Goal: Task Accomplishment & Management: Complete application form

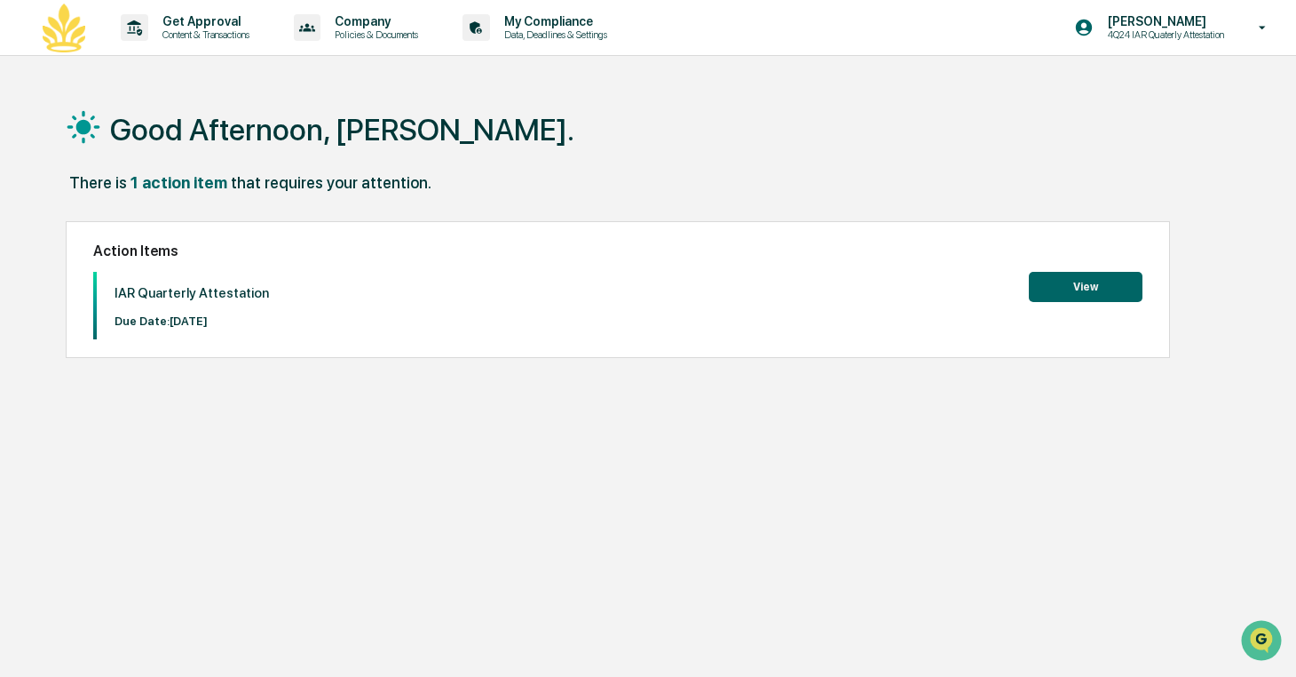
click at [1065, 286] on button "View" at bounding box center [1086, 287] width 114 height 30
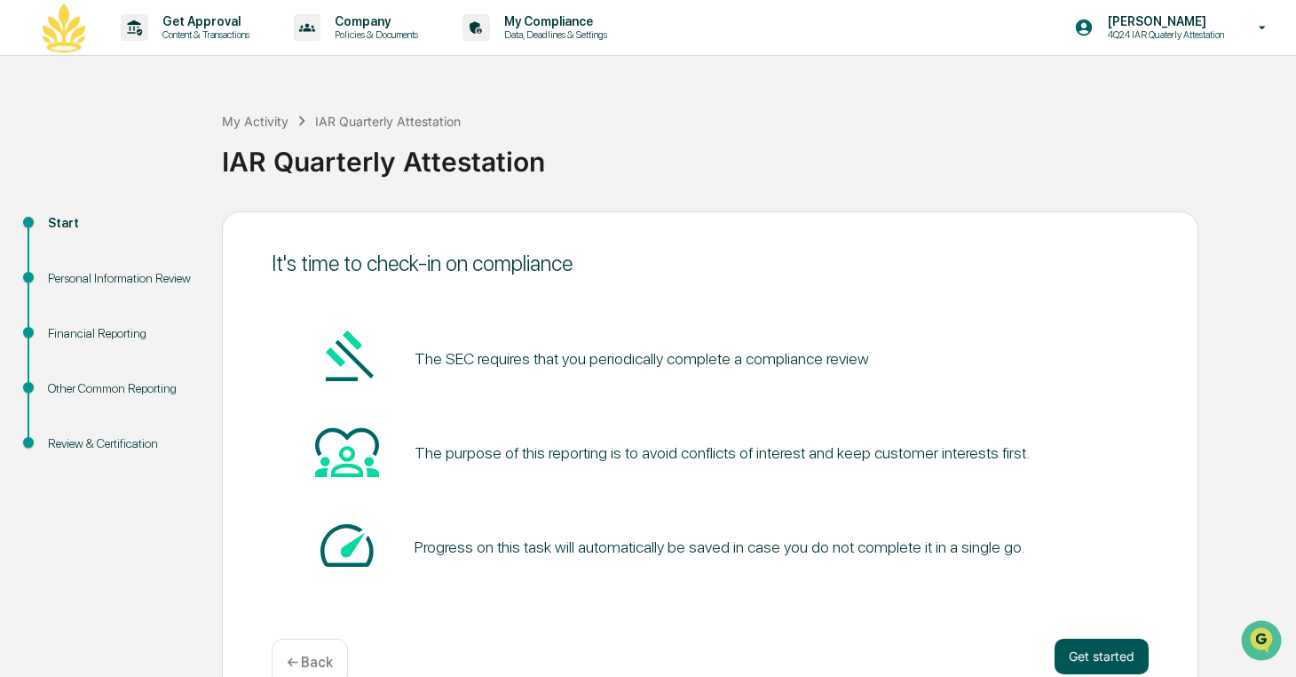
click at [1096, 656] on button "Get started" at bounding box center [1102, 656] width 94 height 36
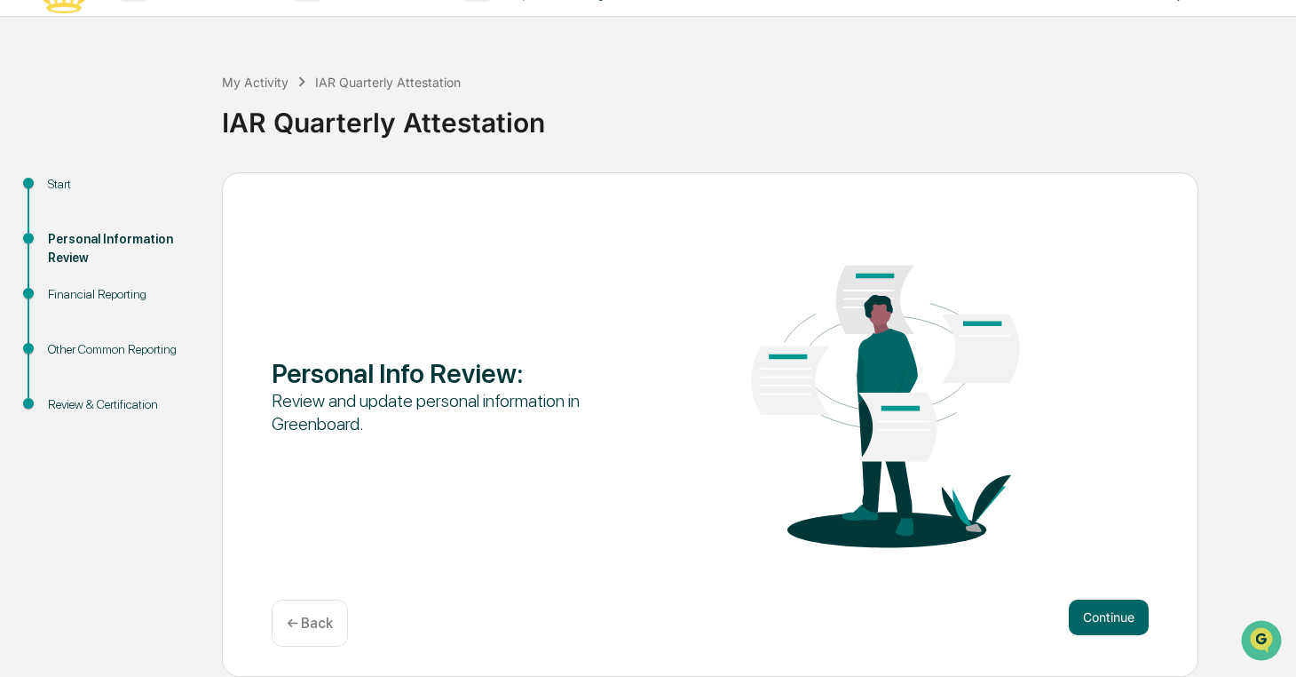
scroll to position [39, 0]
click at [1085, 616] on button "Continue" at bounding box center [1109, 617] width 80 height 36
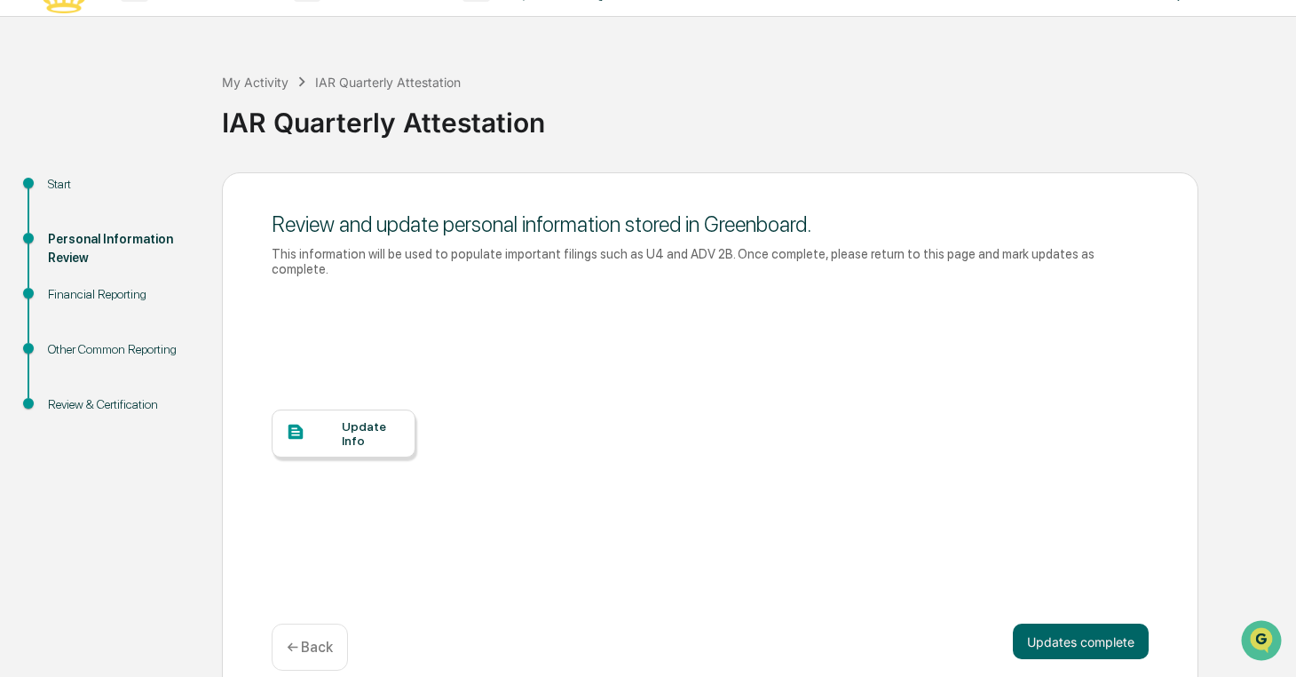
click at [337, 438] on div at bounding box center [314, 433] width 56 height 22
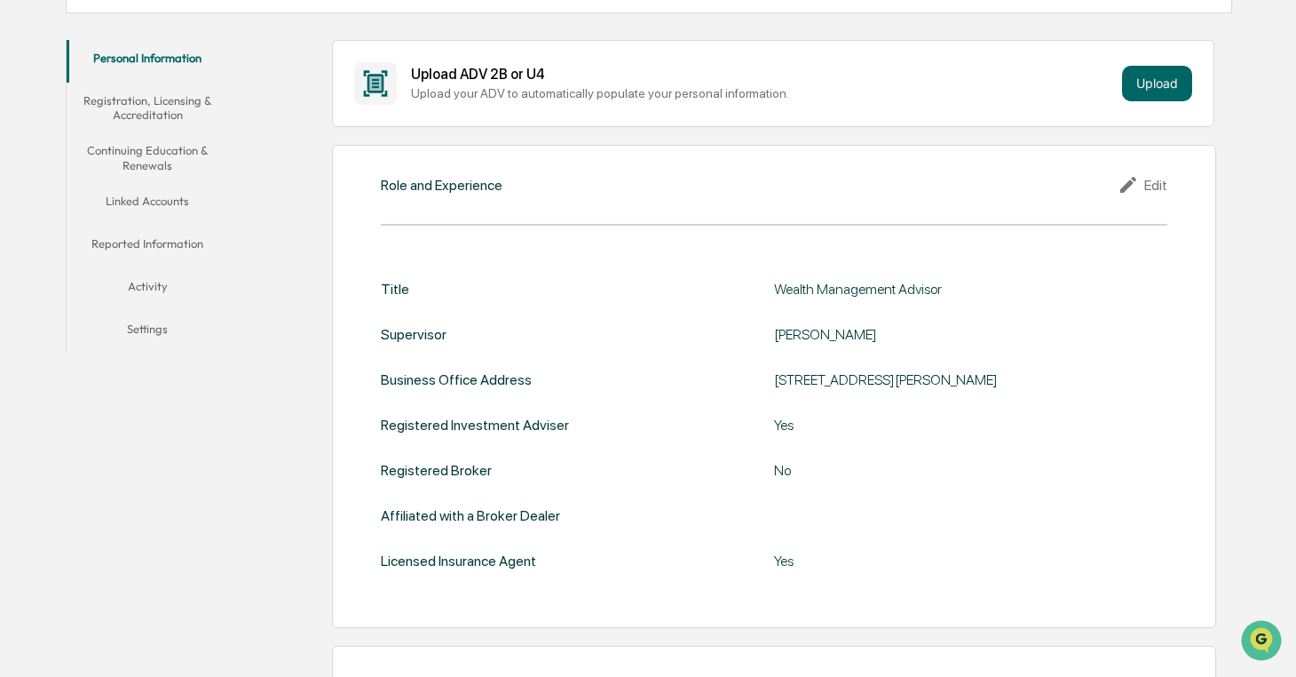
click at [1152, 186] on div "Edit" at bounding box center [1143, 184] width 50 height 21
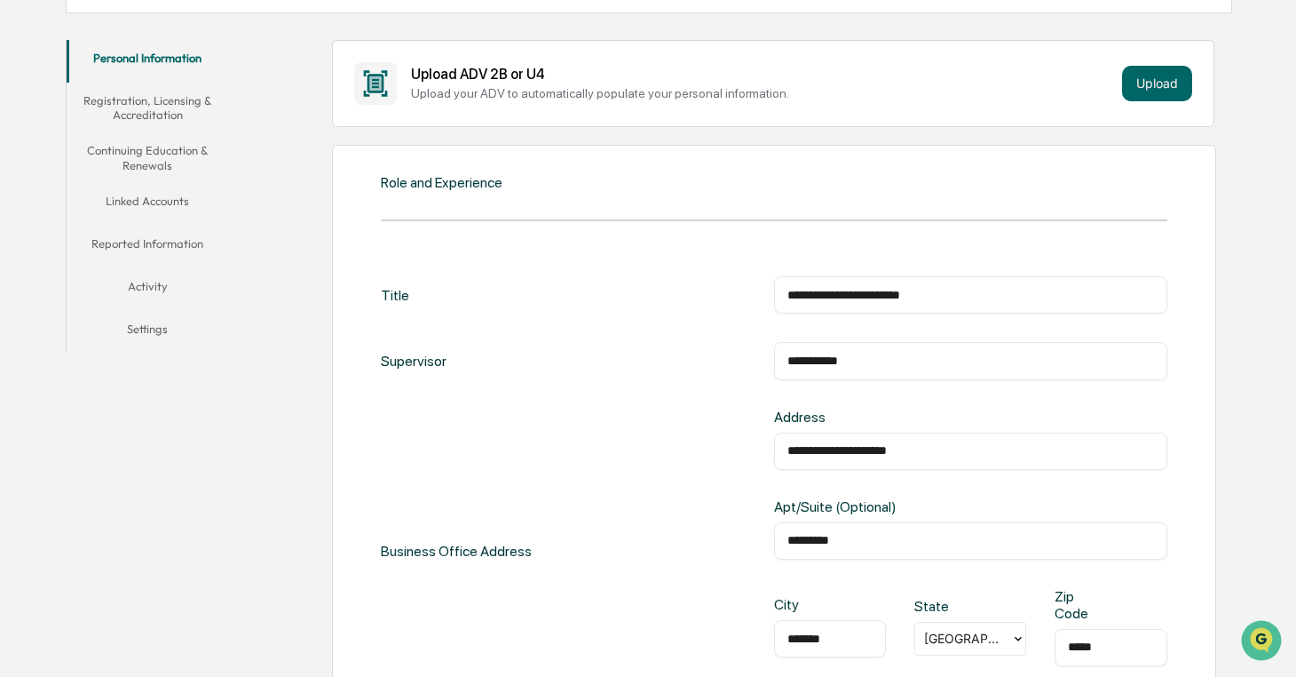
click at [853, 297] on input "**********" at bounding box center [971, 295] width 367 height 18
type input "**********"
click at [930, 446] on input "**********" at bounding box center [971, 451] width 367 height 18
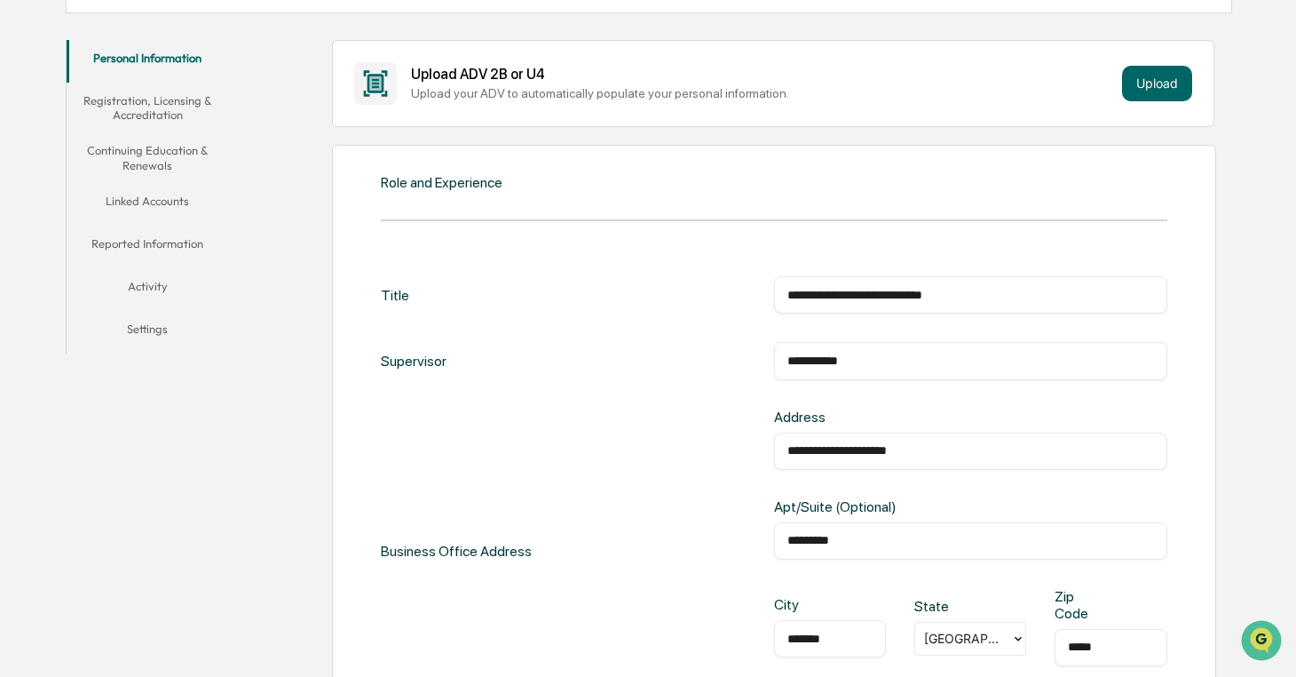
click at [930, 446] on input "**********" at bounding box center [971, 451] width 367 height 18
type input "**********"
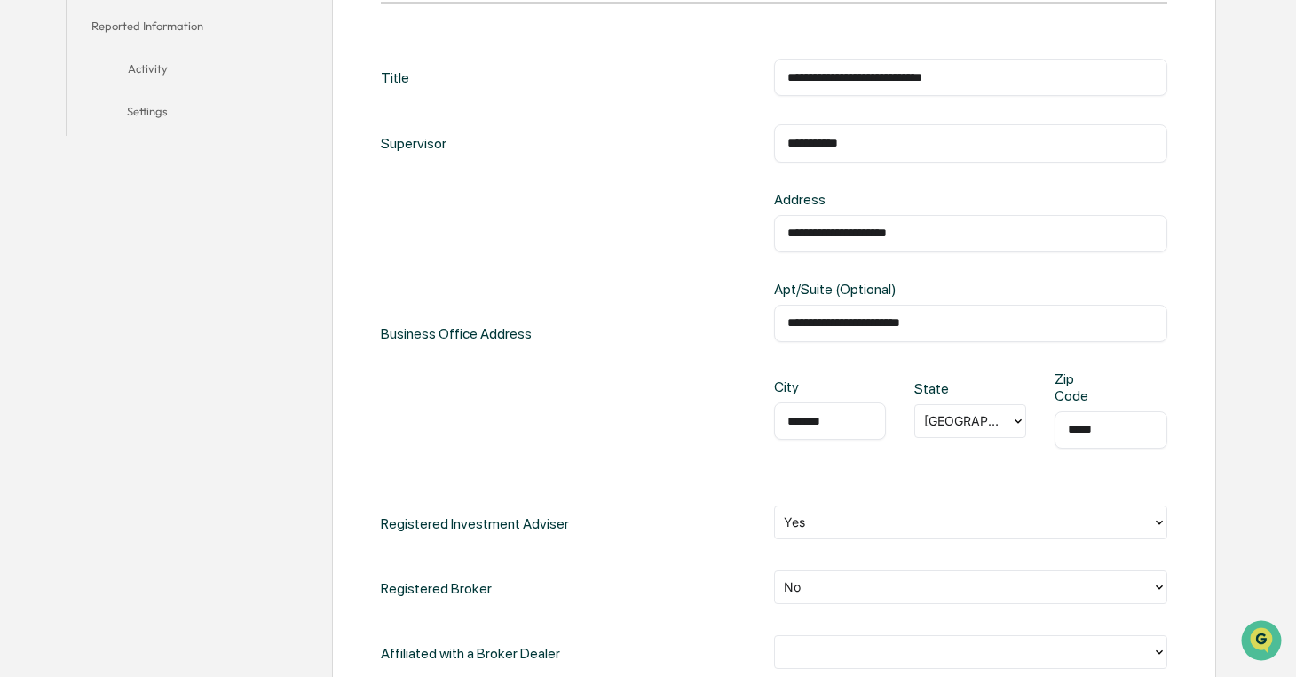
scroll to position [524, 0]
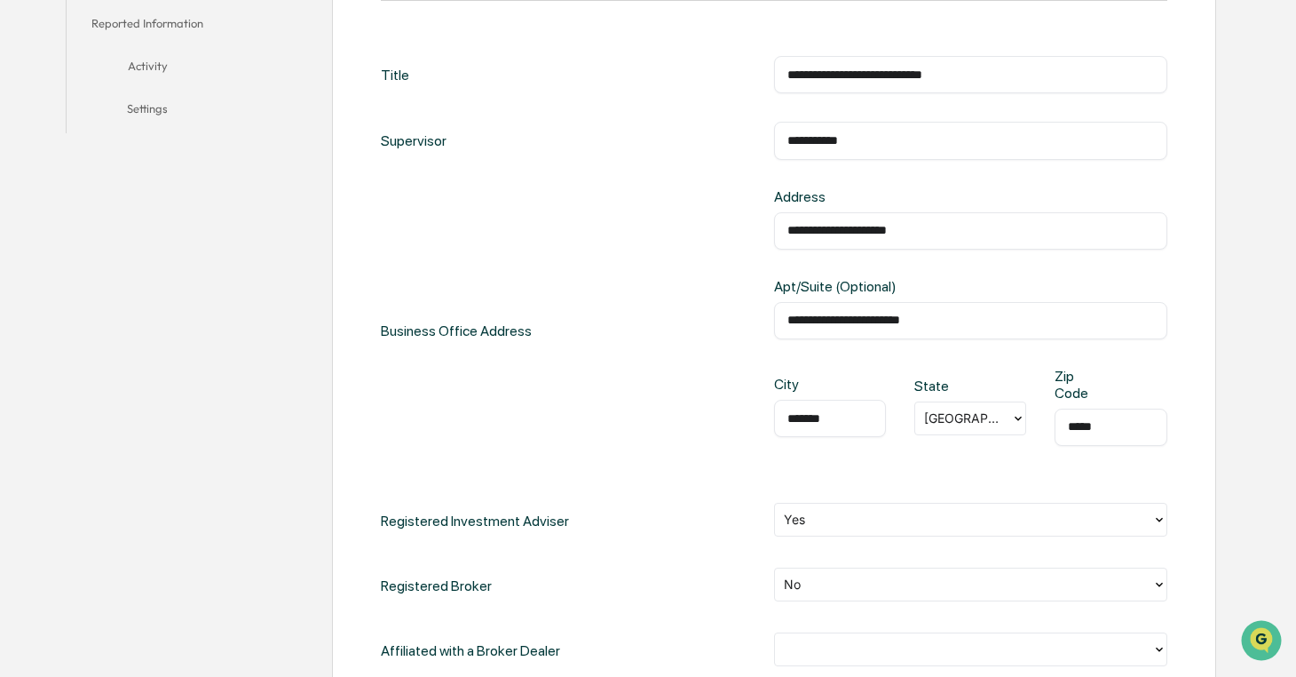
click at [894, 315] on input "**********" at bounding box center [971, 321] width 367 height 18
click at [916, 226] on input "**********" at bounding box center [971, 231] width 367 height 18
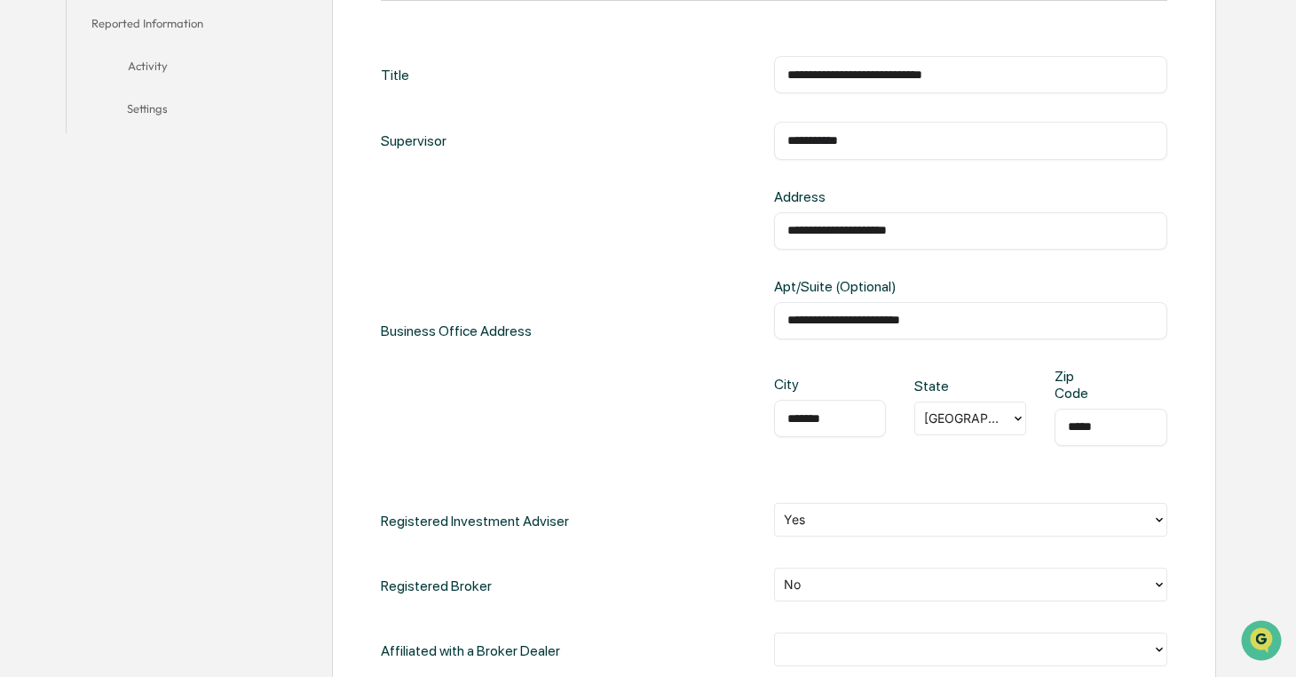
click at [916, 226] on input "**********" at bounding box center [971, 231] width 367 height 18
type input "**********"
click at [827, 418] on input "*******" at bounding box center [830, 418] width 85 height 18
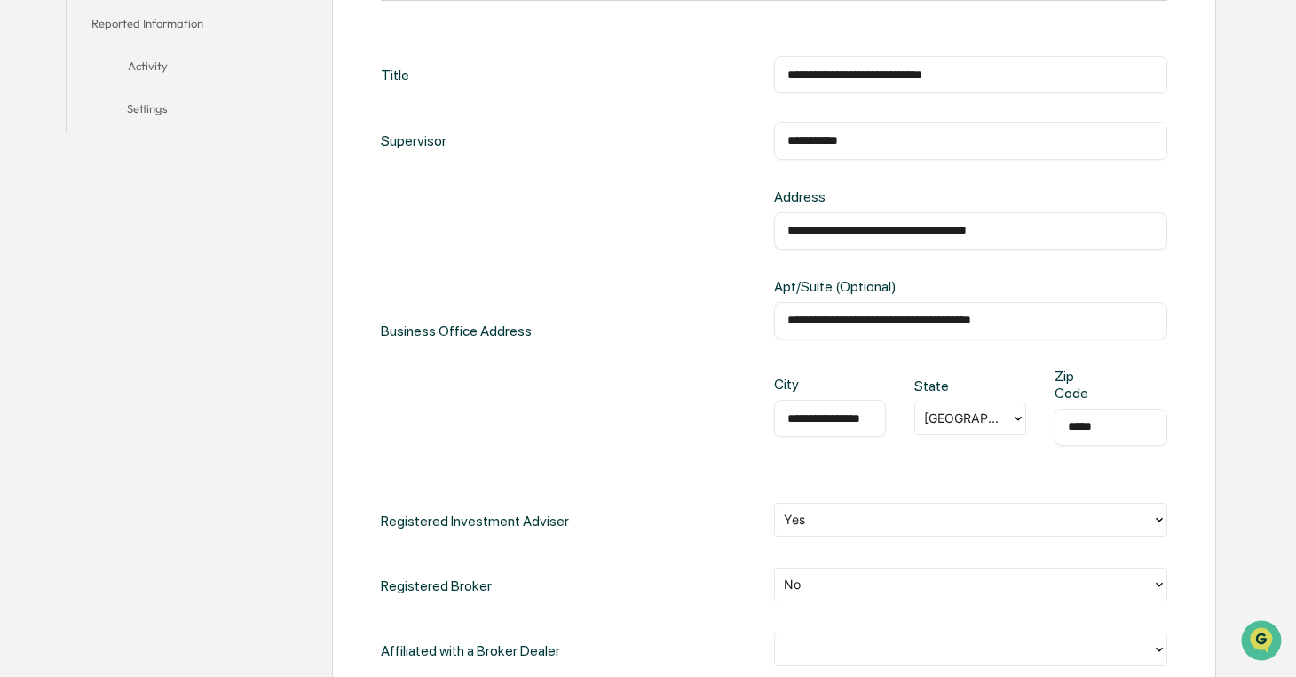
scroll to position [0, 12]
type input "**********"
type input "*****"
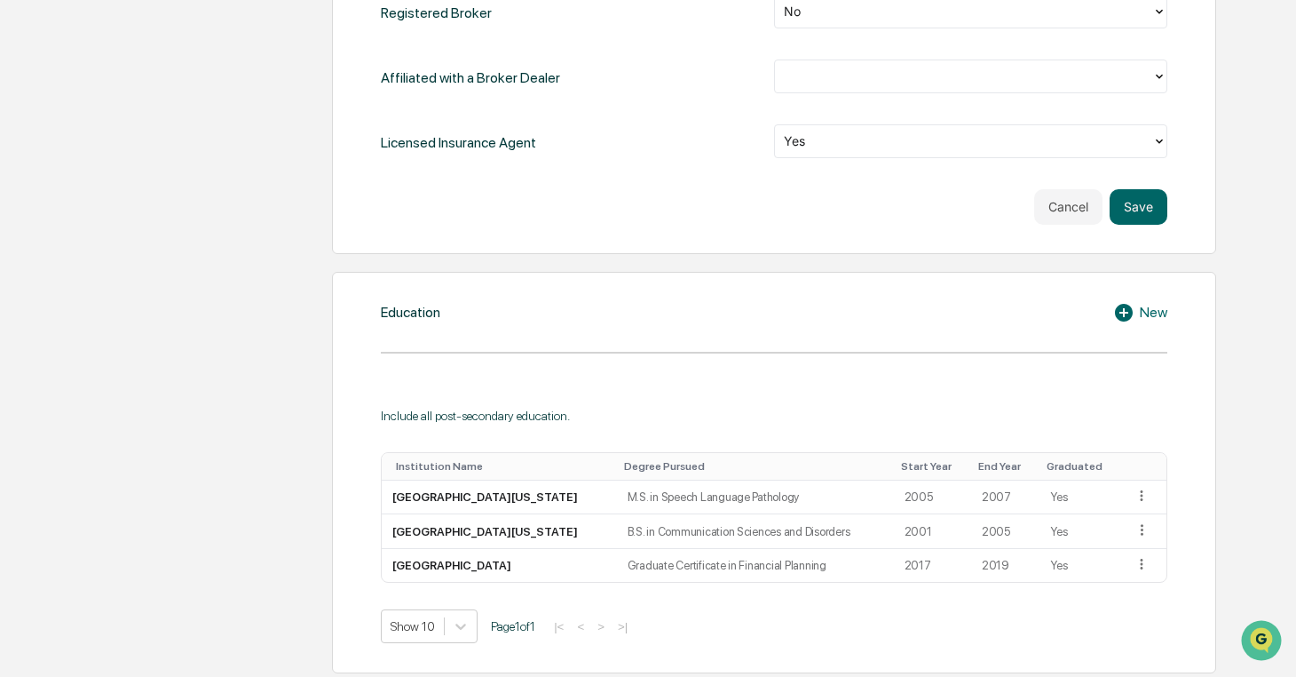
scroll to position [1123, 0]
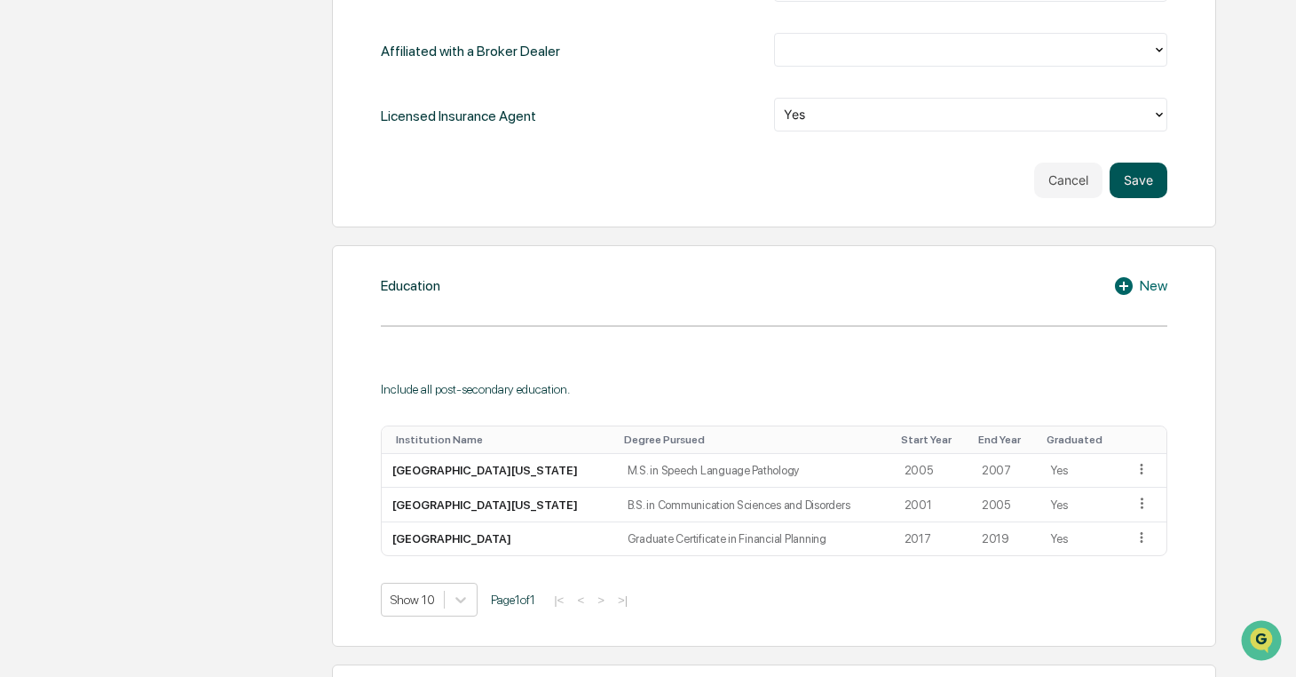
click at [1147, 174] on button "Save" at bounding box center [1139, 180] width 58 height 36
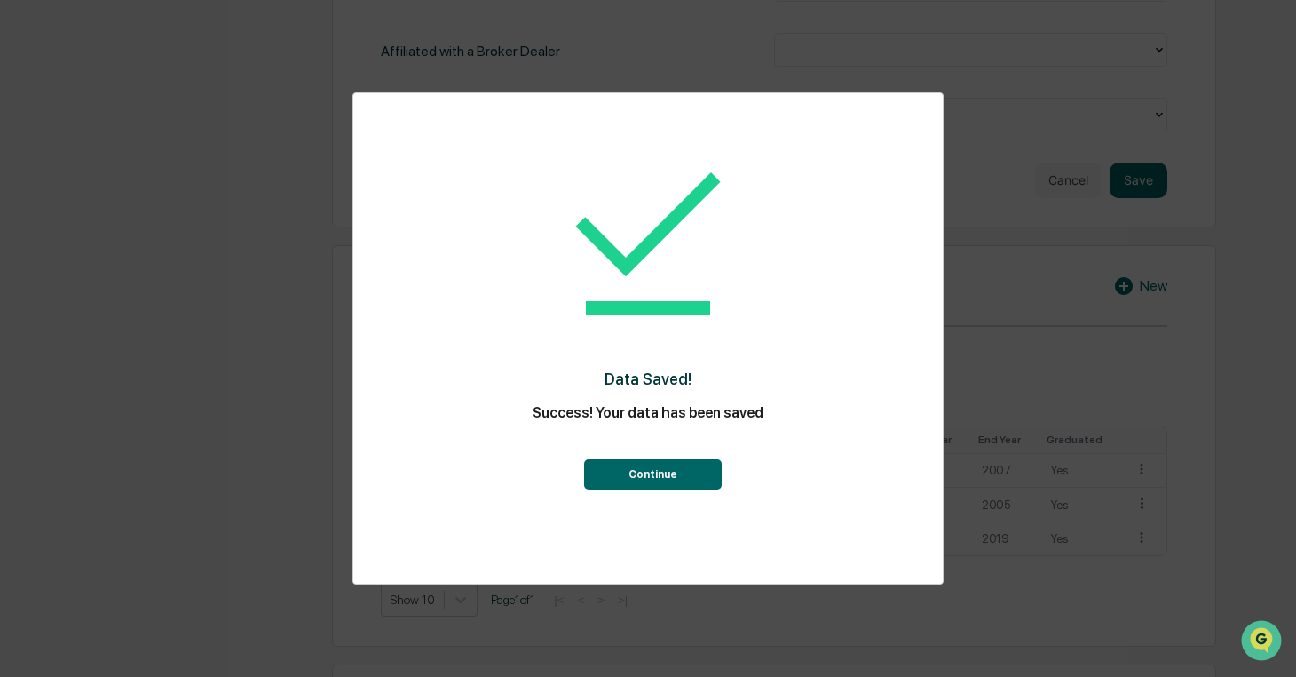
click at [661, 472] on button "Continue" at bounding box center [653, 474] width 138 height 30
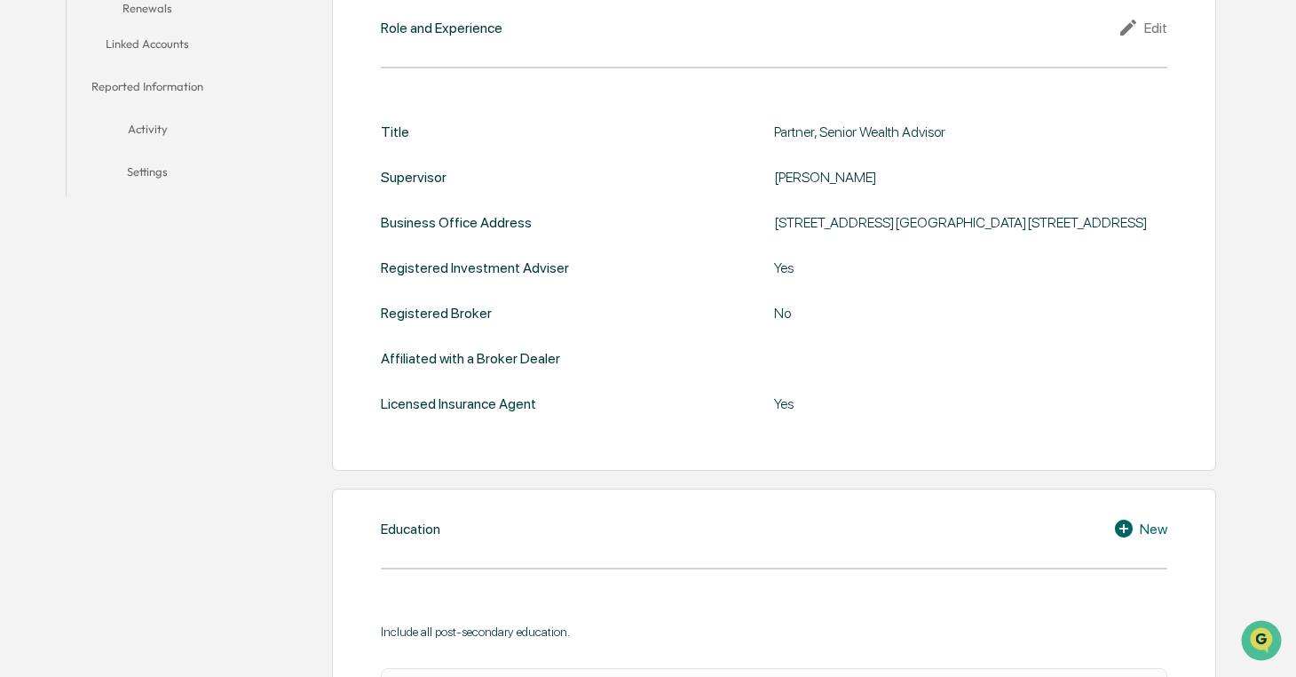
scroll to position [0, 0]
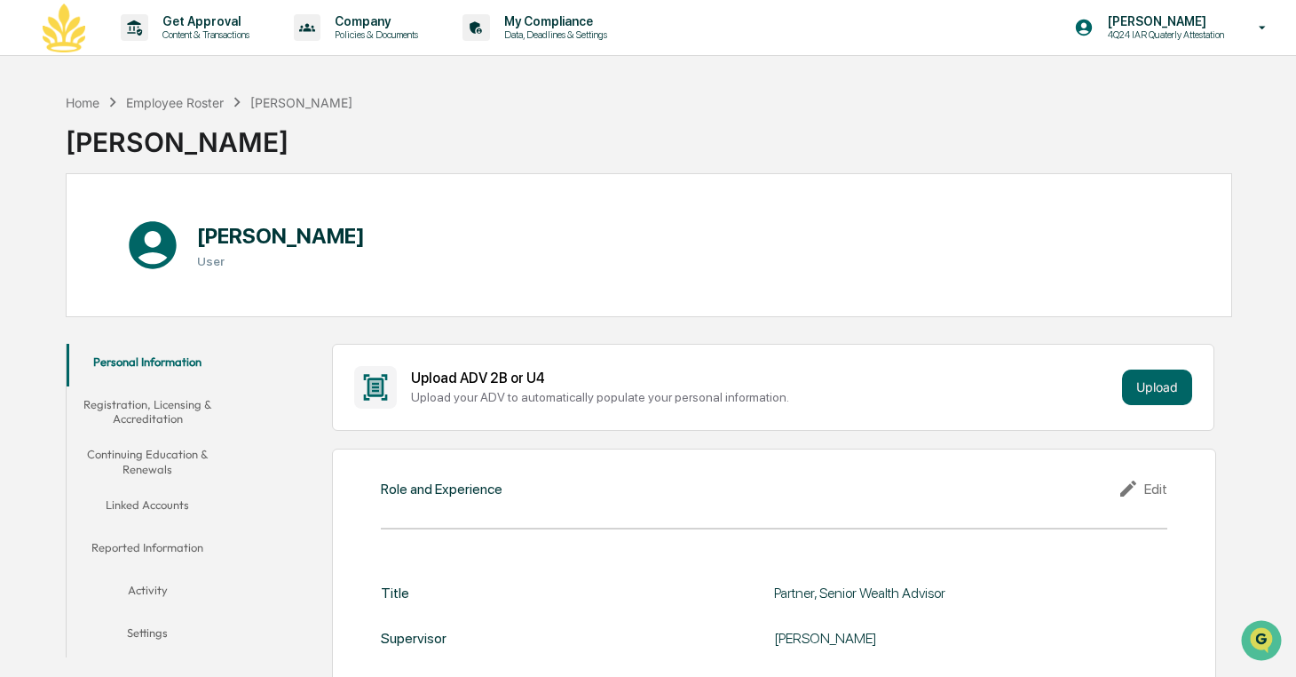
click at [177, 423] on button "Registration, Licensing & Accreditation" at bounding box center [148, 411] width 162 height 51
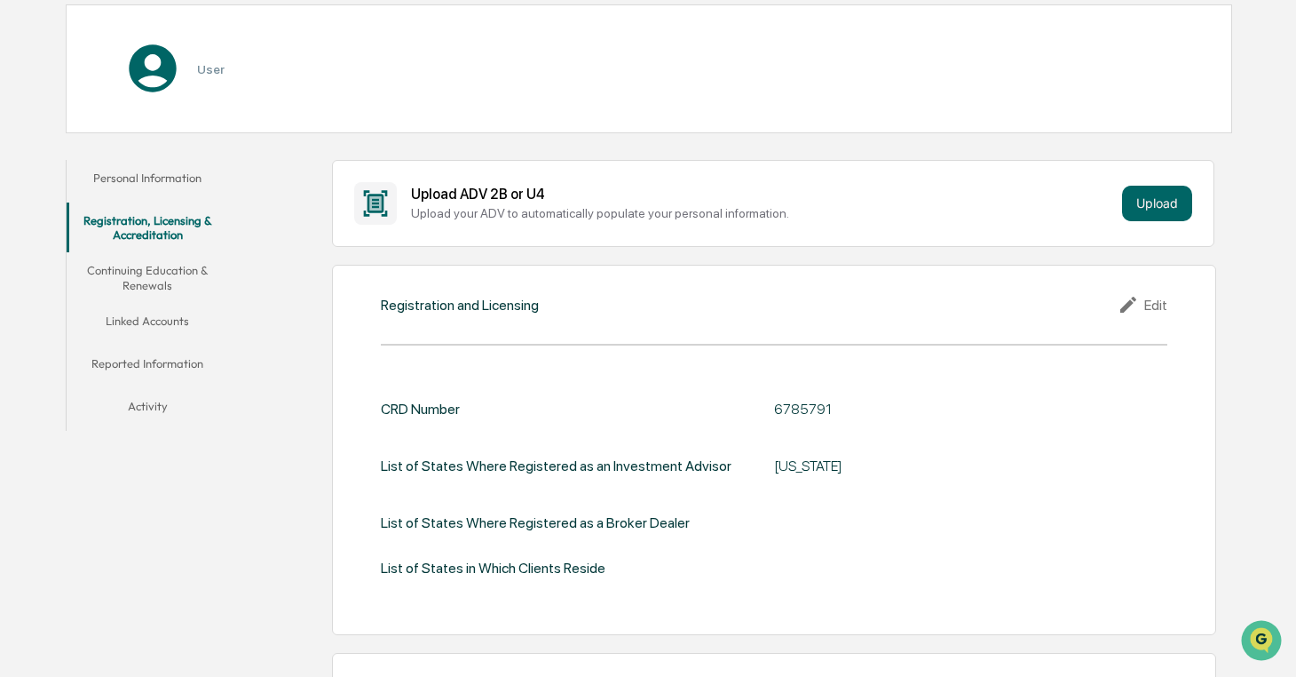
scroll to position [175, 0]
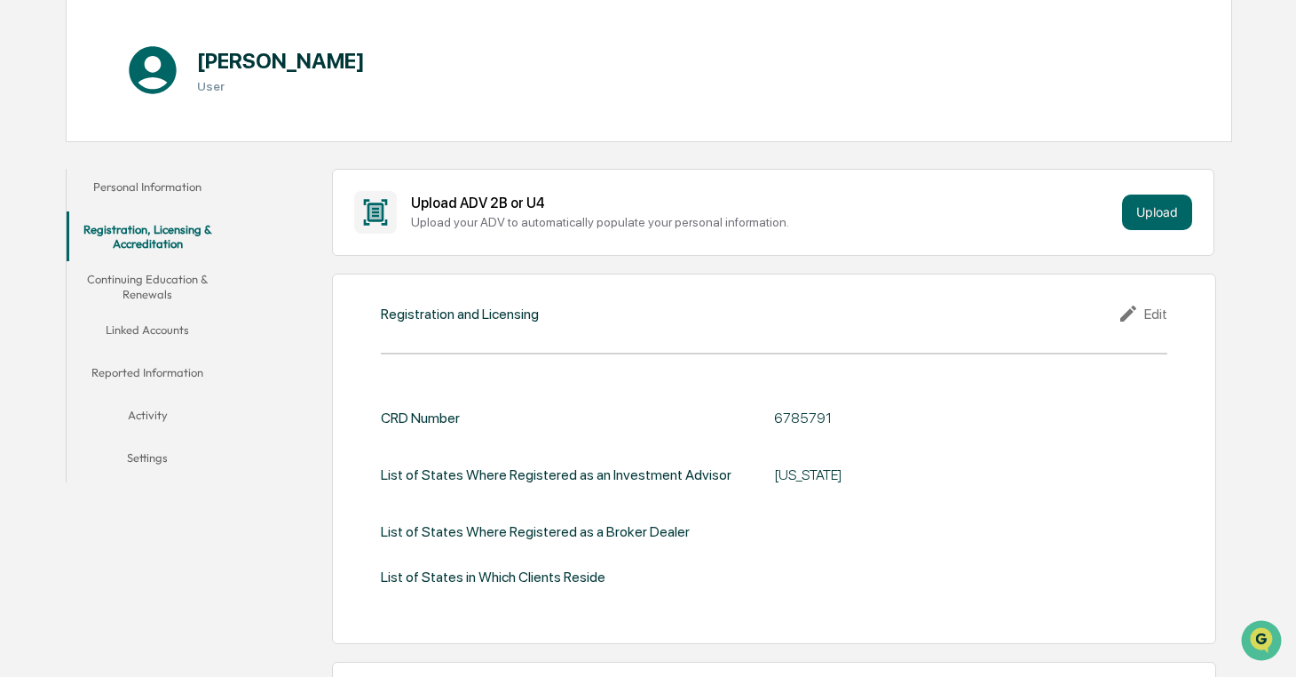
click at [764, 474] on div "List of States Where Registered as an Investment Advisor [US_STATE]" at bounding box center [774, 475] width 787 height 40
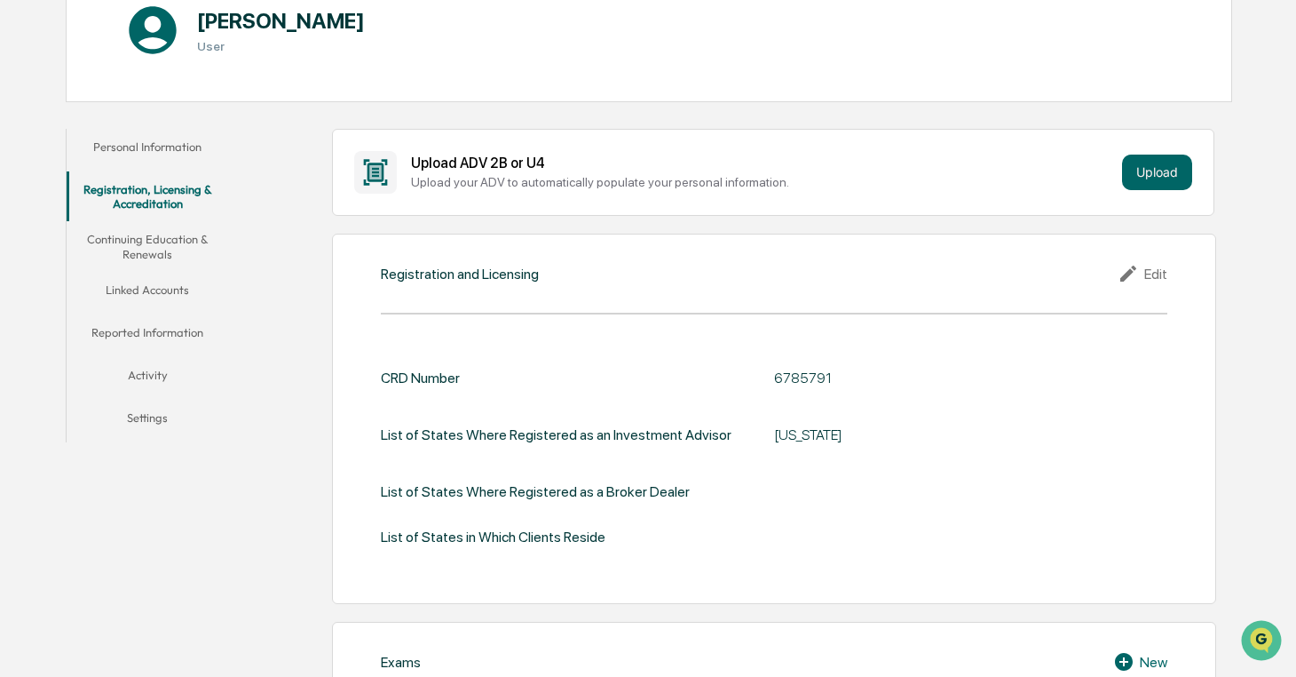
click at [1163, 273] on div "Edit" at bounding box center [1143, 273] width 50 height 21
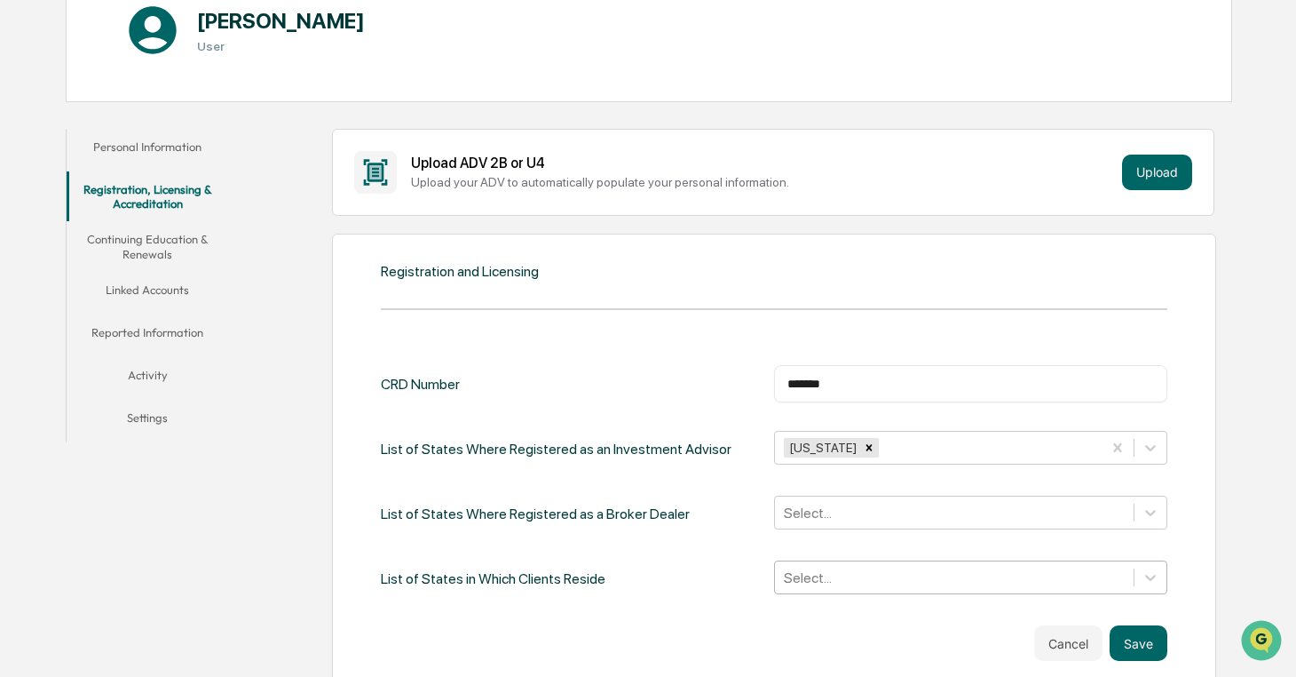
click at [821, 574] on div "Select..." at bounding box center [970, 577] width 393 height 34
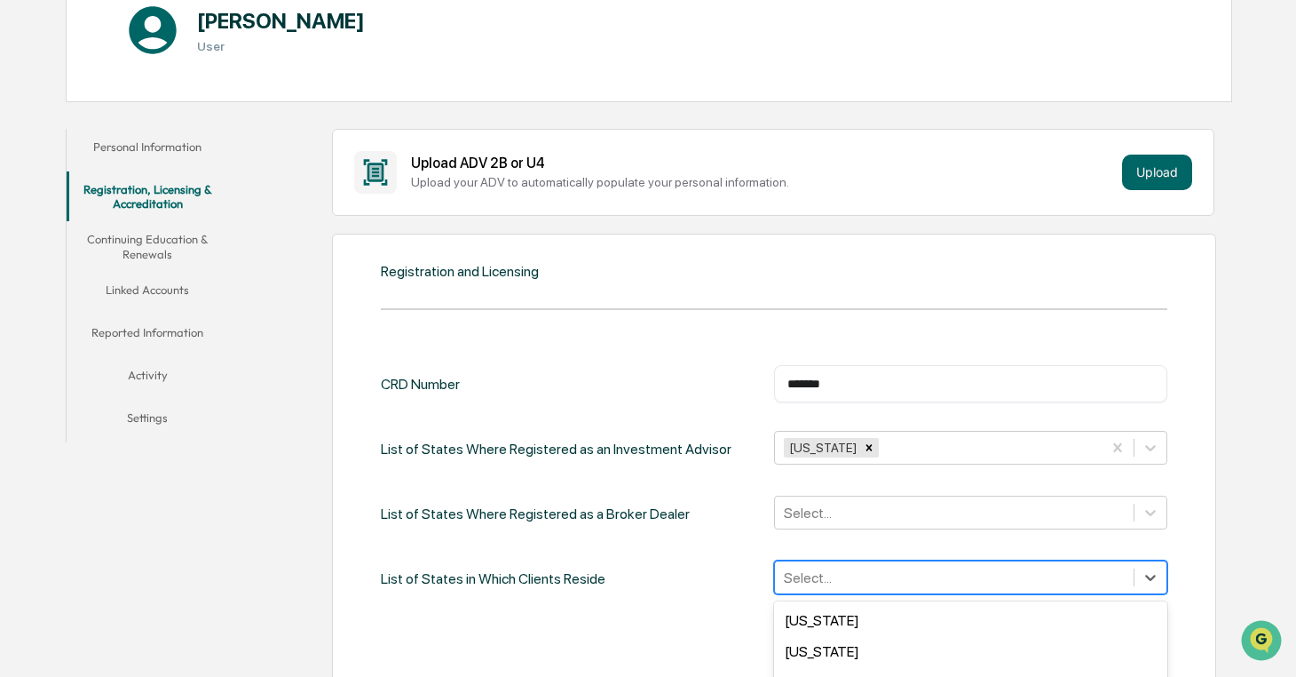
scroll to position [412, 0]
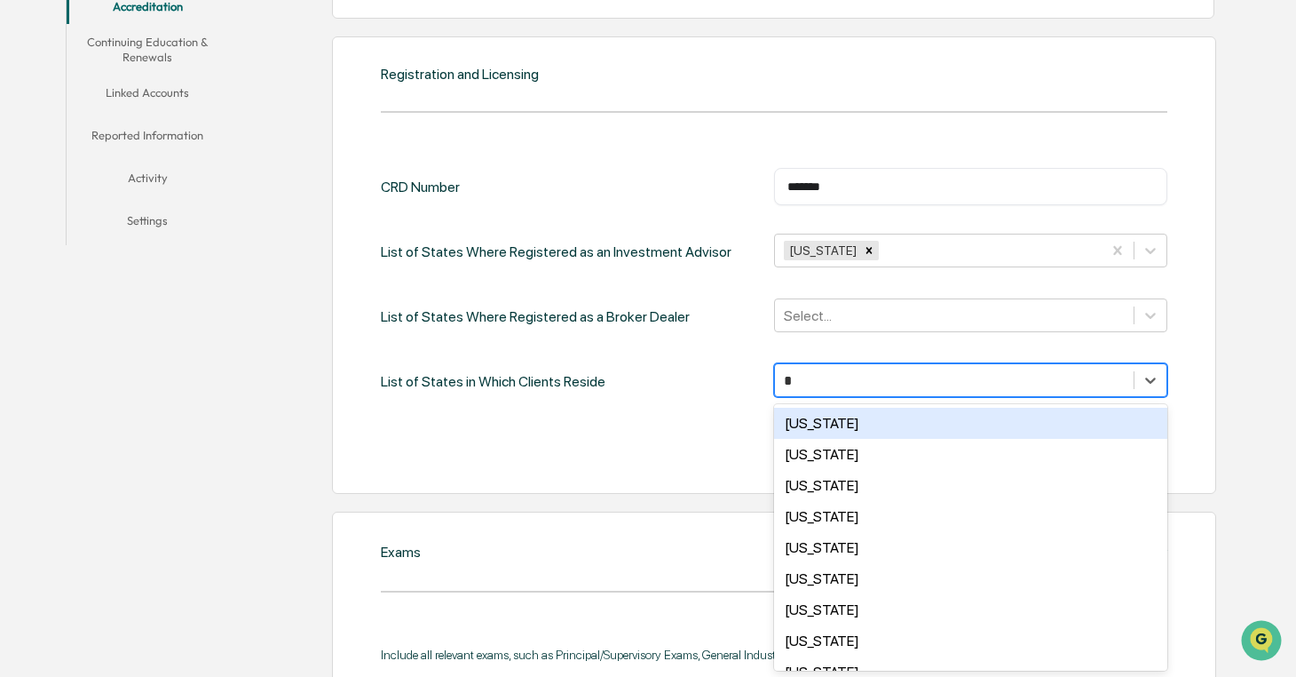
type input "**"
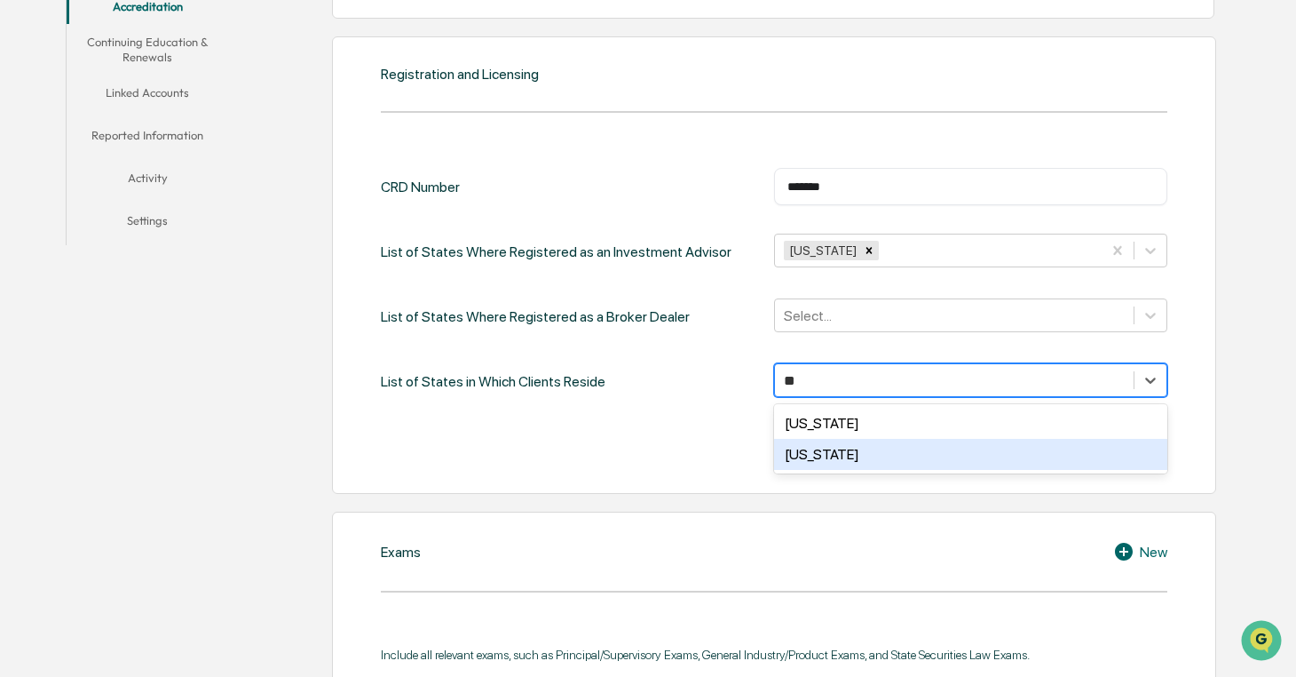
click at [823, 448] on div "[US_STATE]" at bounding box center [970, 454] width 393 height 31
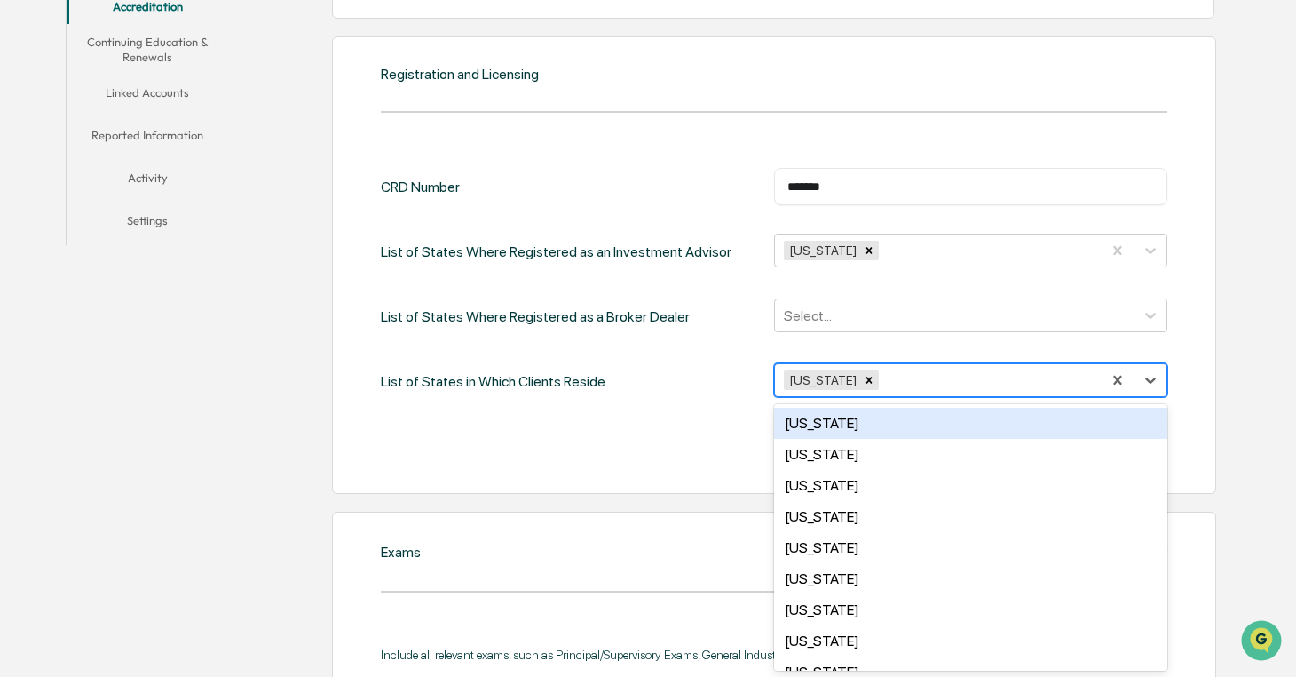
click at [662, 455] on div "Cancel Save" at bounding box center [774, 446] width 787 height 36
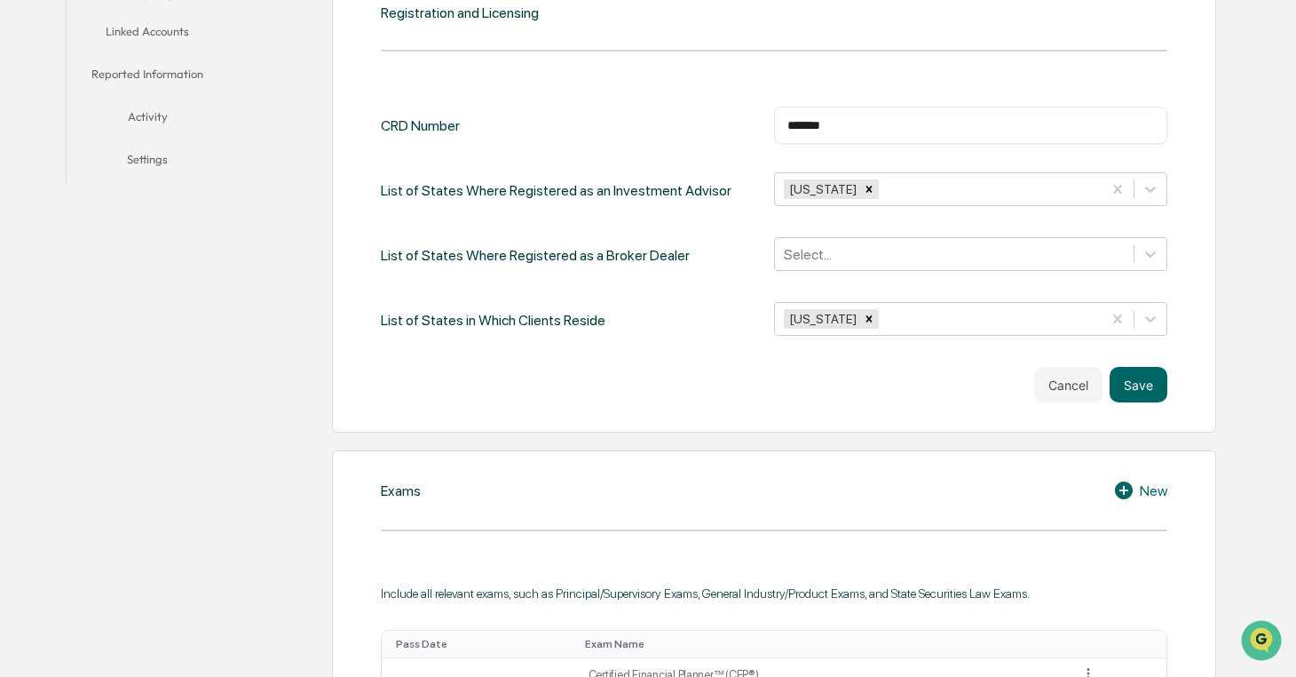
scroll to position [555, 0]
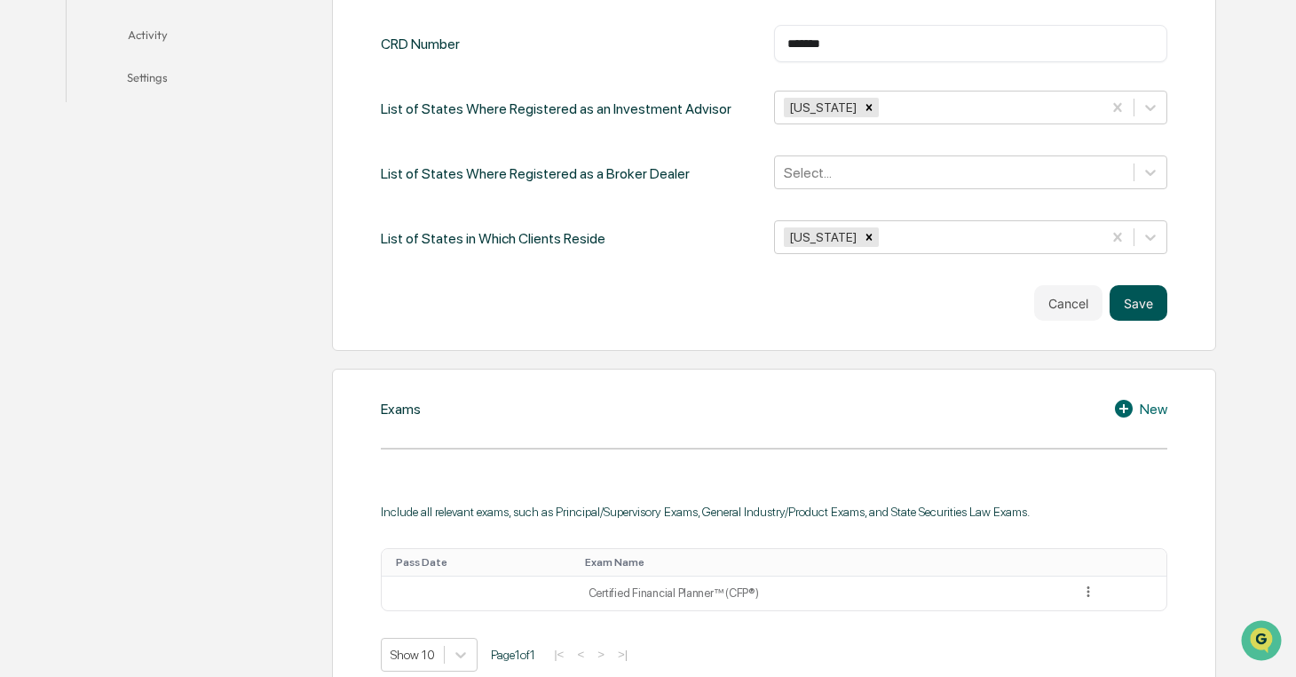
click at [1152, 295] on button "Save" at bounding box center [1139, 303] width 58 height 36
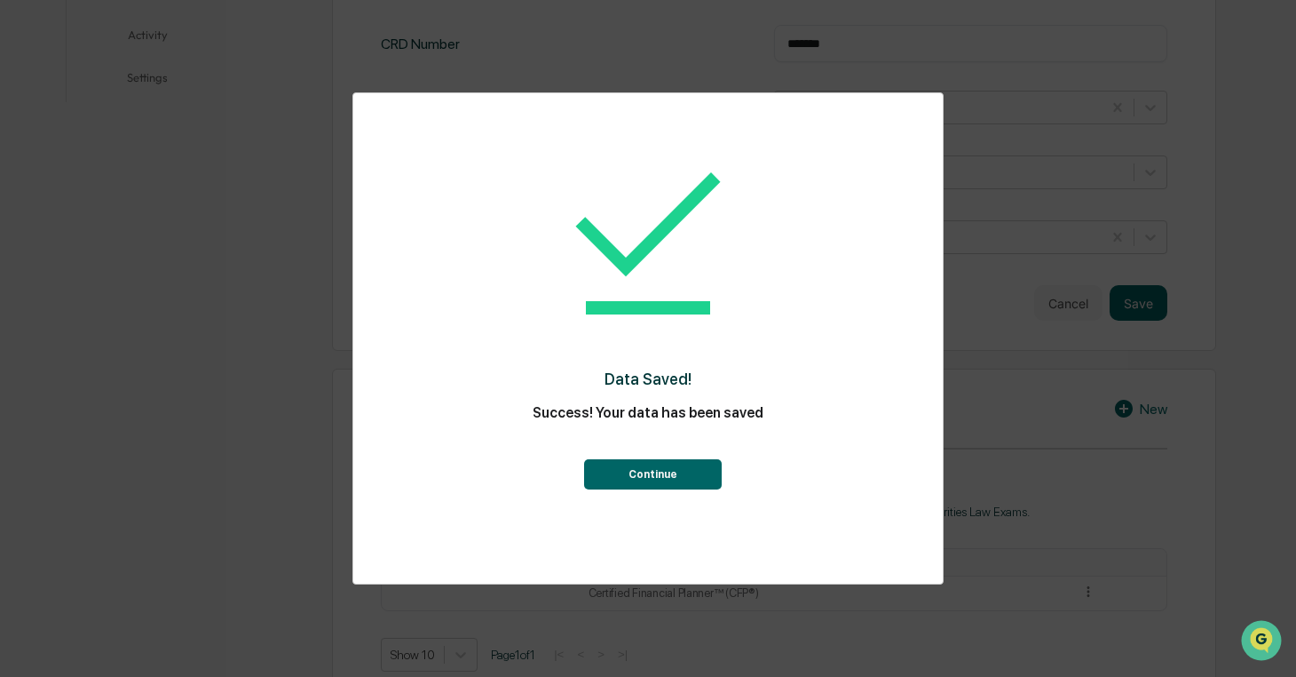
click at [674, 470] on button "Continue" at bounding box center [653, 474] width 138 height 30
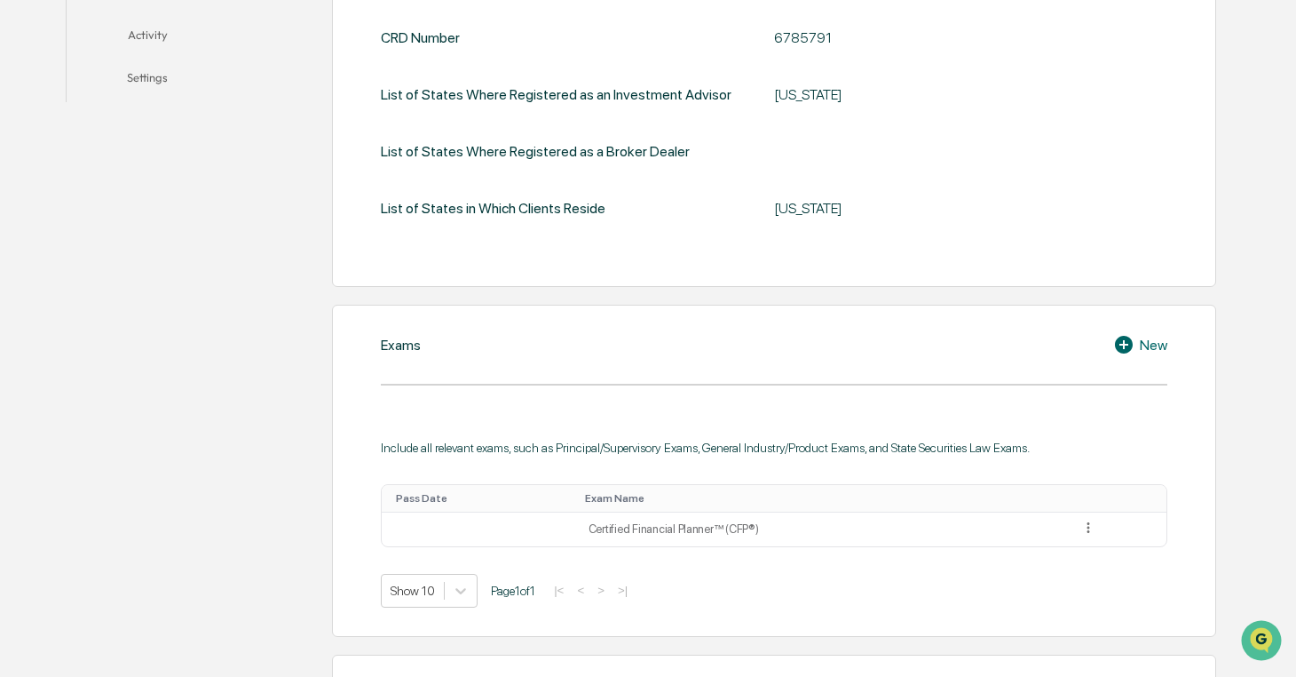
click at [1146, 341] on div "New" at bounding box center [1140, 344] width 54 height 21
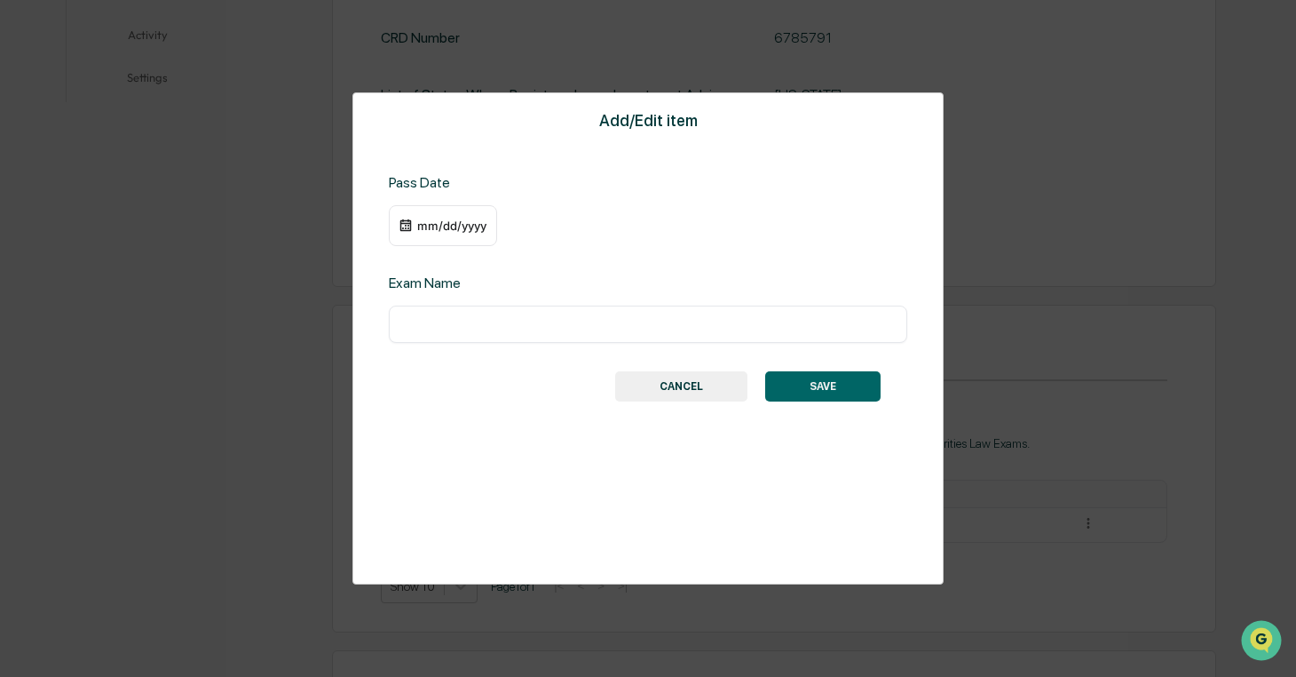
click at [460, 319] on input "text" at bounding box center [648, 324] width 492 height 18
type input "*********"
click at [819, 392] on button "SAVE" at bounding box center [822, 386] width 115 height 30
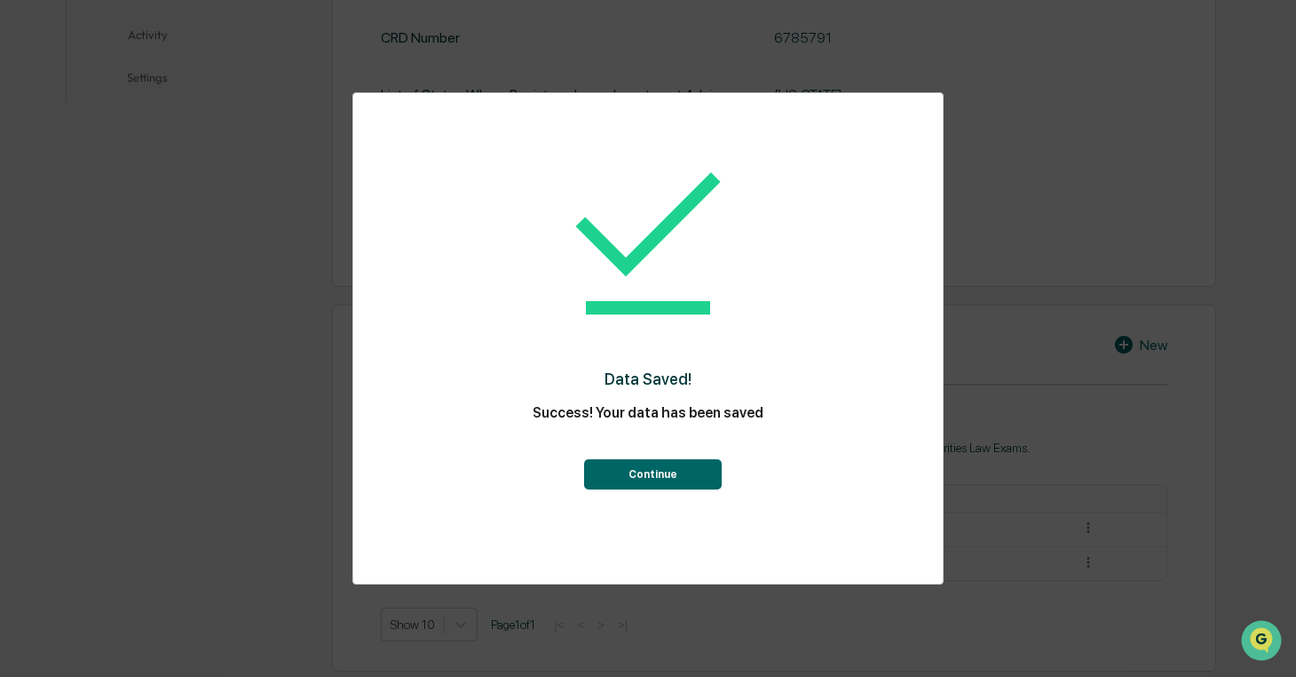
click at [665, 466] on button "Continue" at bounding box center [653, 474] width 138 height 30
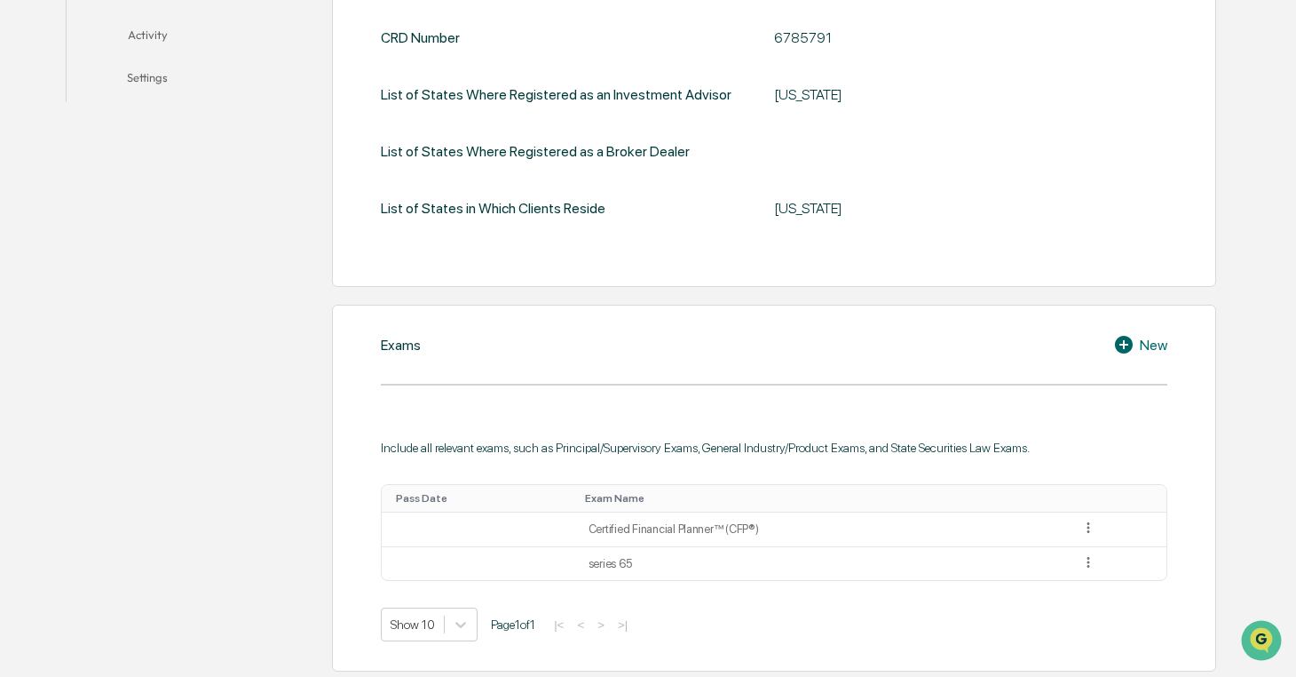
click at [1153, 351] on div "New" at bounding box center [1140, 344] width 54 height 21
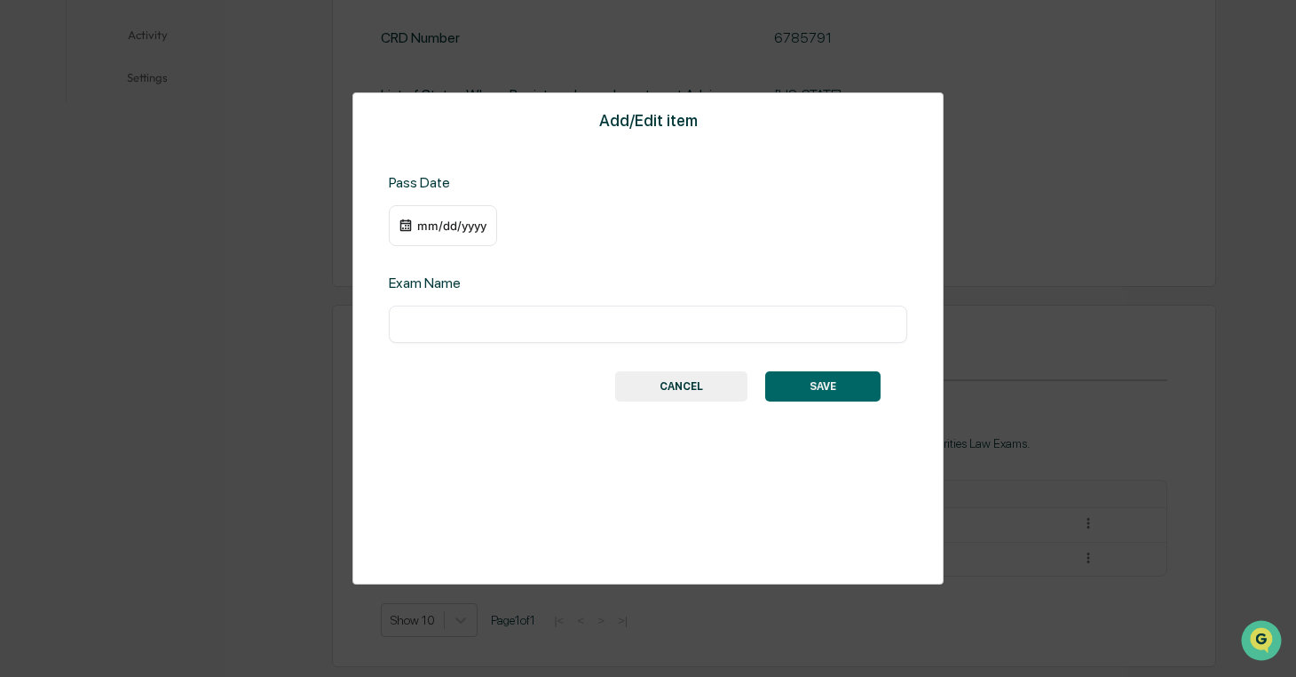
click at [631, 329] on input "text" at bounding box center [648, 324] width 492 height 18
type input "**********"
click at [810, 393] on button "SAVE" at bounding box center [822, 386] width 115 height 30
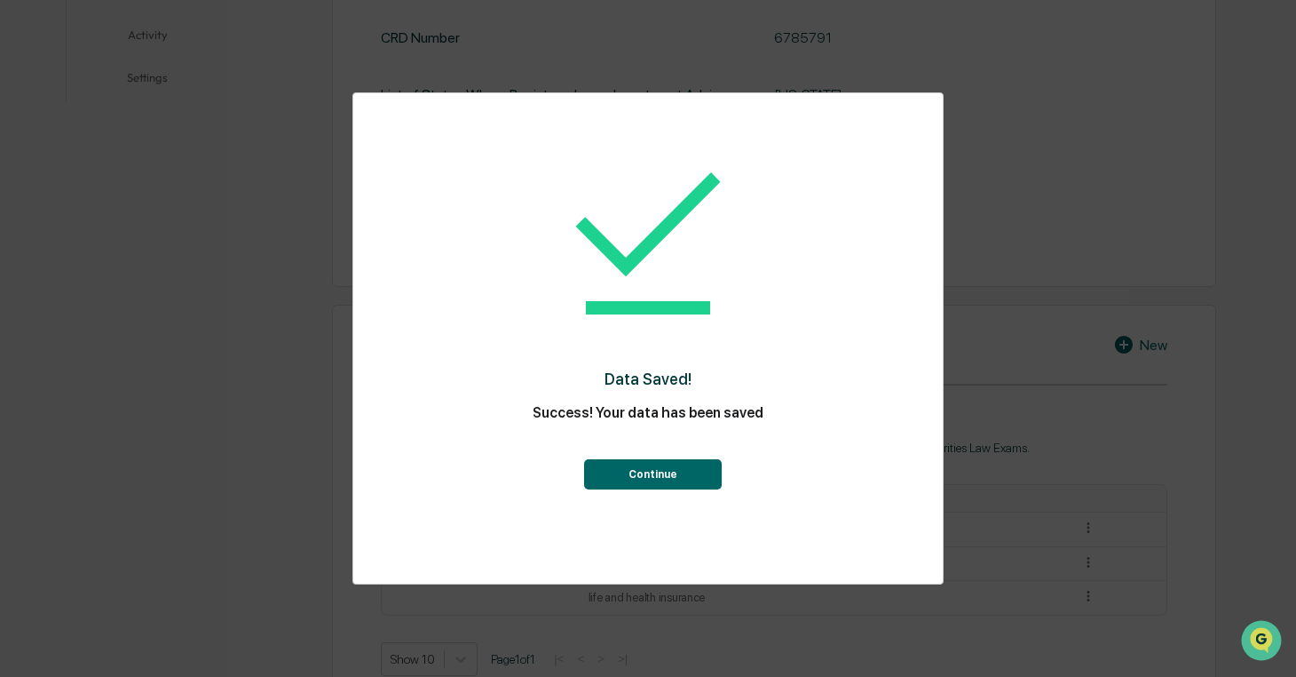
click at [676, 467] on button "Continue" at bounding box center [653, 474] width 138 height 30
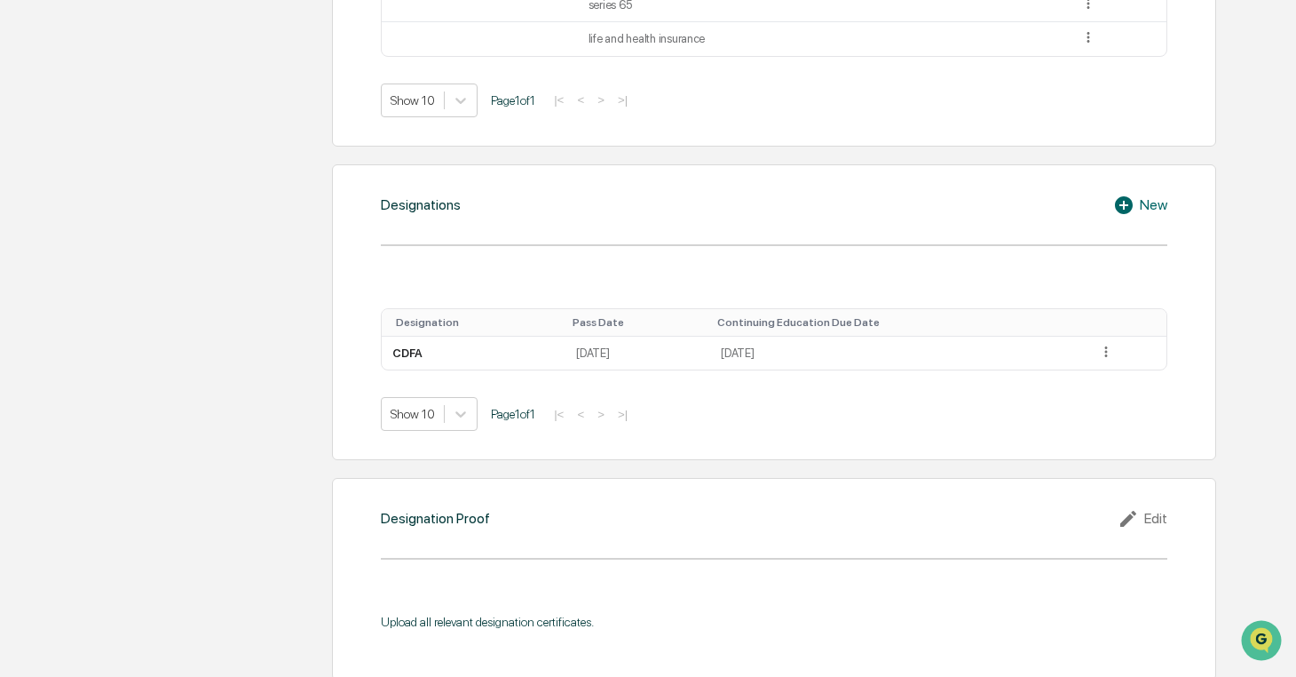
scroll to position [1224, 0]
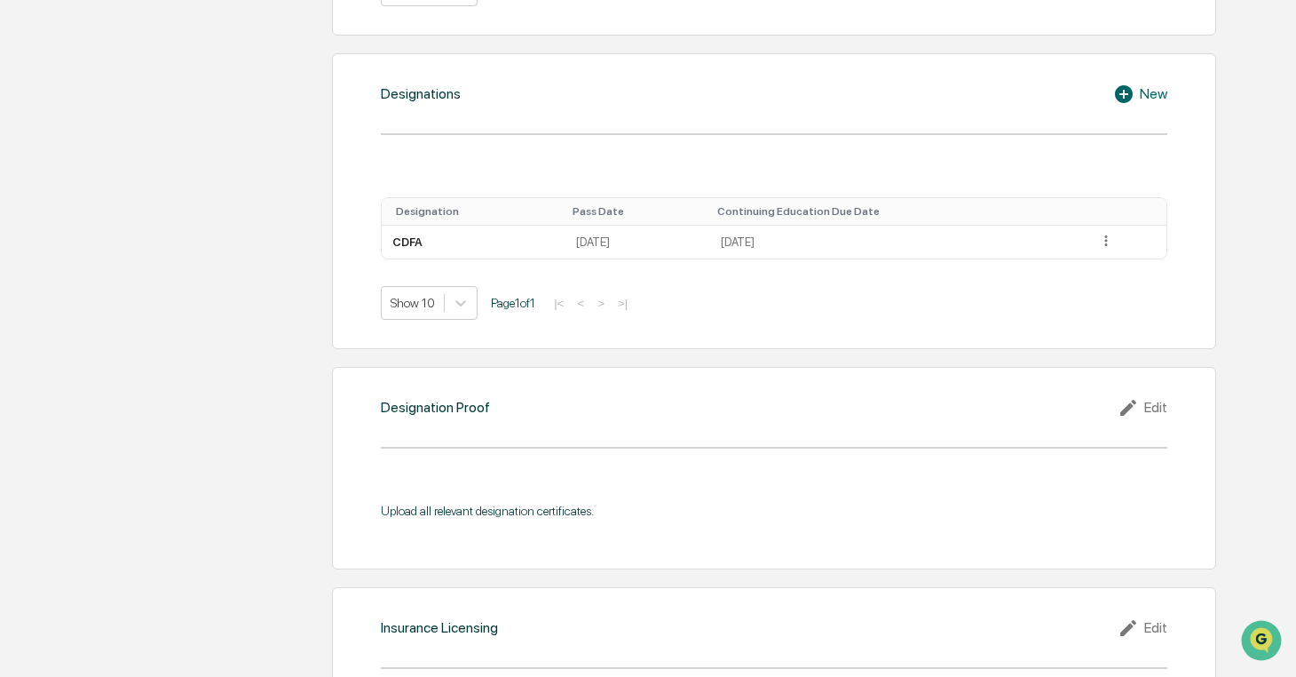
click at [1152, 92] on div "New" at bounding box center [1140, 93] width 54 height 21
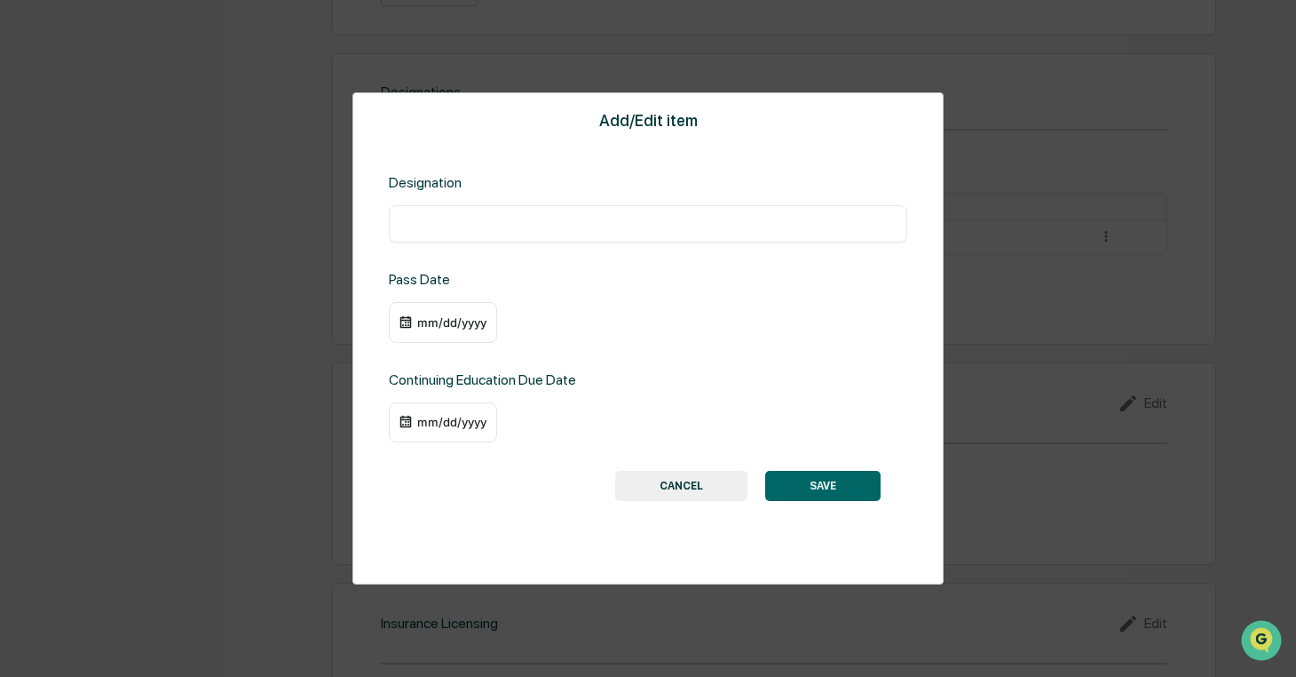
click at [541, 222] on input "text" at bounding box center [648, 224] width 492 height 18
type input "**********"
click at [468, 425] on div "mm/dd/yyyy" at bounding box center [451, 422] width 71 height 14
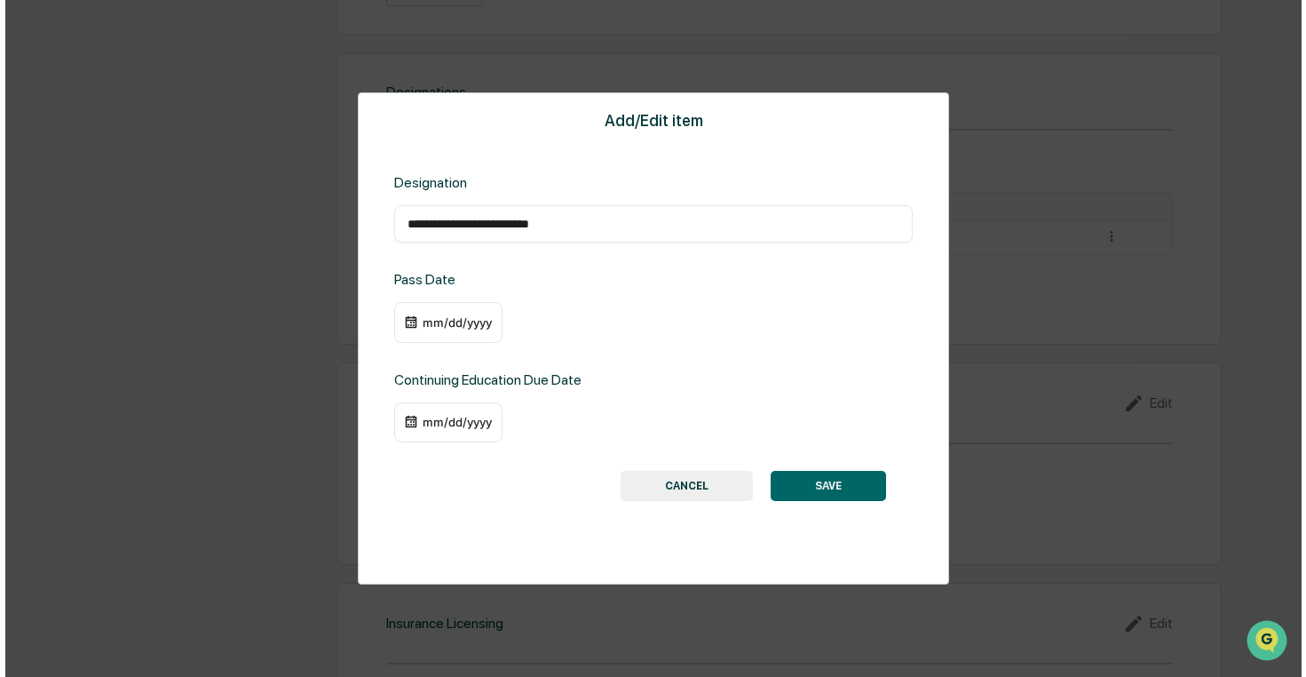
scroll to position [1225, 0]
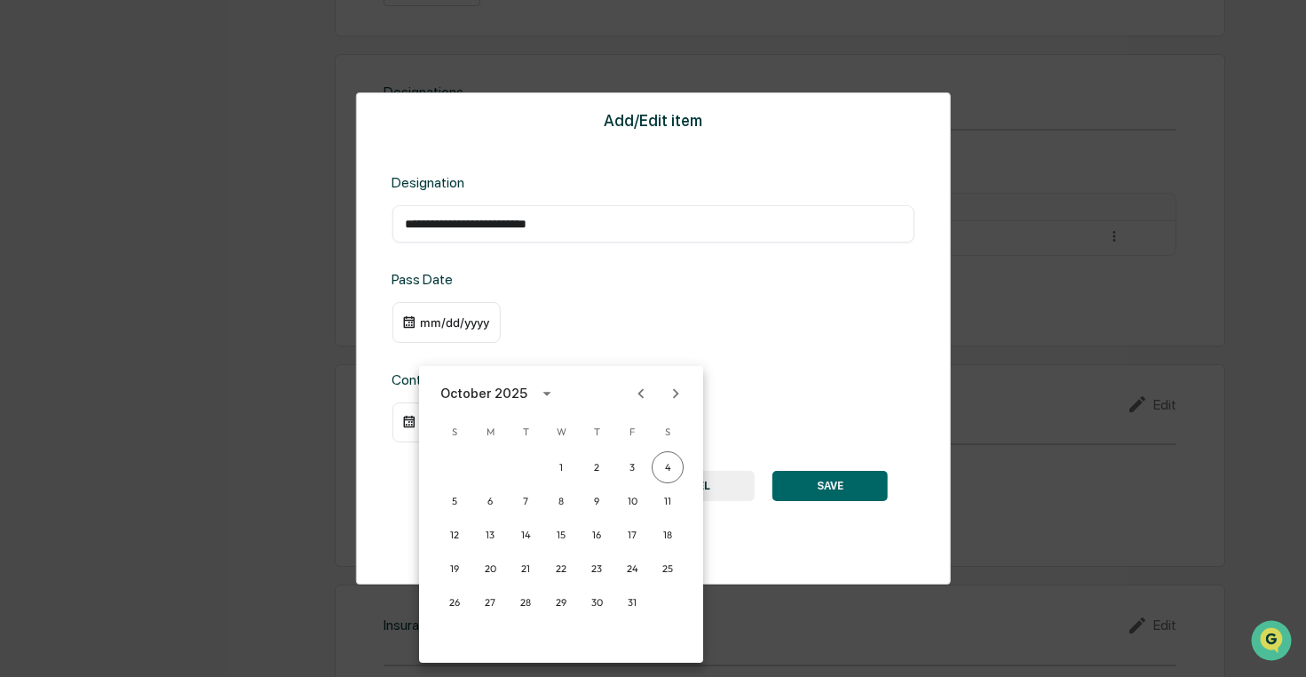
click at [640, 393] on icon "Previous month" at bounding box center [641, 393] width 6 height 10
click at [521, 608] on button "30" at bounding box center [525, 602] width 32 height 32
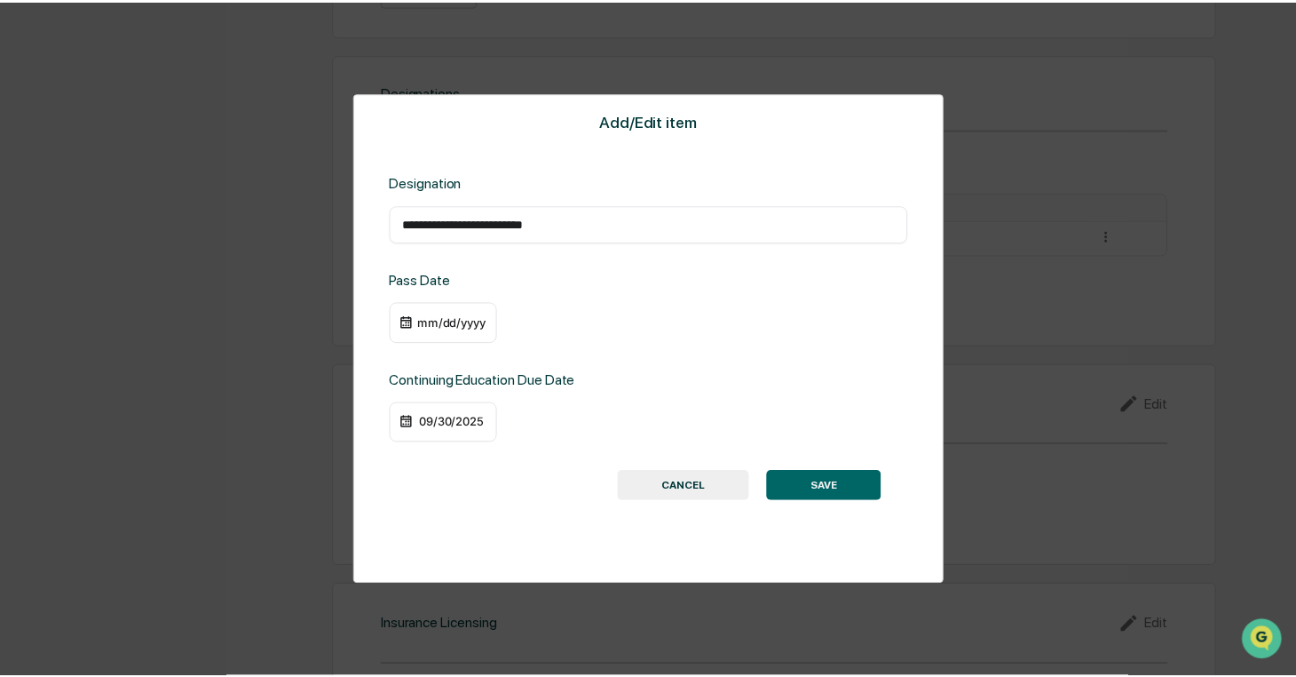
scroll to position [1224, 0]
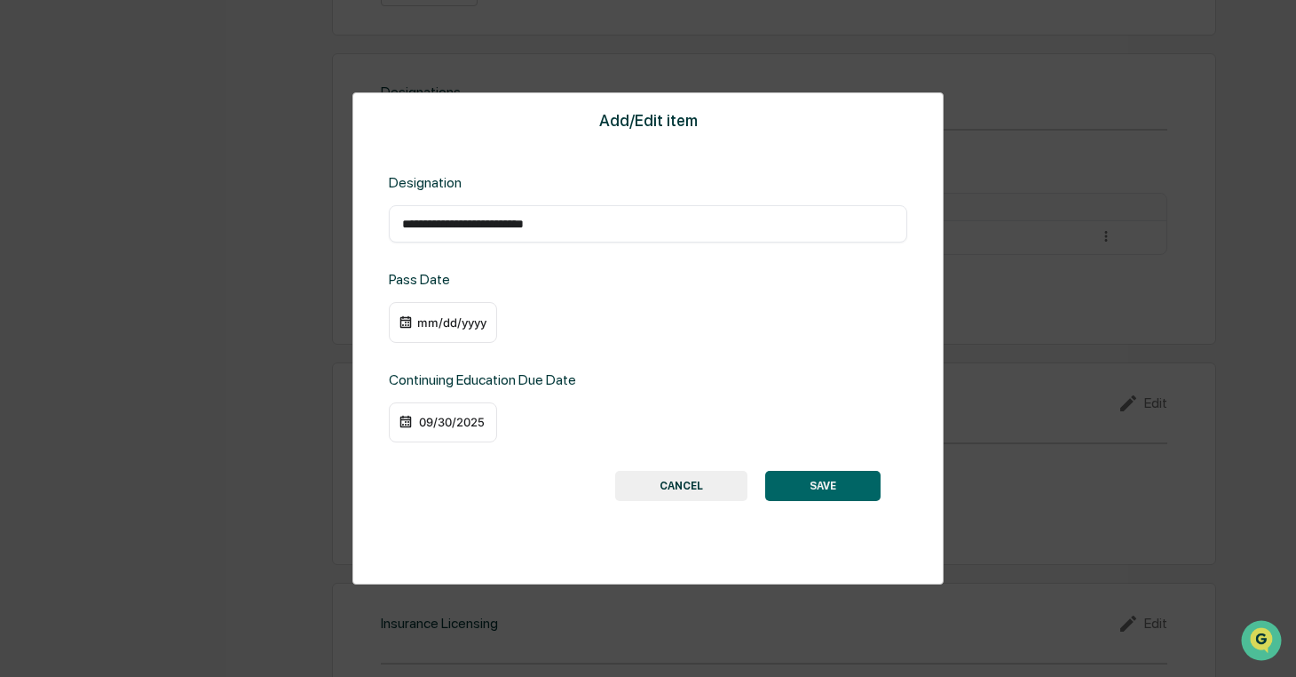
click at [824, 487] on button "SAVE" at bounding box center [822, 486] width 115 height 30
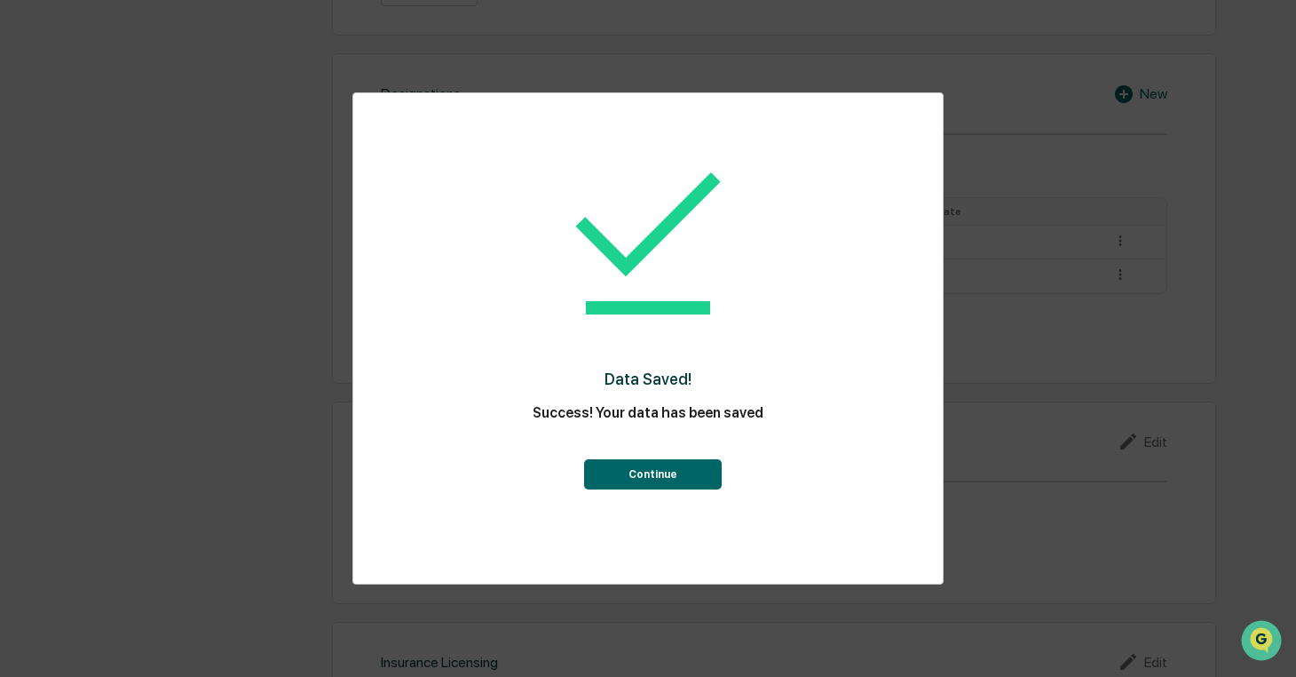
click at [669, 482] on button "Continue" at bounding box center [653, 474] width 138 height 30
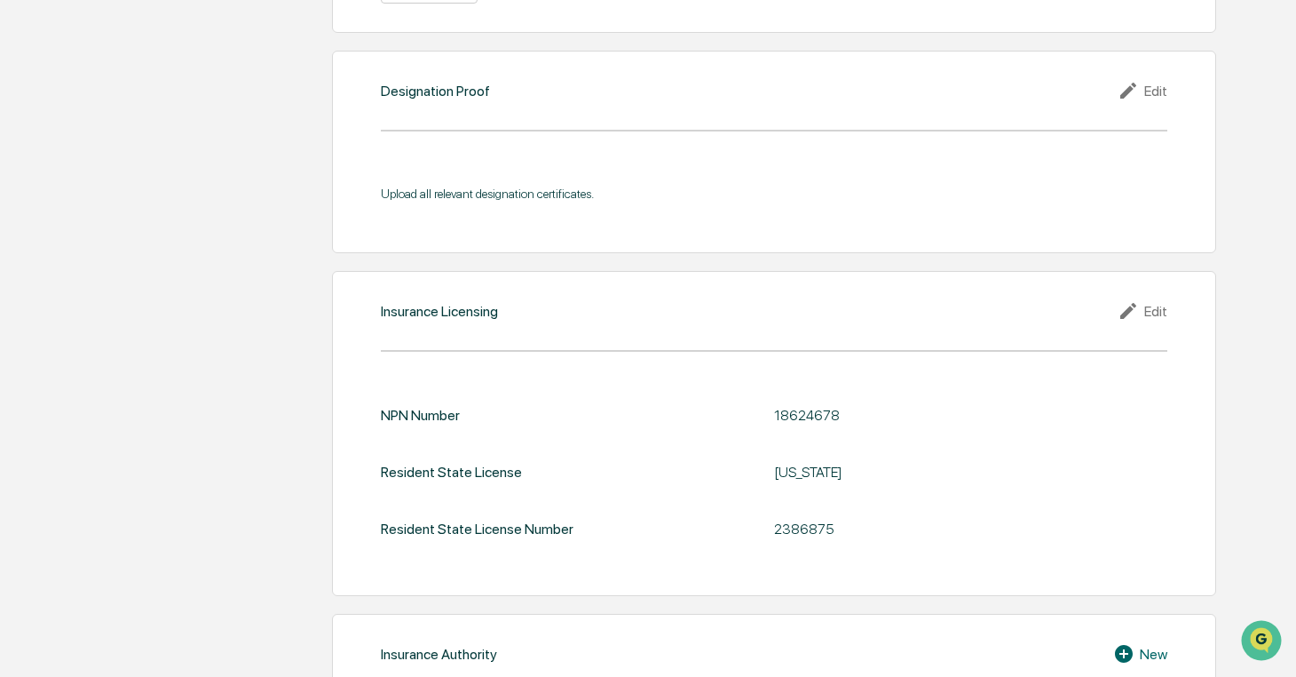
scroll to position [1608, 0]
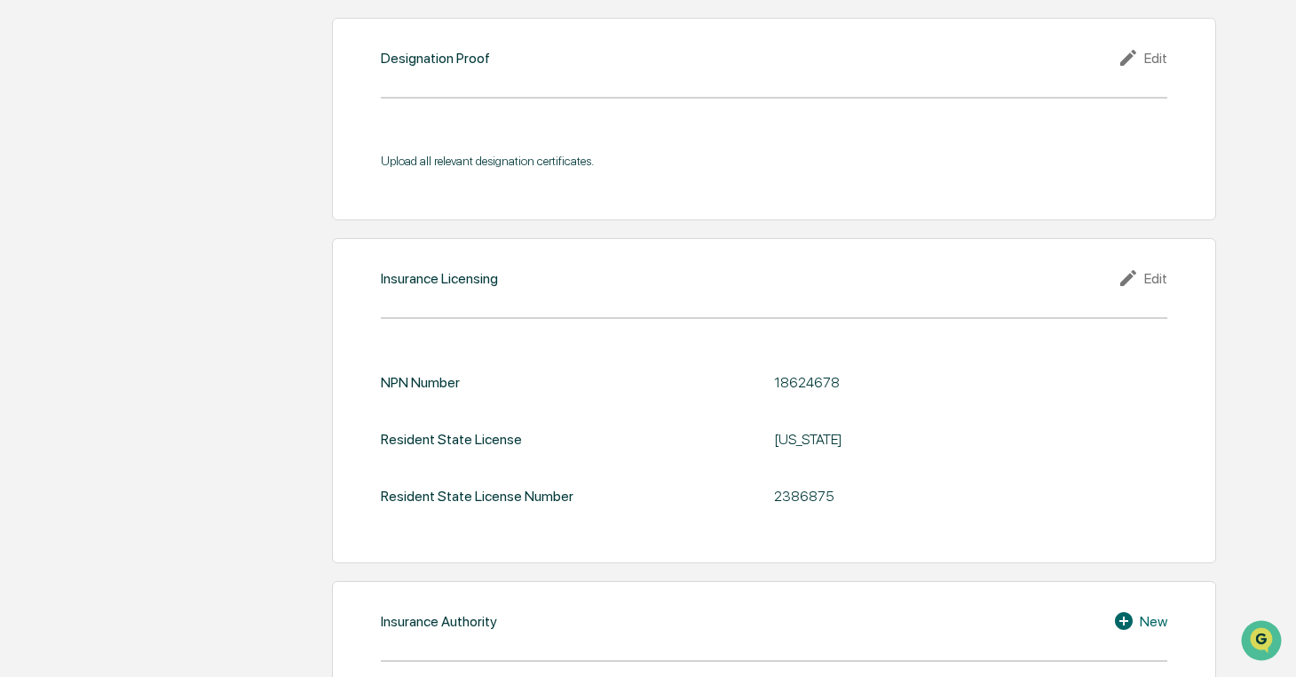
click at [1153, 267] on div "Edit" at bounding box center [1143, 277] width 50 height 21
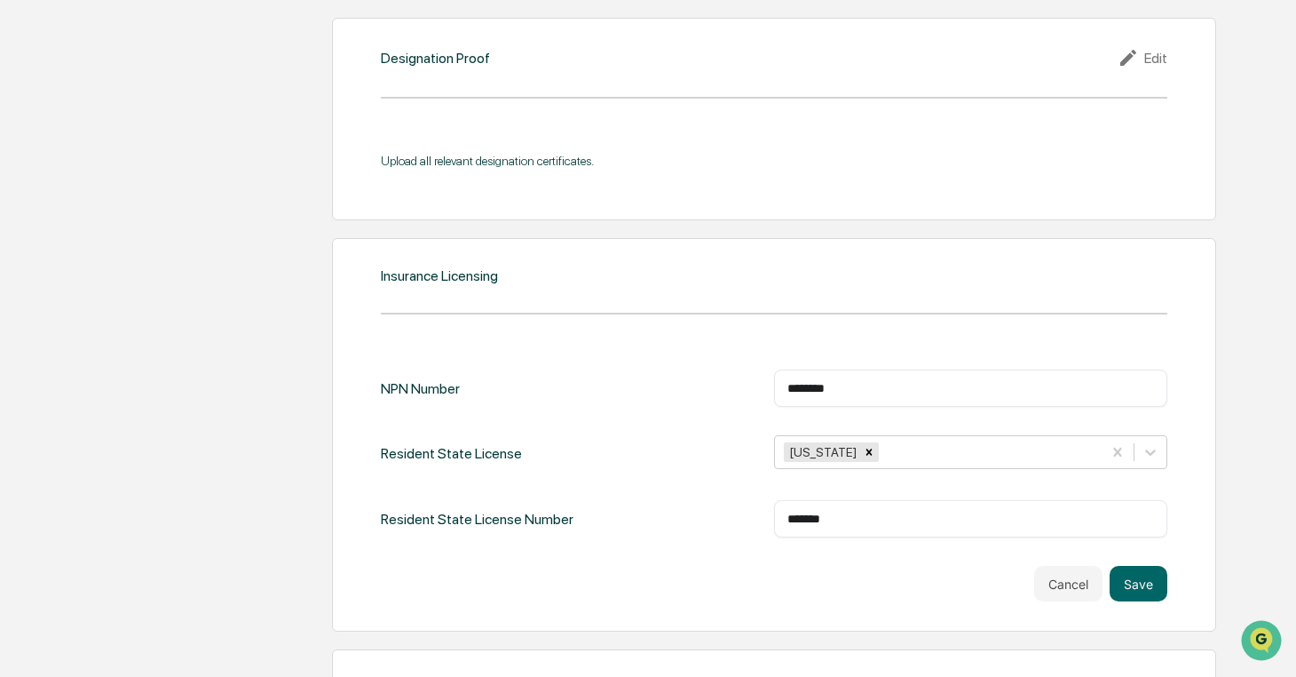
click at [835, 520] on input "*******" at bounding box center [971, 519] width 367 height 18
type input "*******"
click at [1129, 573] on button "Save" at bounding box center [1139, 584] width 58 height 36
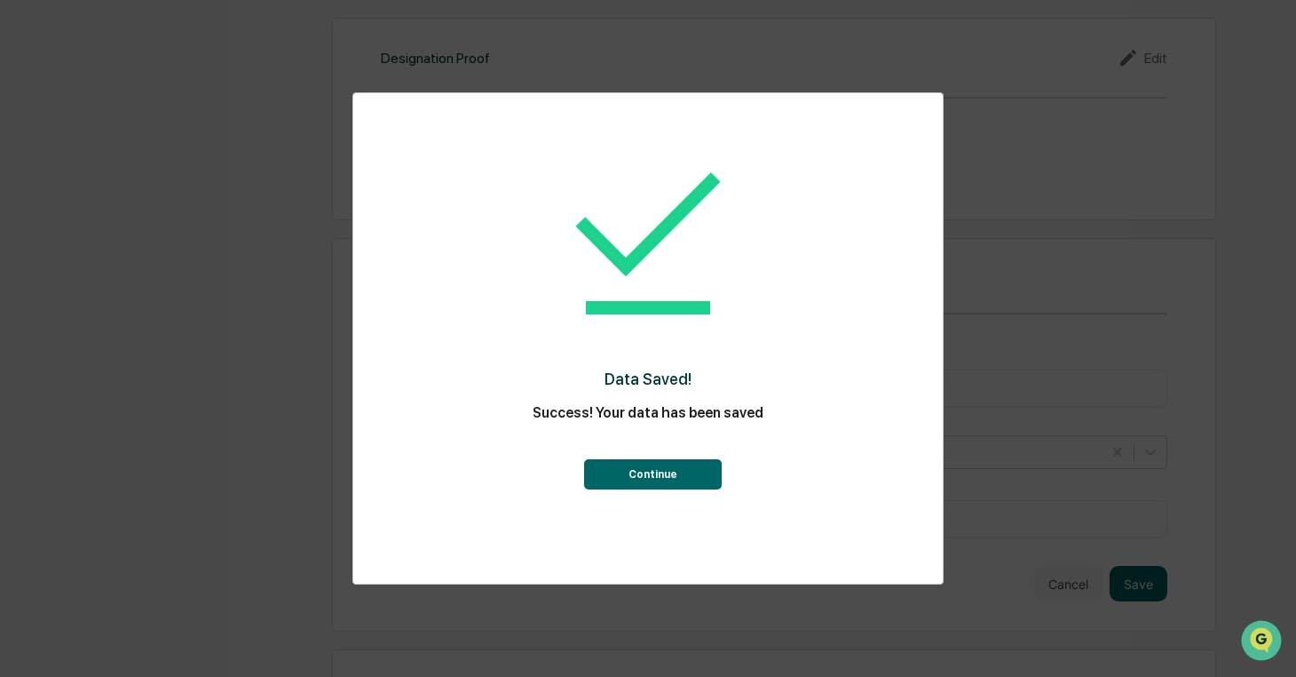
click at [663, 481] on button "Continue" at bounding box center [653, 474] width 138 height 30
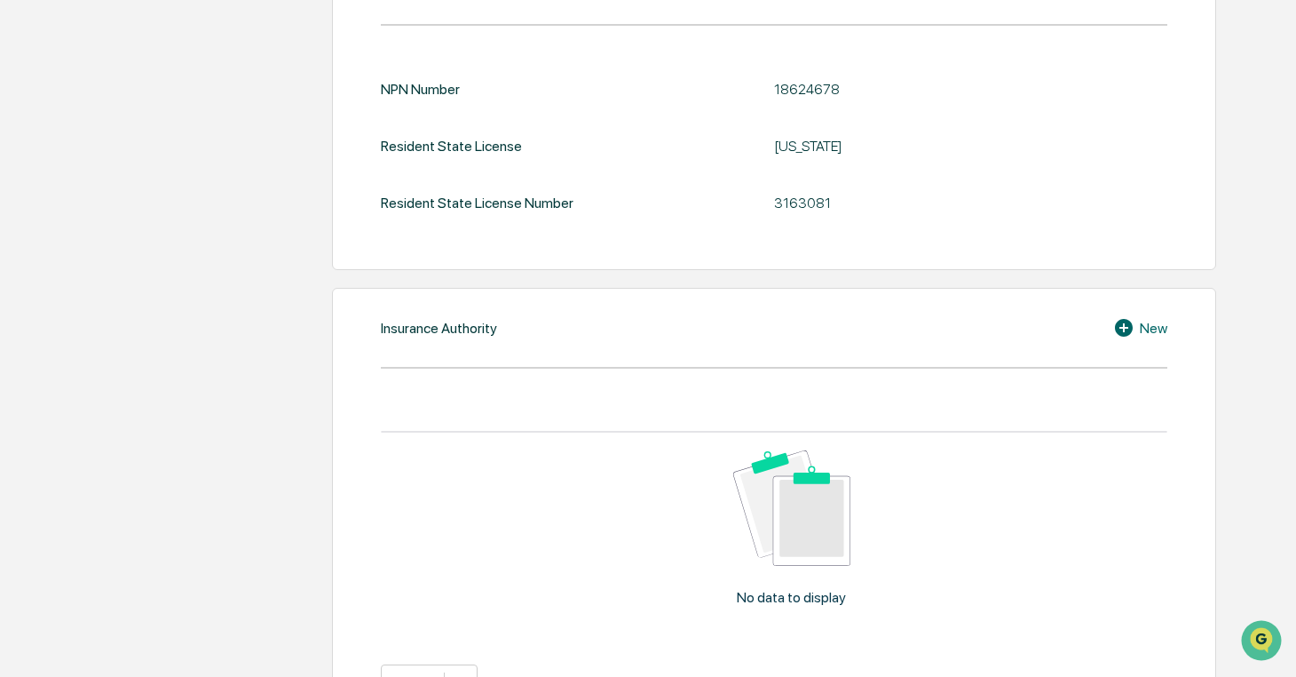
scroll to position [1953, 0]
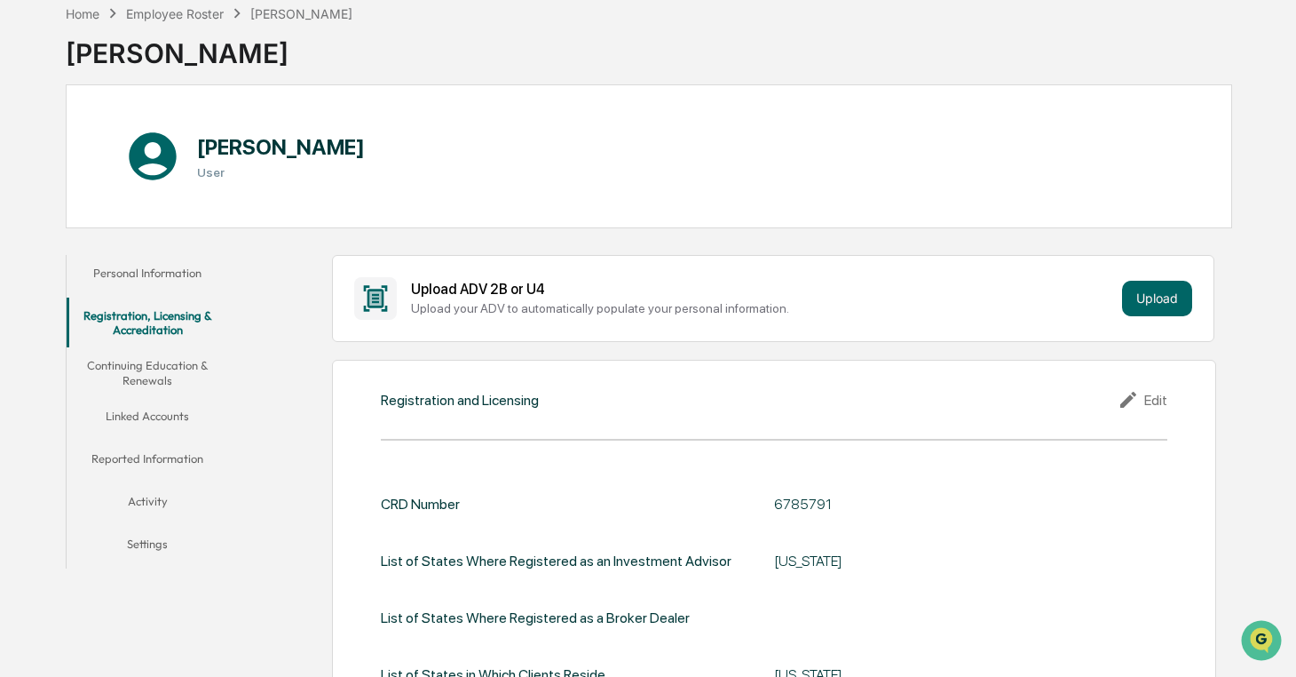
click at [128, 373] on button "Continuing Education & Renewals" at bounding box center [148, 372] width 162 height 51
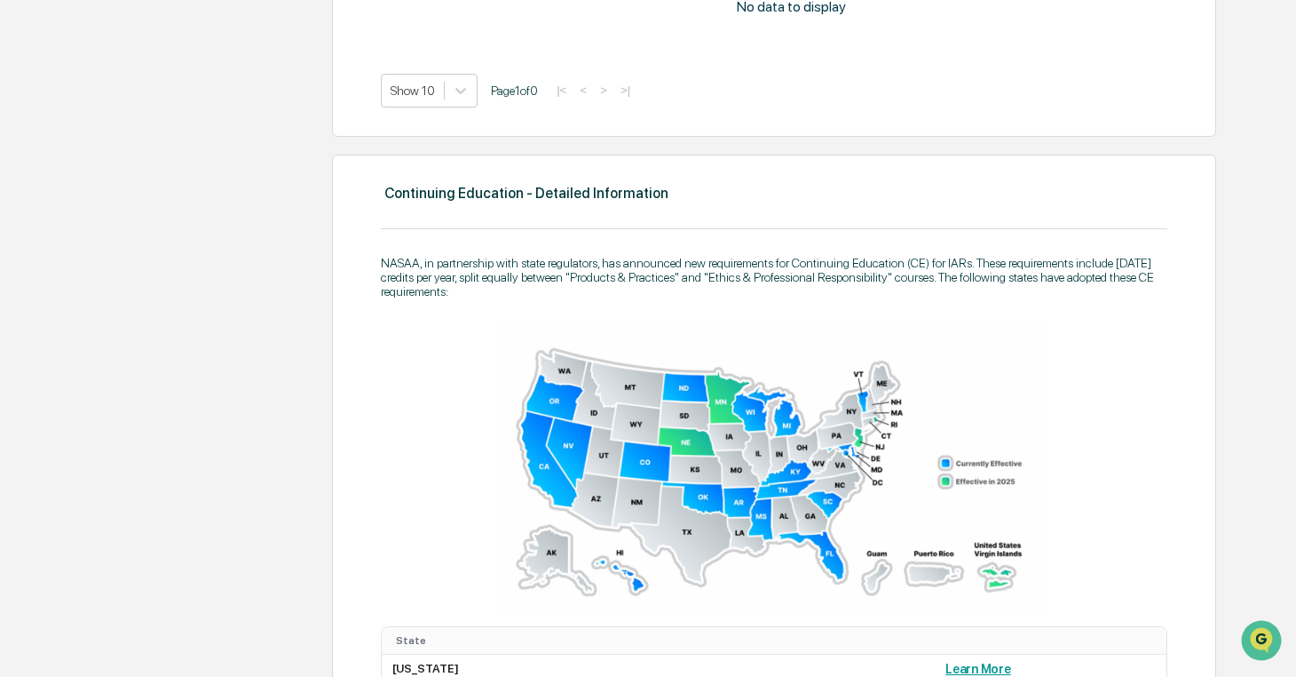
scroll to position [835, 0]
click at [672, 535] on img at bounding box center [774, 467] width 550 height 295
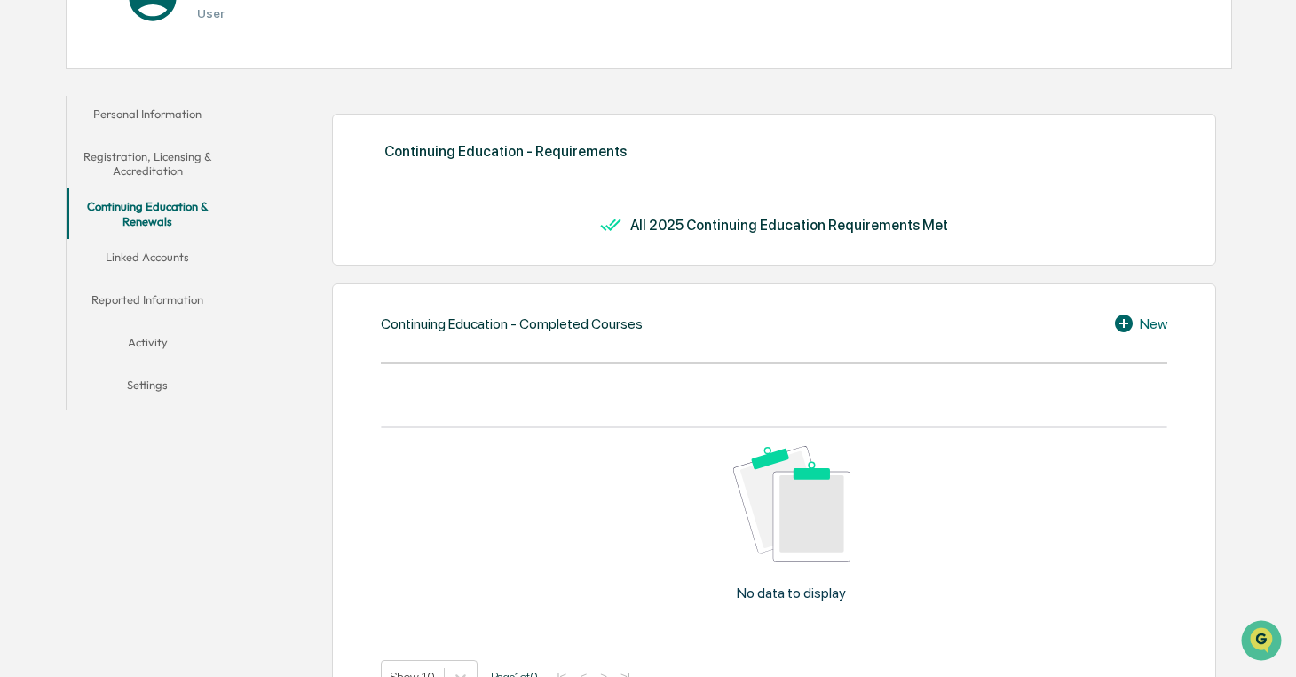
scroll to position [247, 0]
click at [139, 249] on button "Linked Accounts" at bounding box center [148, 261] width 162 height 43
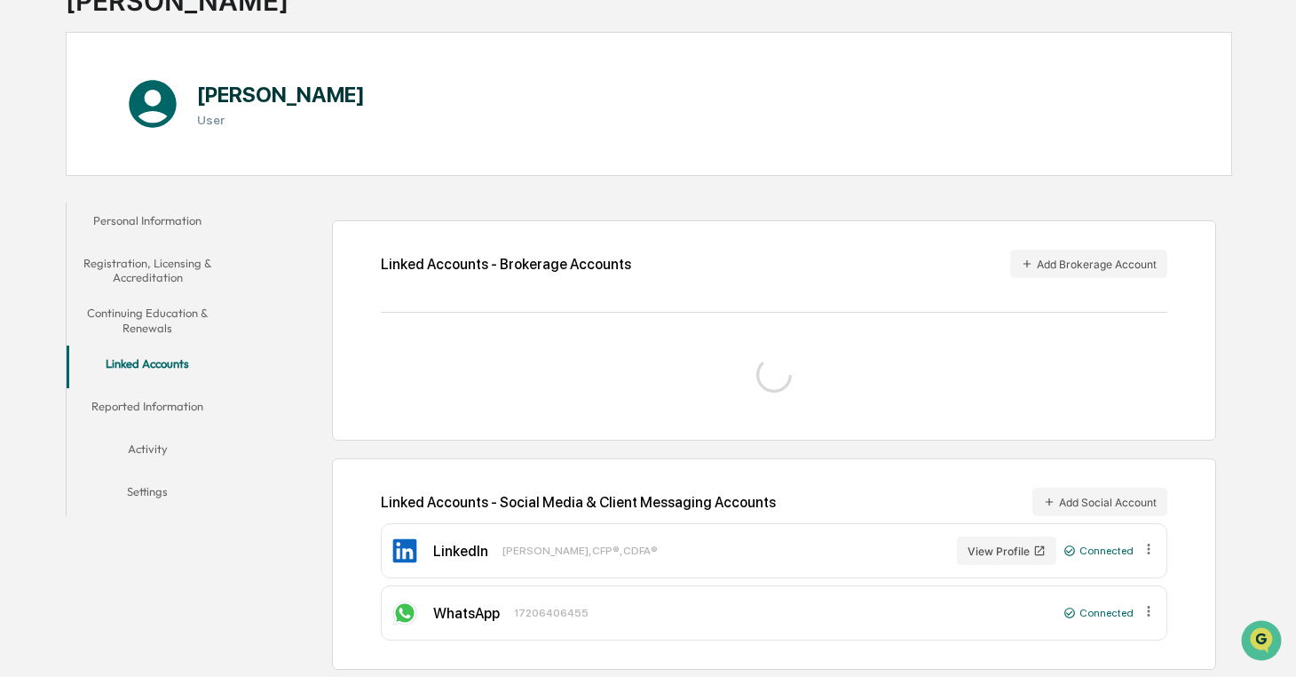
scroll to position [222, 0]
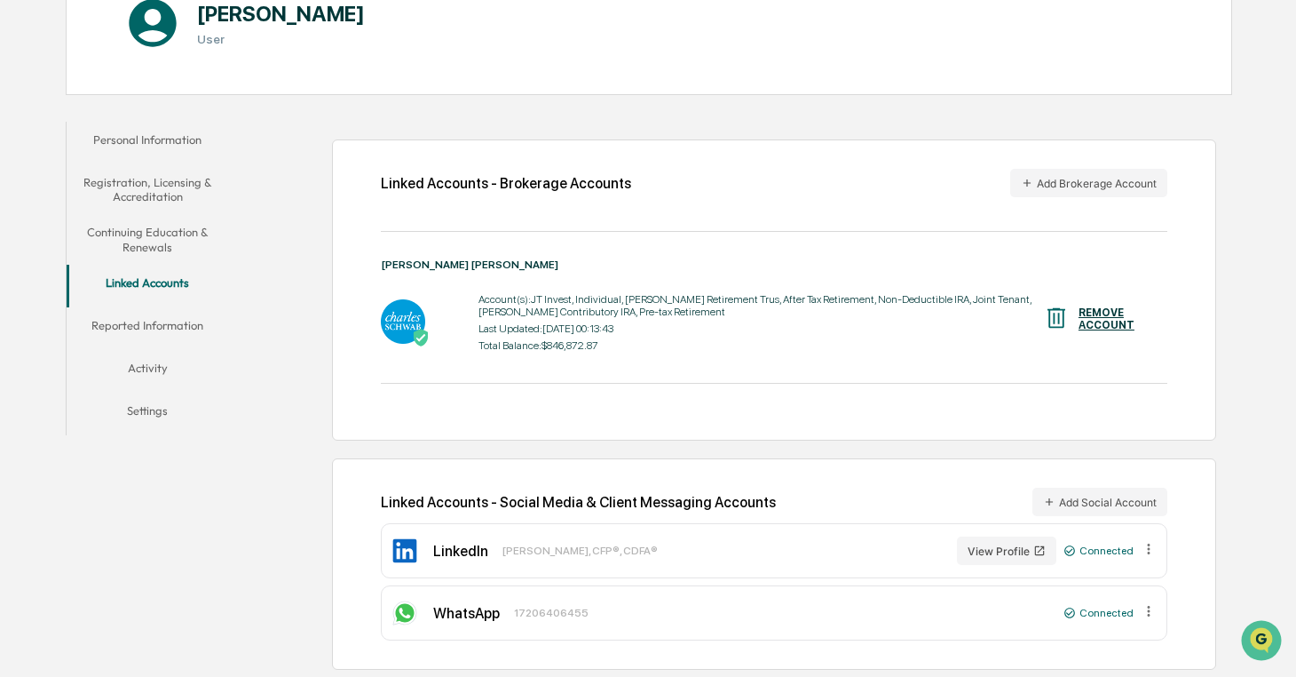
click at [162, 329] on button "Reported Information" at bounding box center [148, 328] width 162 height 43
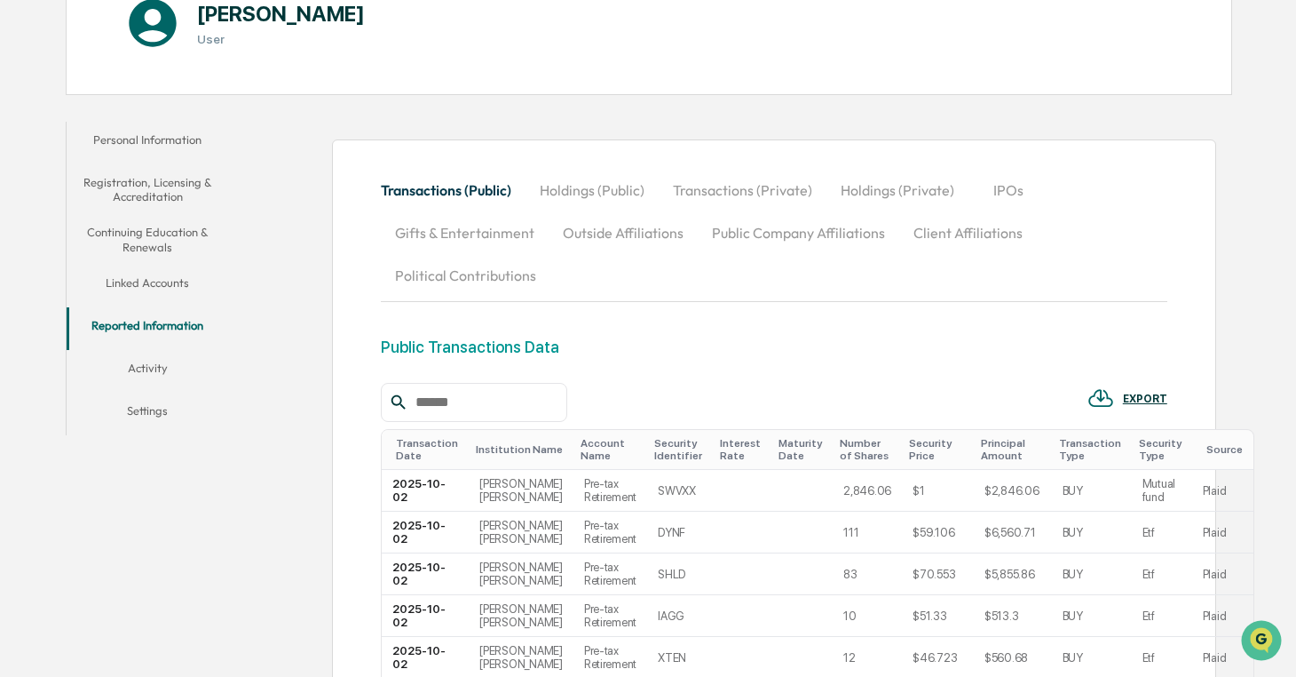
click at [139, 362] on button "Activity" at bounding box center [148, 371] width 162 height 43
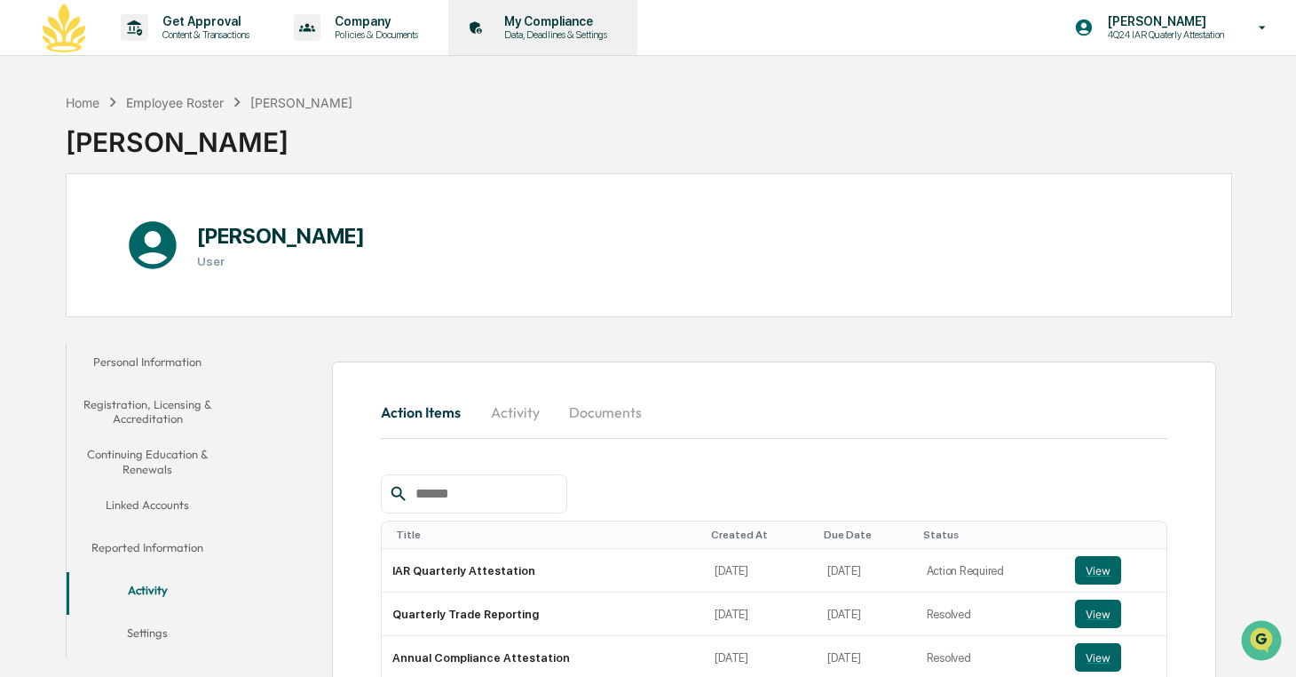
click at [569, 28] on p "My Compliance" at bounding box center [553, 21] width 126 height 14
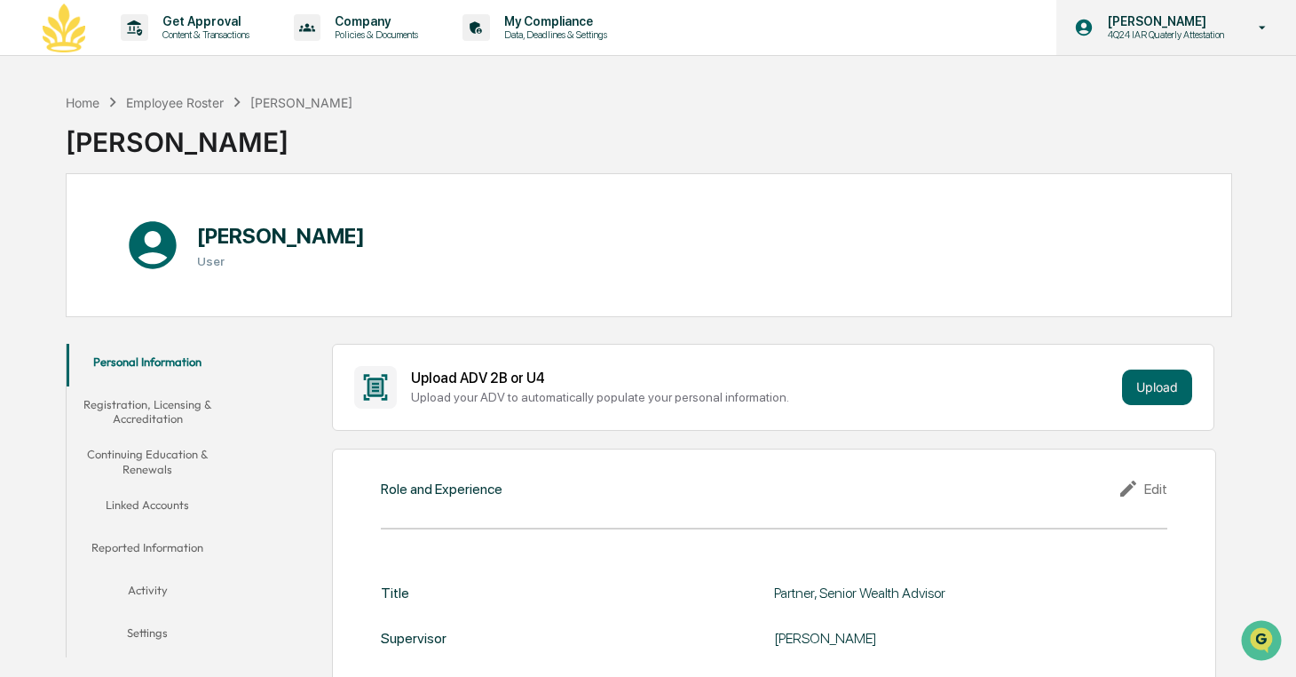
click at [1144, 28] on p "4Q24 IAR Quaterly Attestation" at bounding box center [1163, 34] width 139 height 12
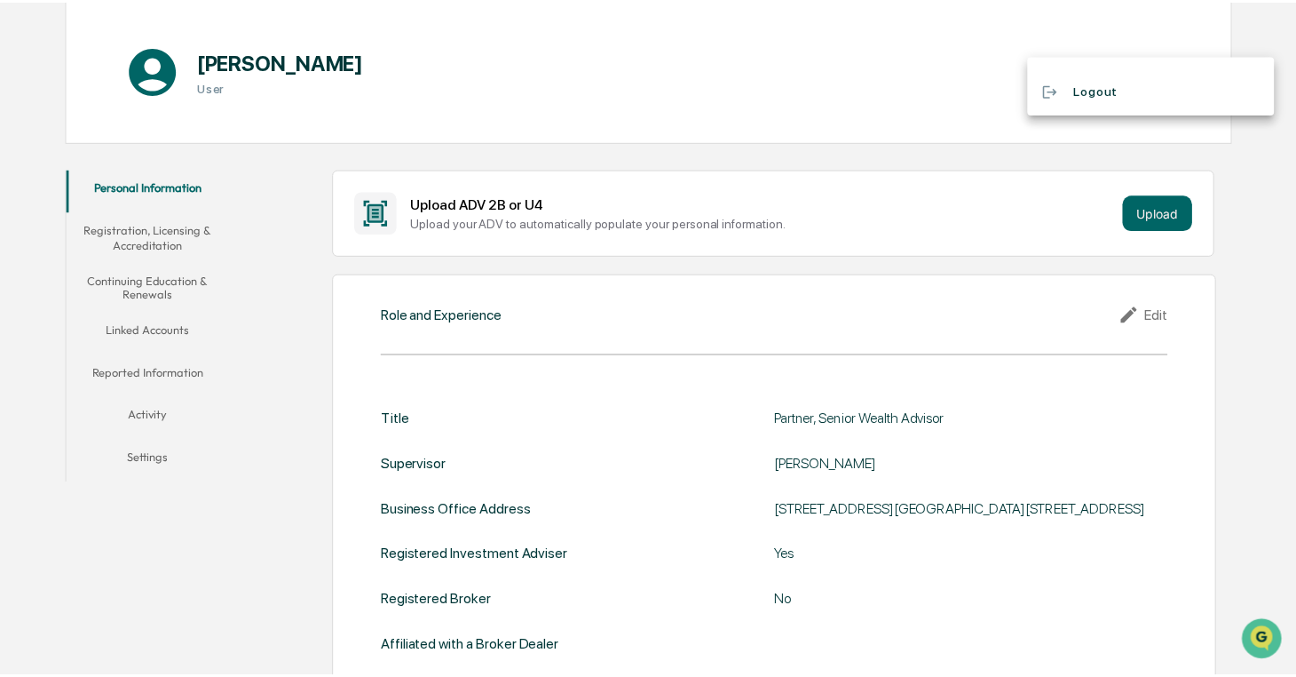
scroll to position [175, 0]
click at [254, 404] on div at bounding box center [653, 338] width 1306 height 677
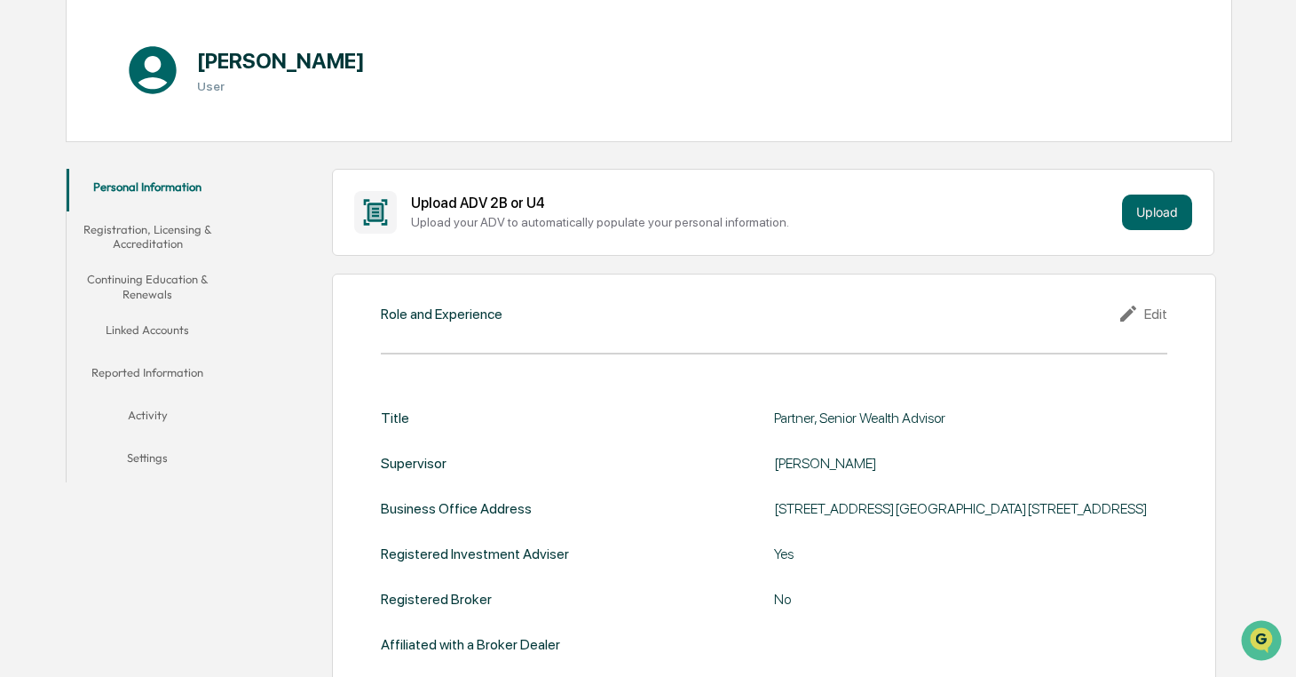
scroll to position [0, 0]
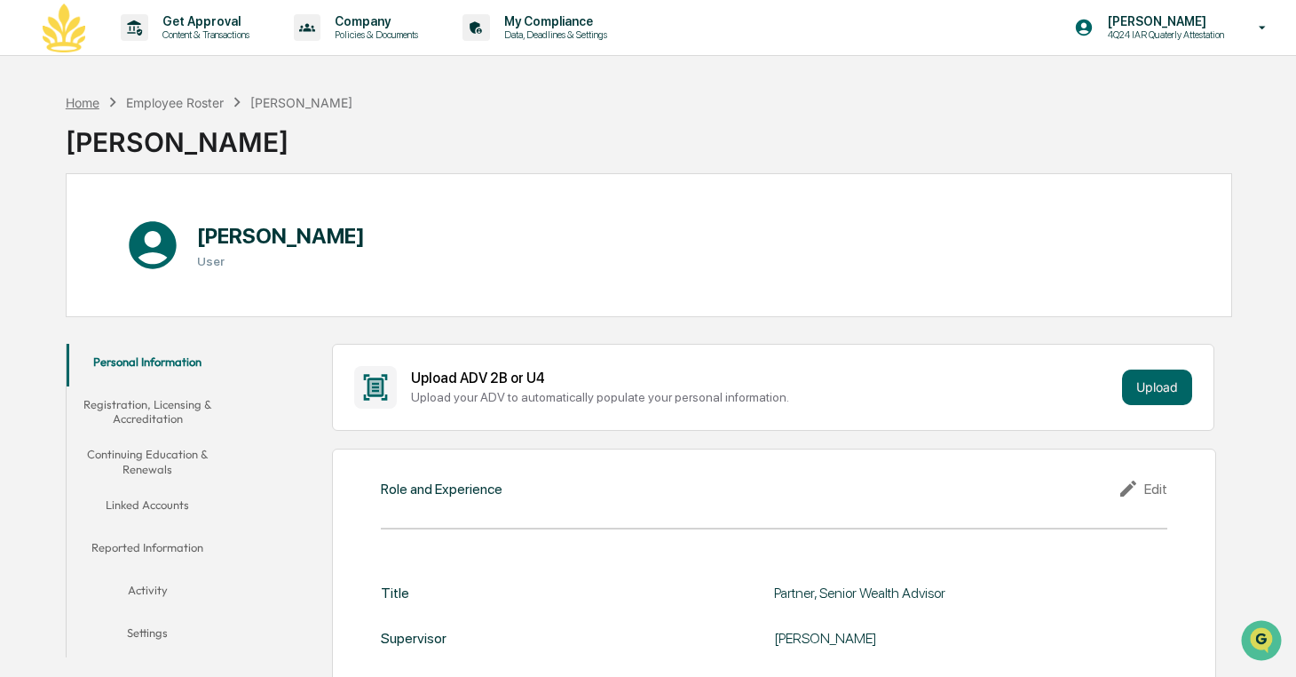
click at [82, 100] on div "Home" at bounding box center [83, 102] width 34 height 15
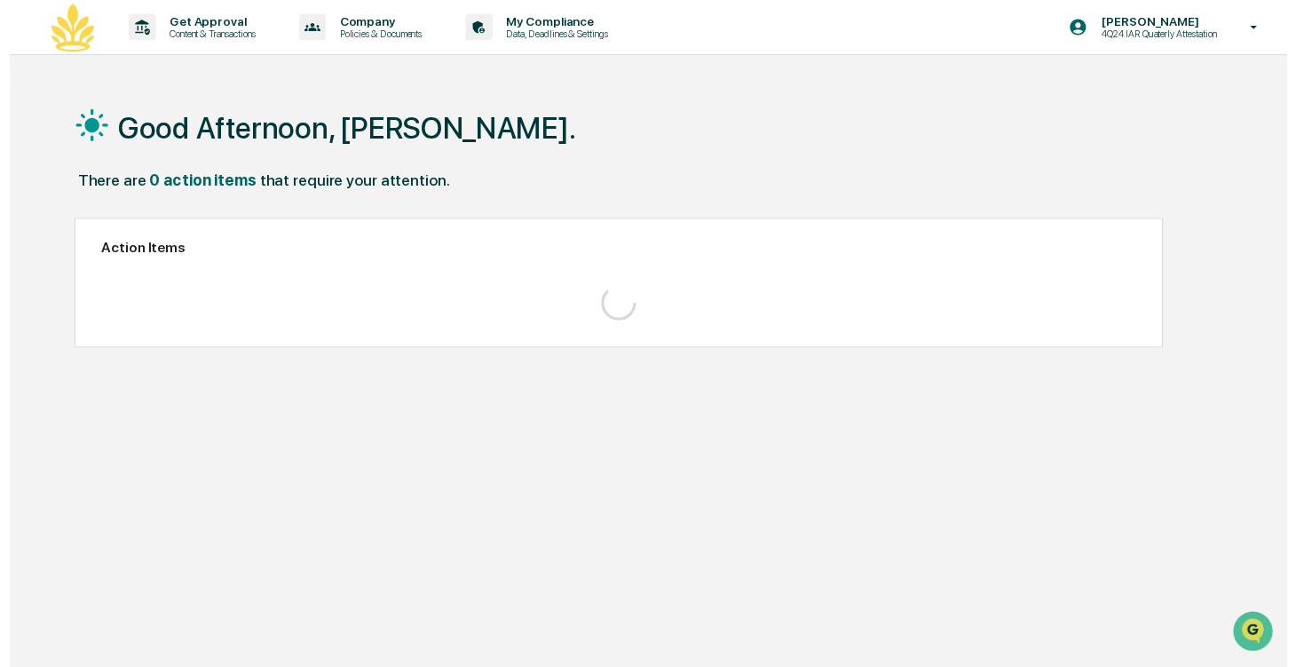
scroll to position [84, 0]
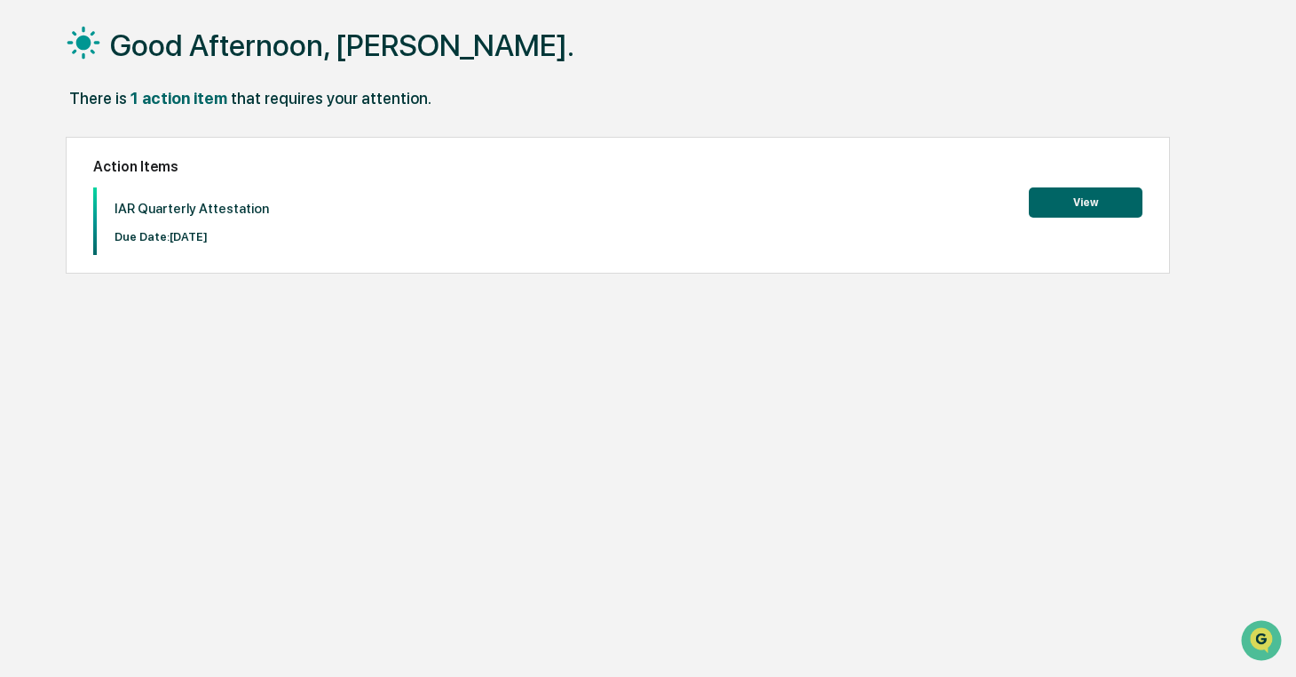
click at [1089, 190] on button "View" at bounding box center [1086, 202] width 114 height 30
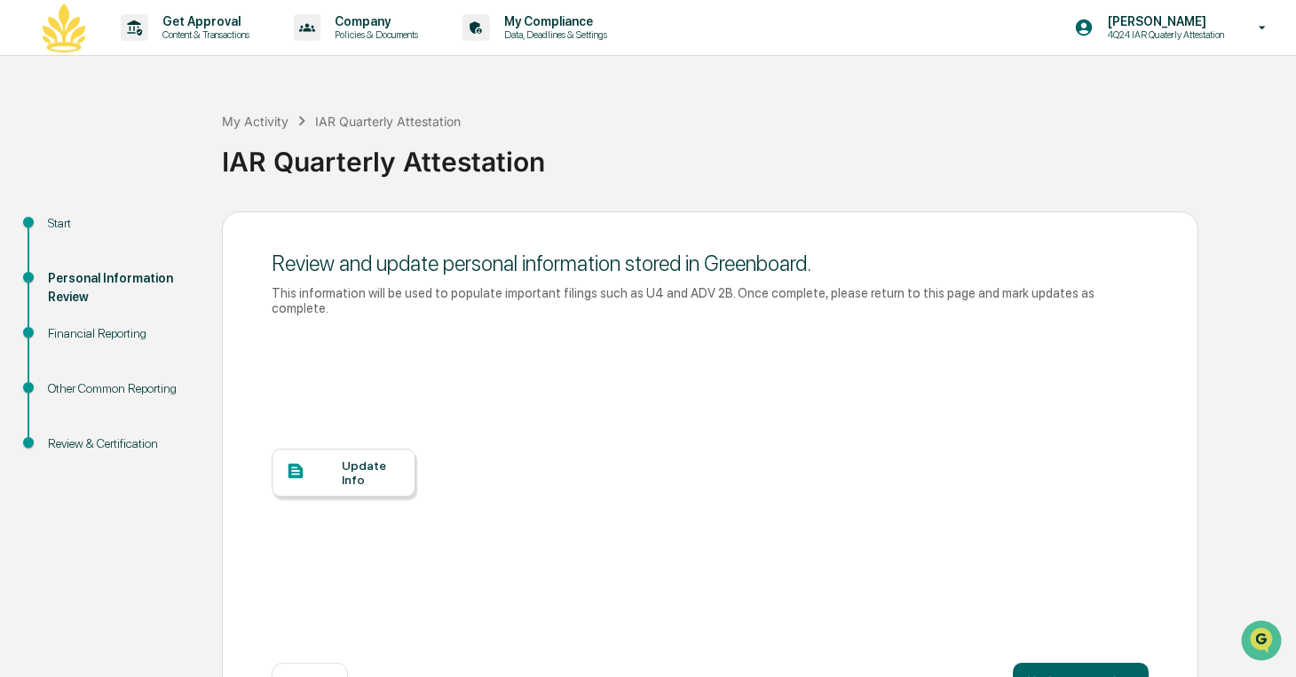
scroll to position [63, 0]
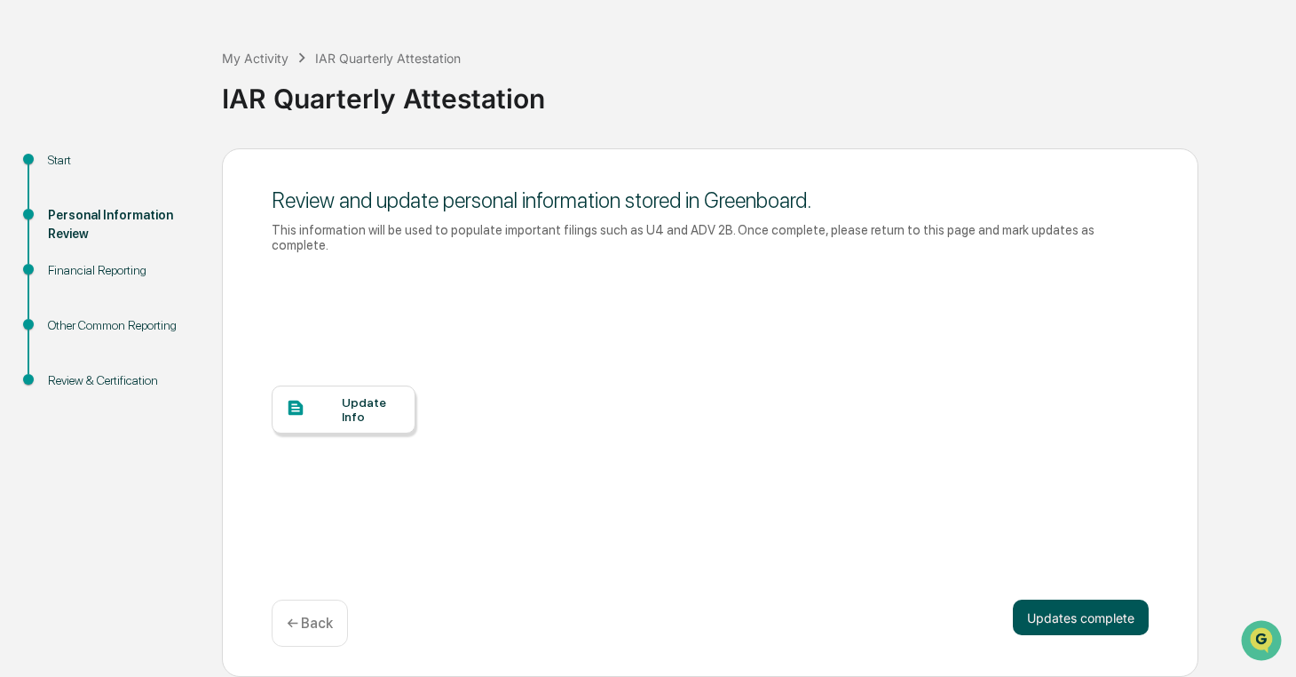
click at [1073, 618] on button "Updates complete" at bounding box center [1081, 617] width 136 height 36
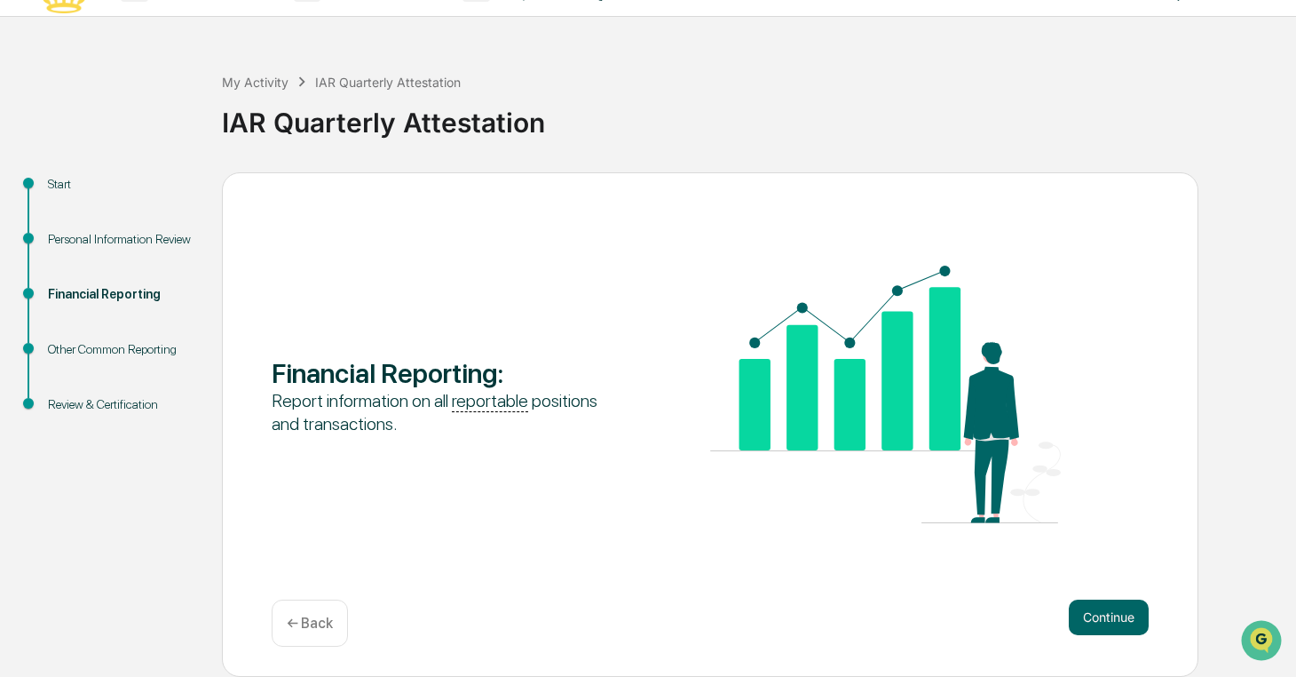
scroll to position [39, 0]
click at [1073, 618] on button "Continue" at bounding box center [1109, 617] width 80 height 36
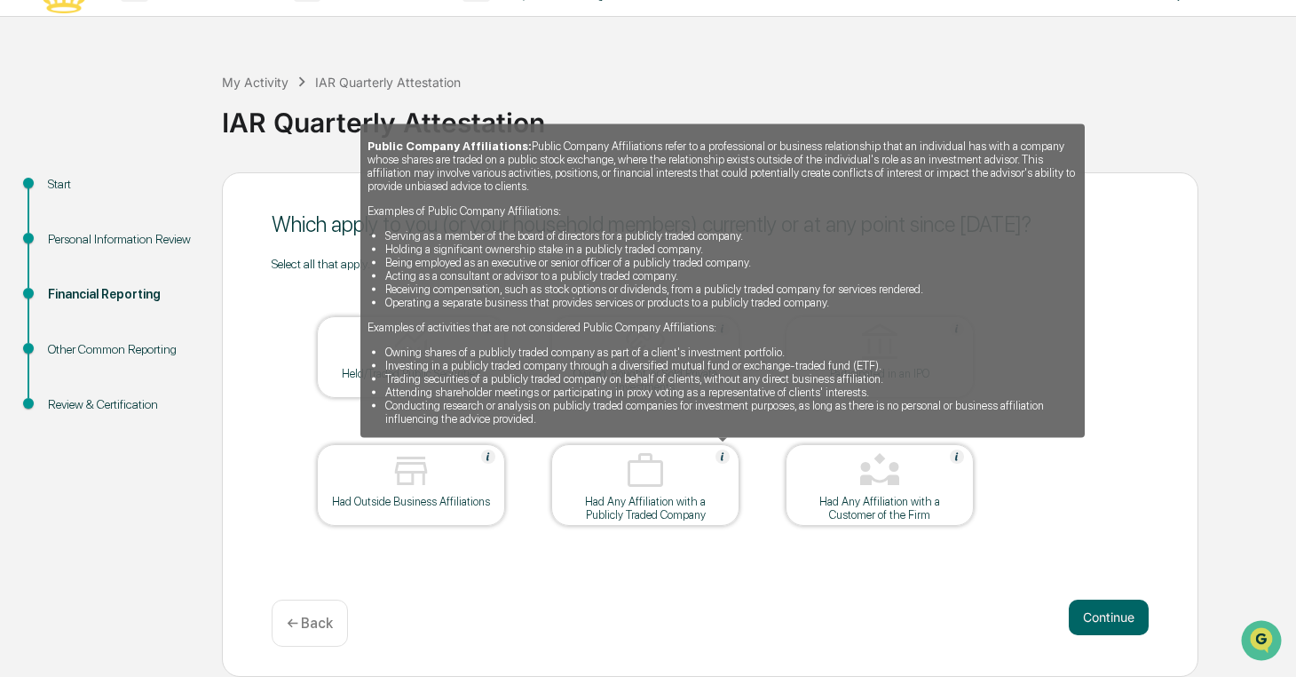
click at [724, 458] on img at bounding box center [723, 456] width 14 height 14
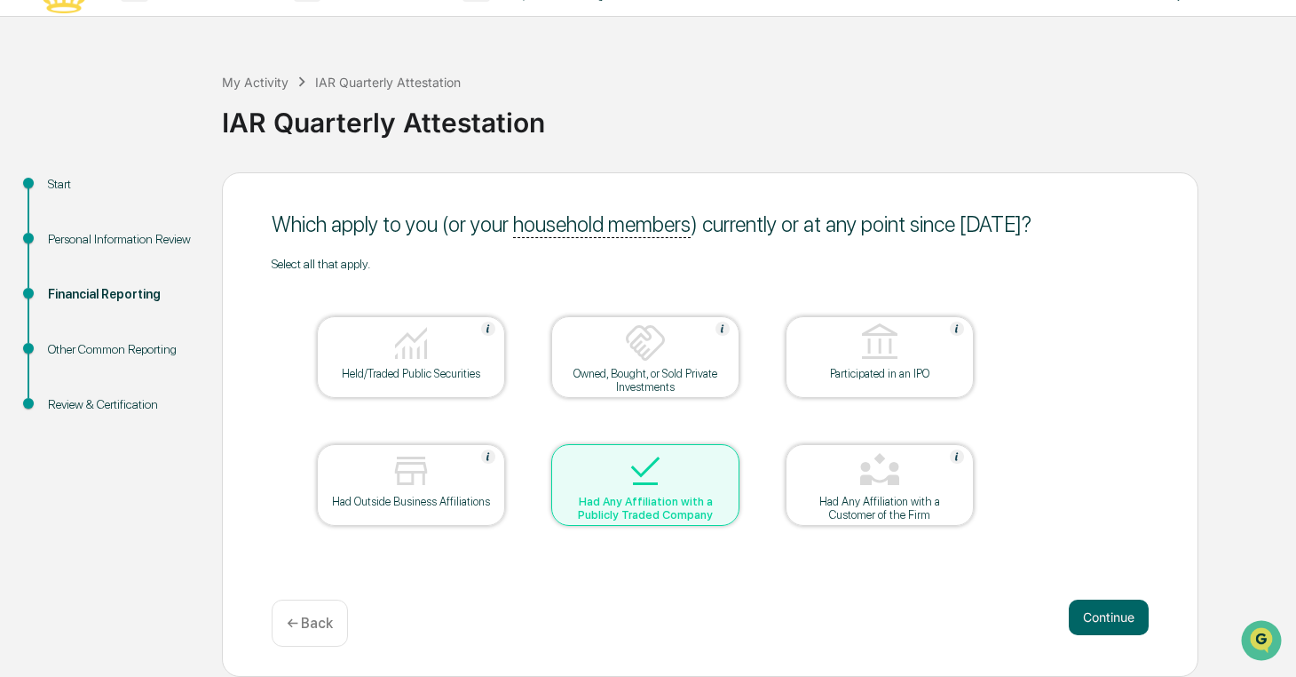
click at [724, 458] on div at bounding box center [646, 471] width 178 height 45
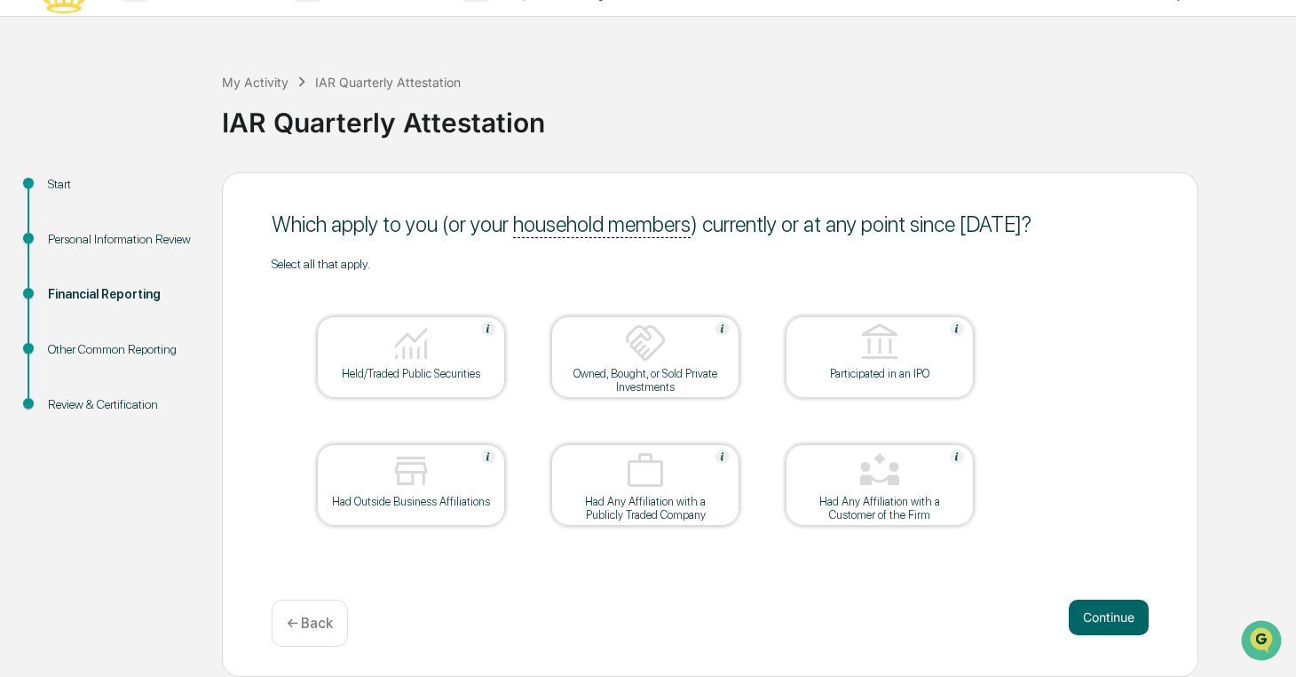
click at [612, 487] on div at bounding box center [646, 471] width 178 height 45
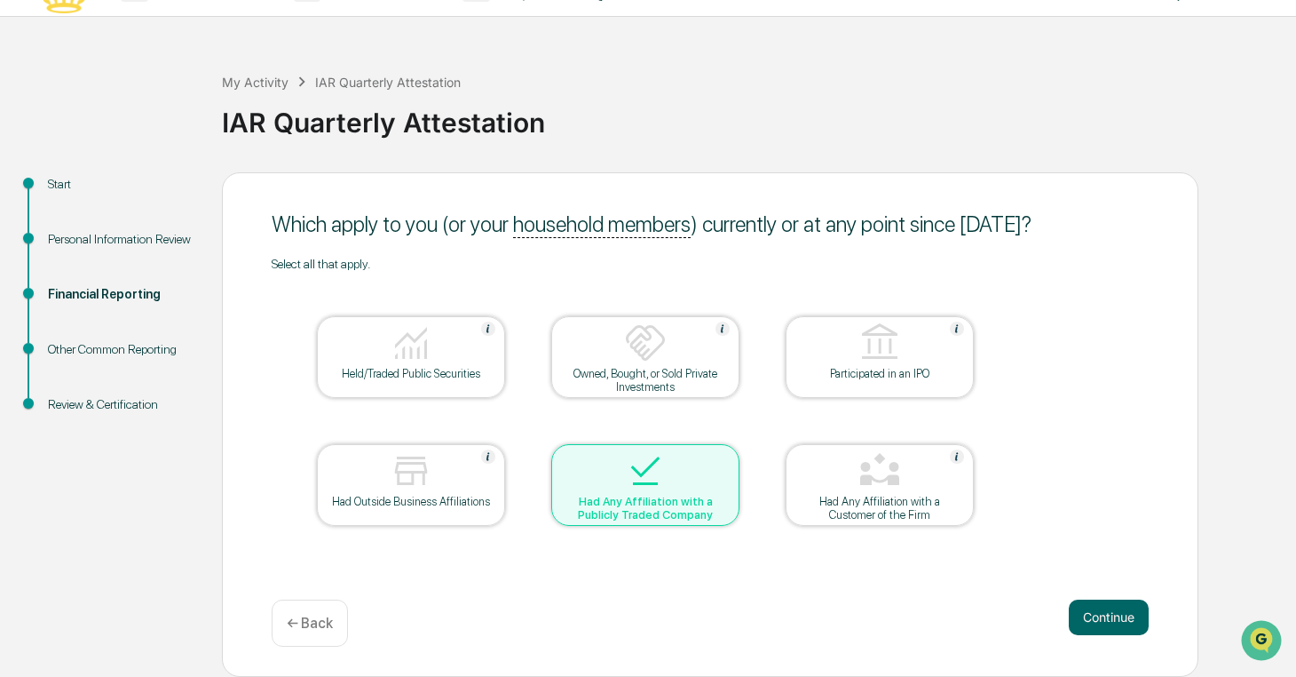
click at [430, 372] on div "Held/Traded Public Securities" at bounding box center [411, 373] width 160 height 13
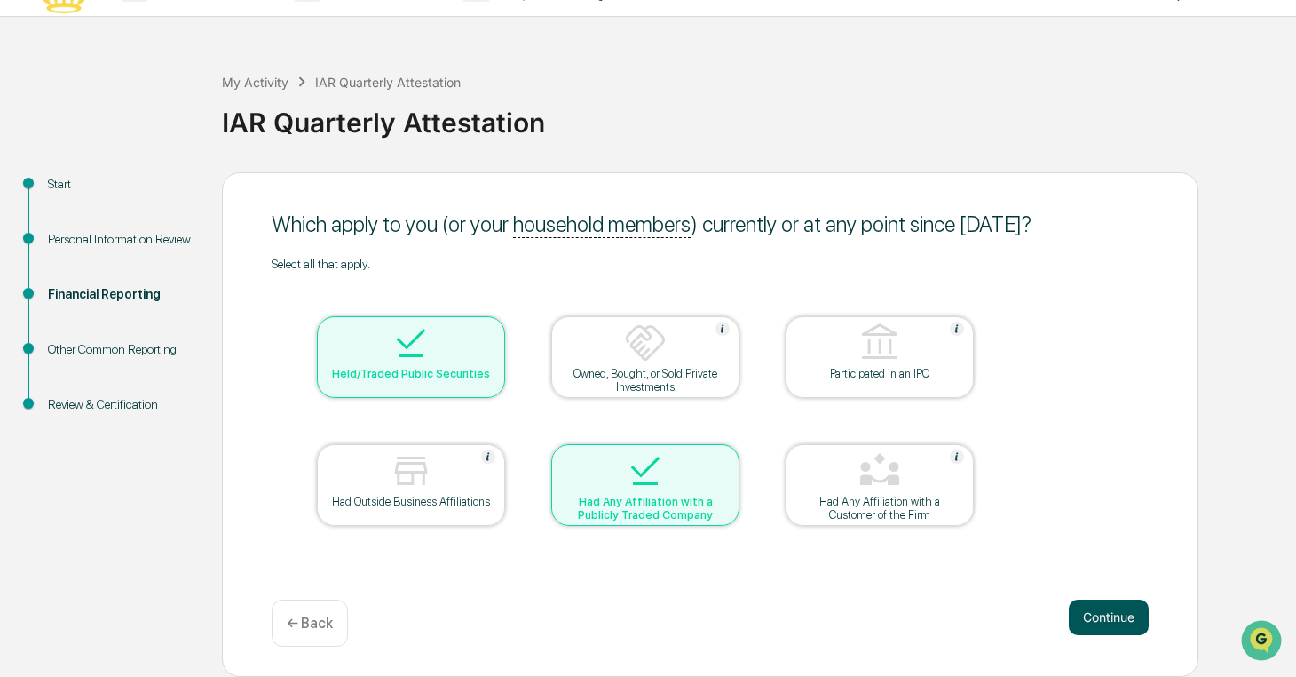
click at [1102, 615] on button "Continue" at bounding box center [1109, 617] width 80 height 36
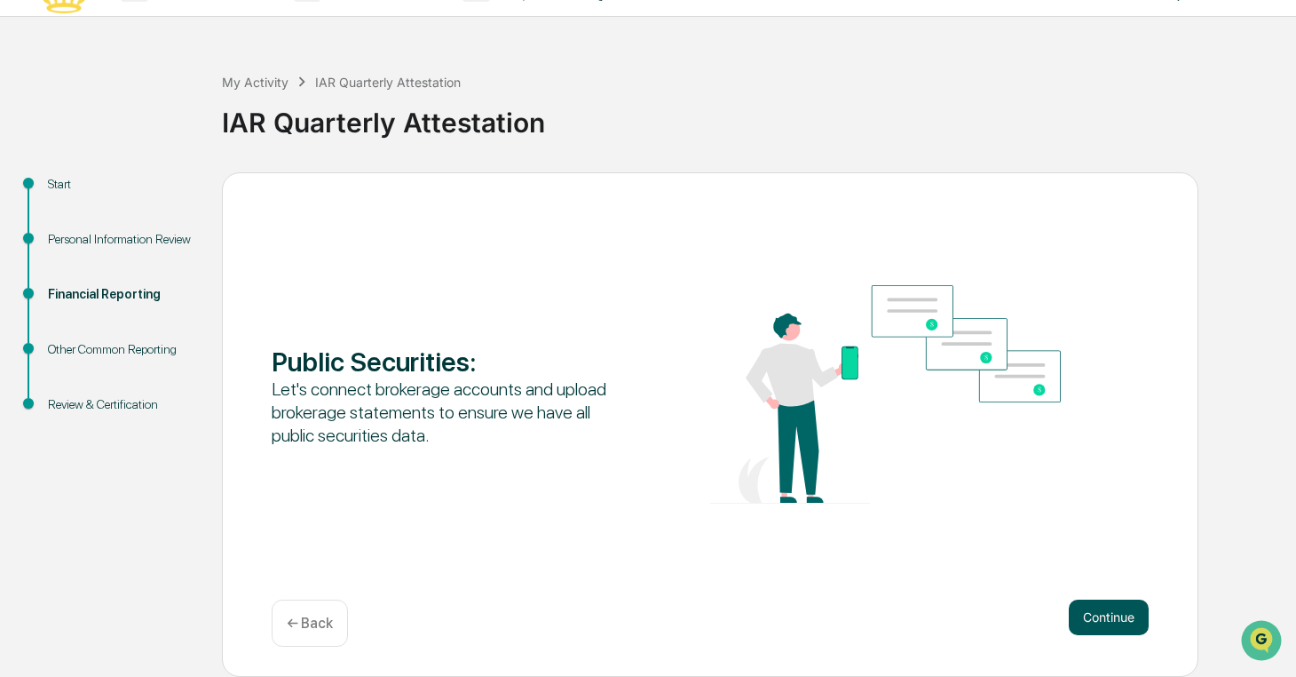
click at [1101, 618] on button "Continue" at bounding box center [1109, 617] width 80 height 36
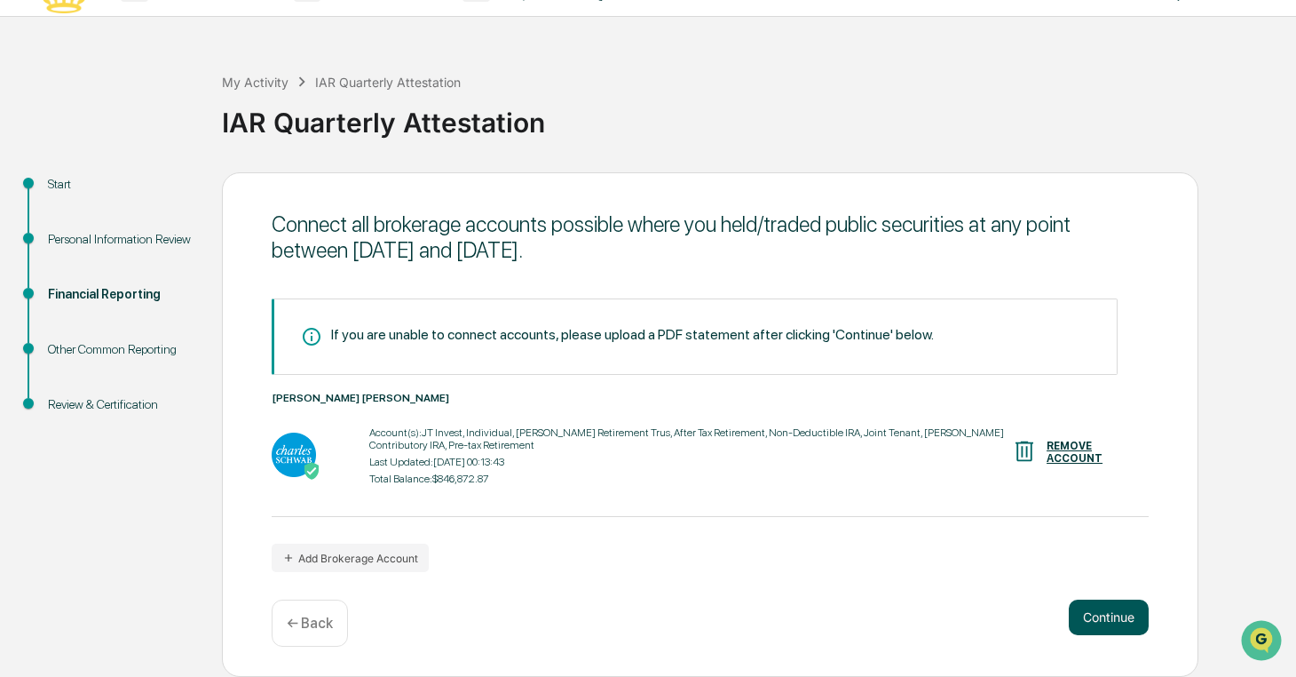
click at [1100, 623] on button "Continue" at bounding box center [1109, 617] width 80 height 36
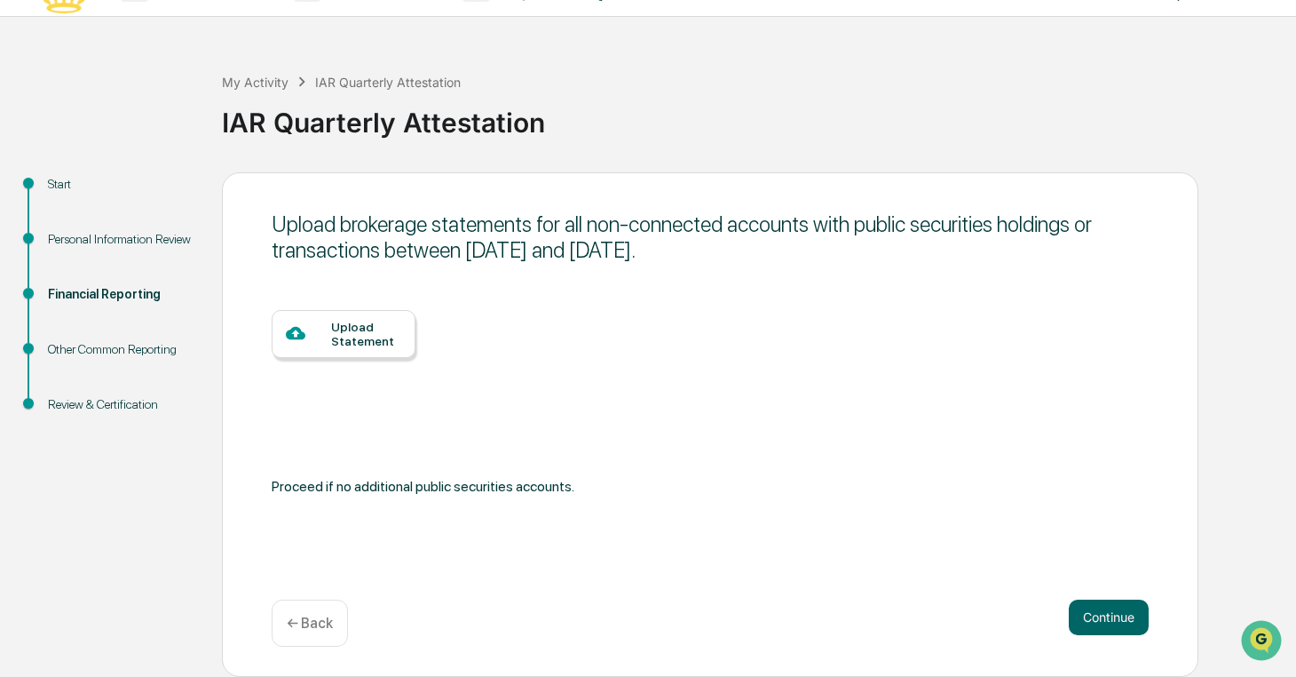
click at [345, 339] on div "Upload Statement" at bounding box center [366, 334] width 70 height 28
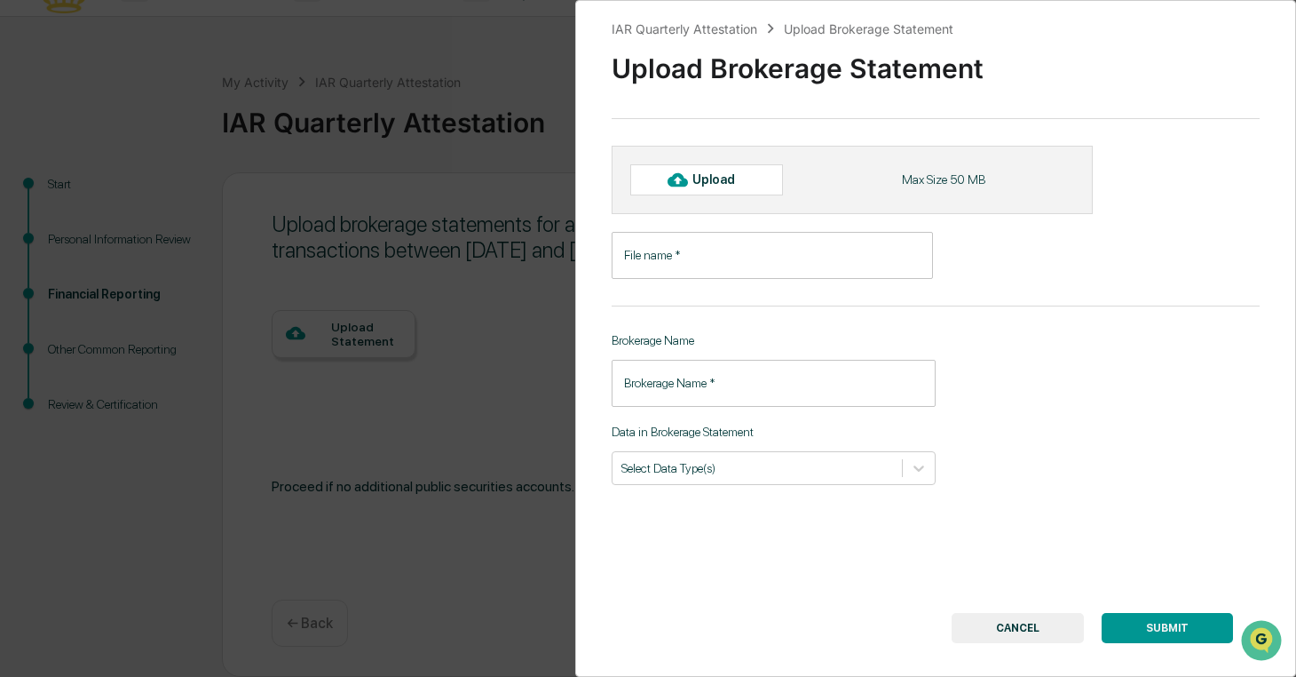
click at [692, 187] on div at bounding box center [677, 179] width 28 height 28
type input "**********"
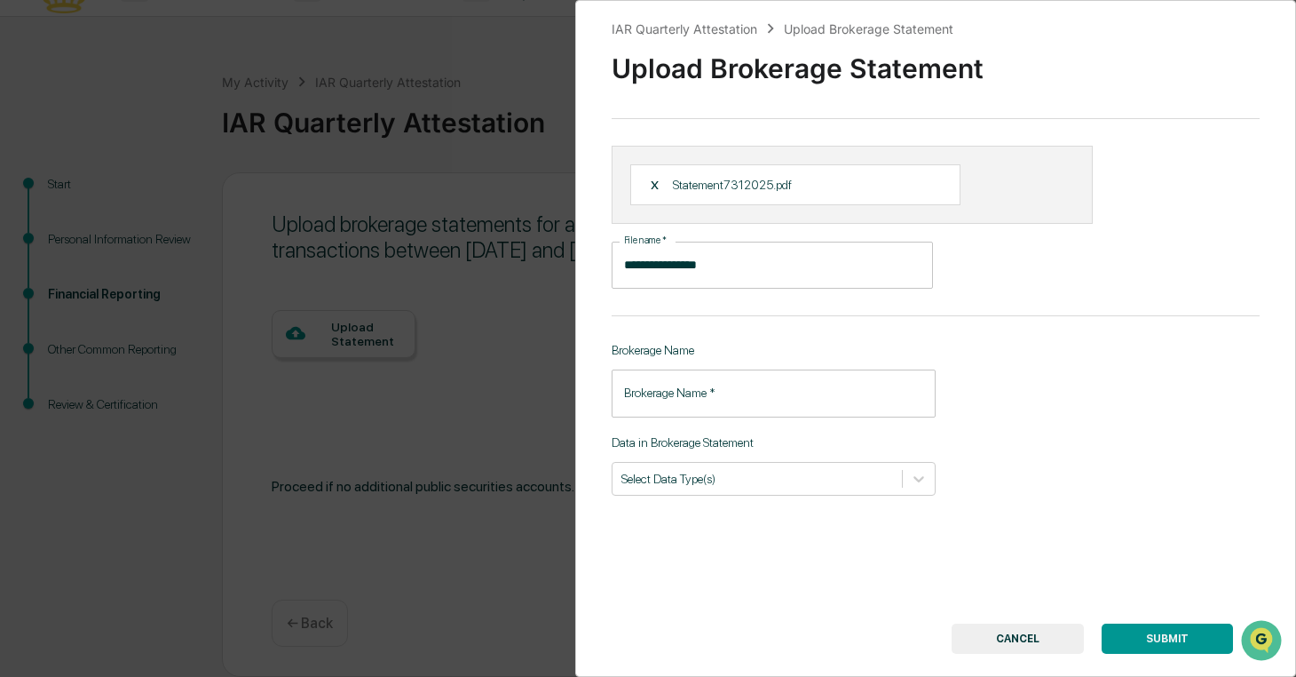
click at [740, 401] on input "Brokerage Name   *" at bounding box center [774, 392] width 324 height 47
type input "********"
click at [748, 480] on div at bounding box center [758, 478] width 272 height 17
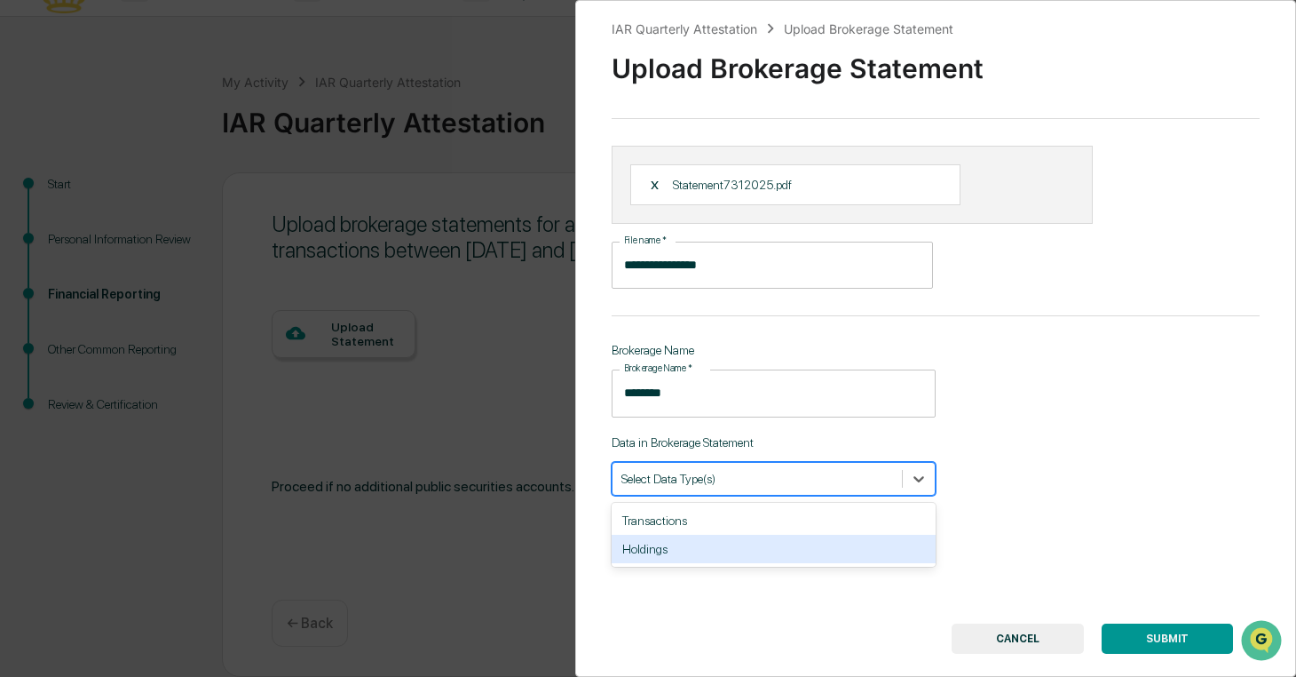
click at [701, 550] on div "Holdings" at bounding box center [774, 548] width 324 height 28
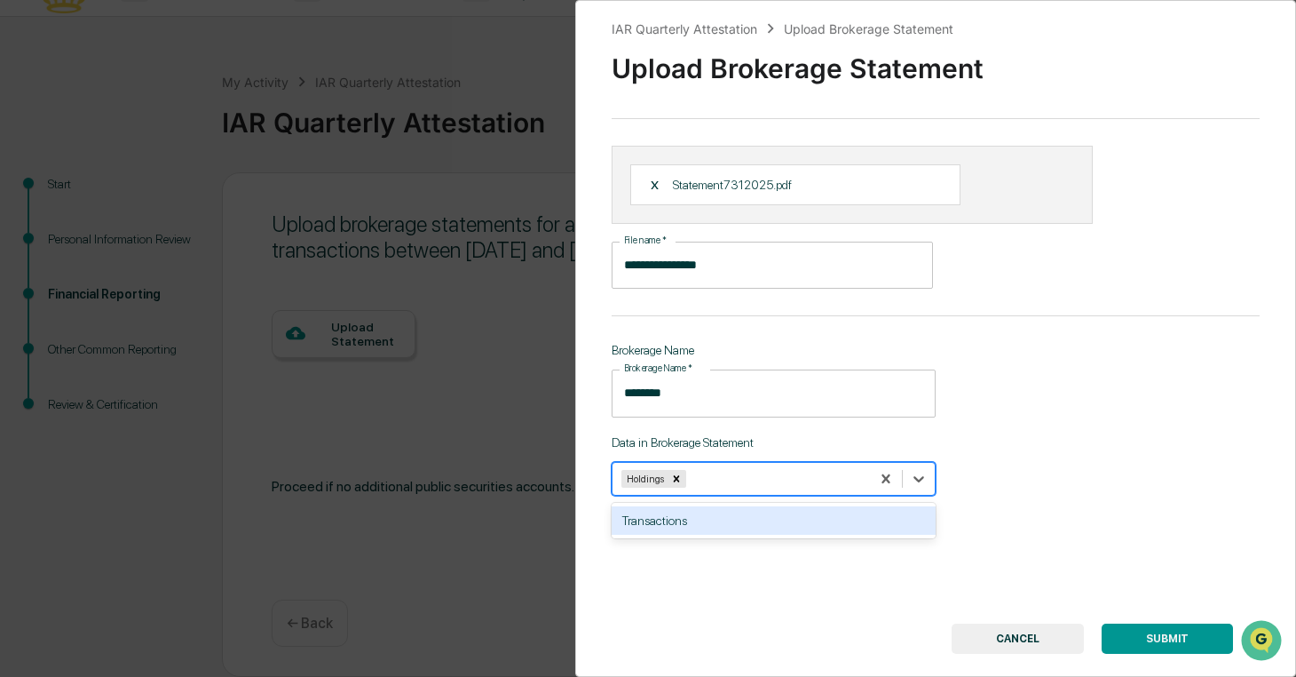
click at [716, 522] on div "Transactions" at bounding box center [774, 520] width 324 height 28
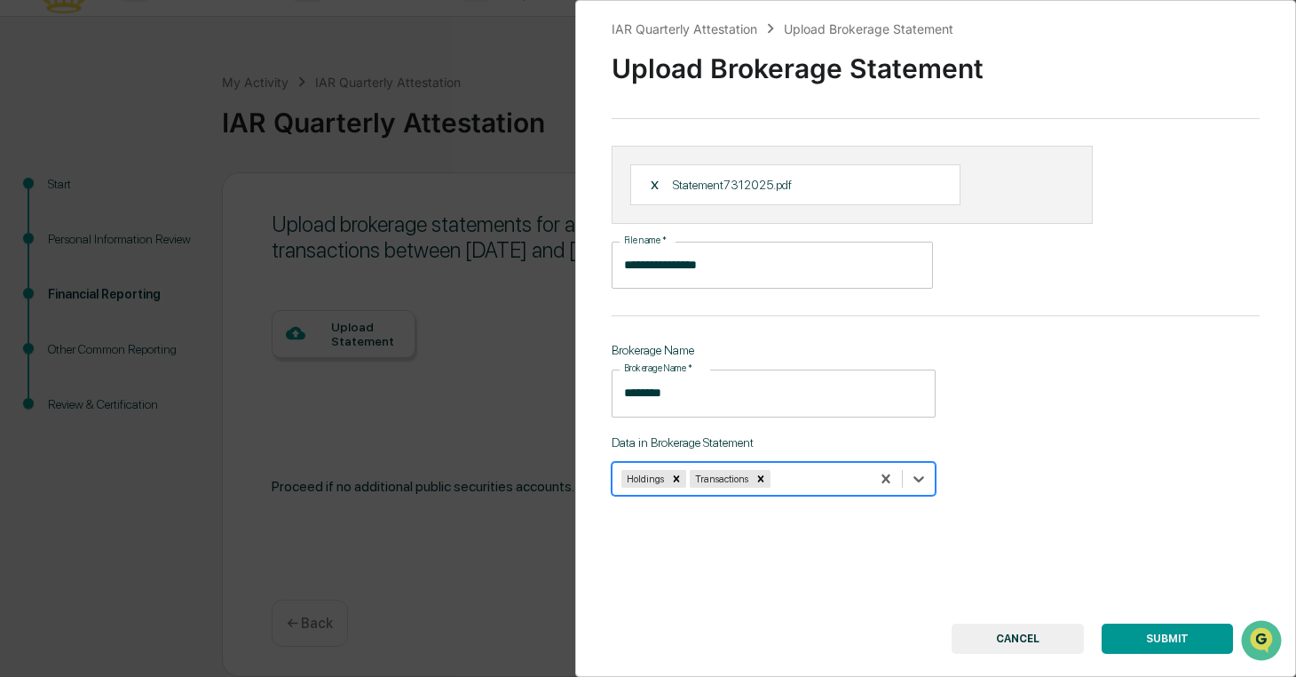
click at [1145, 639] on button "SUBMIT" at bounding box center [1167, 638] width 131 height 30
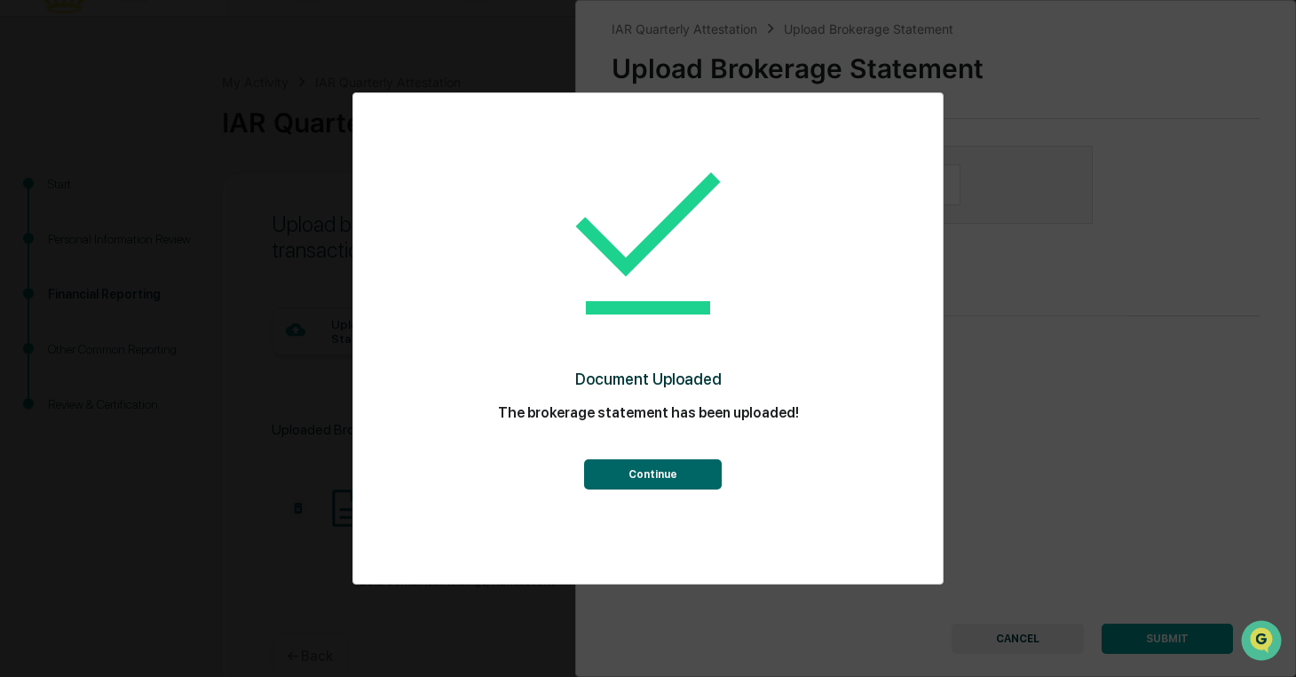
click at [637, 482] on button "Continue" at bounding box center [653, 474] width 138 height 30
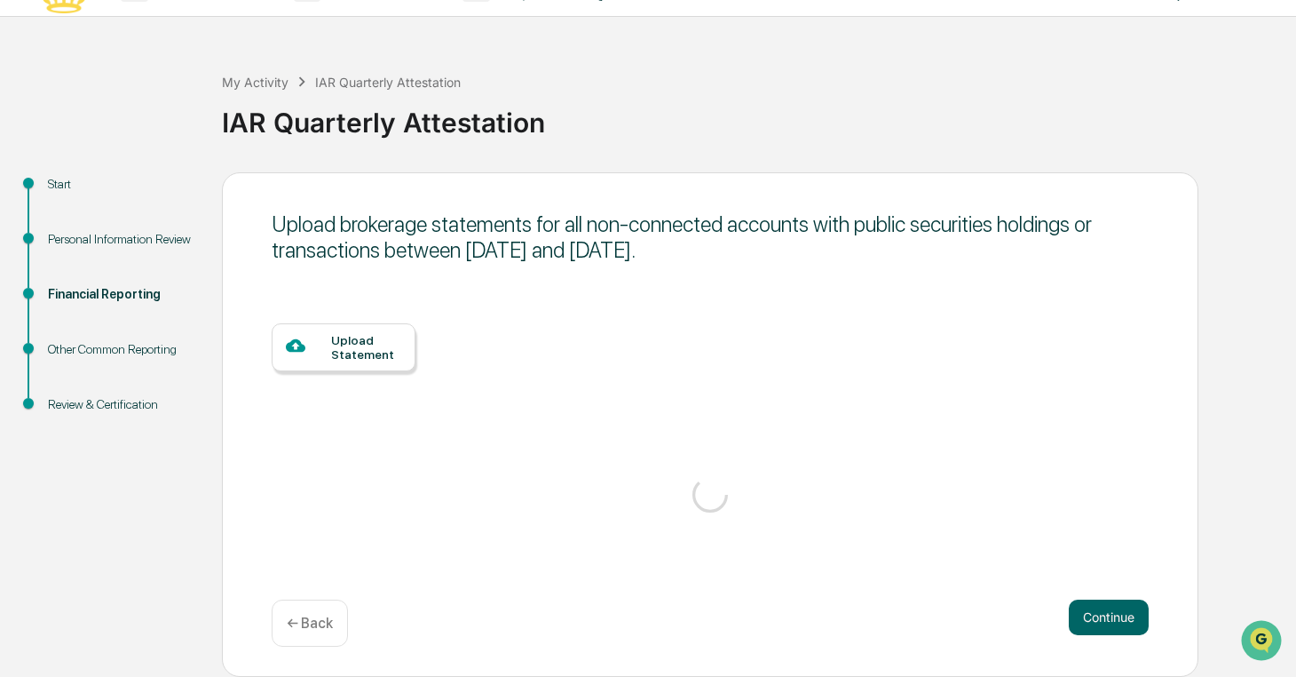
scroll to position [72, 0]
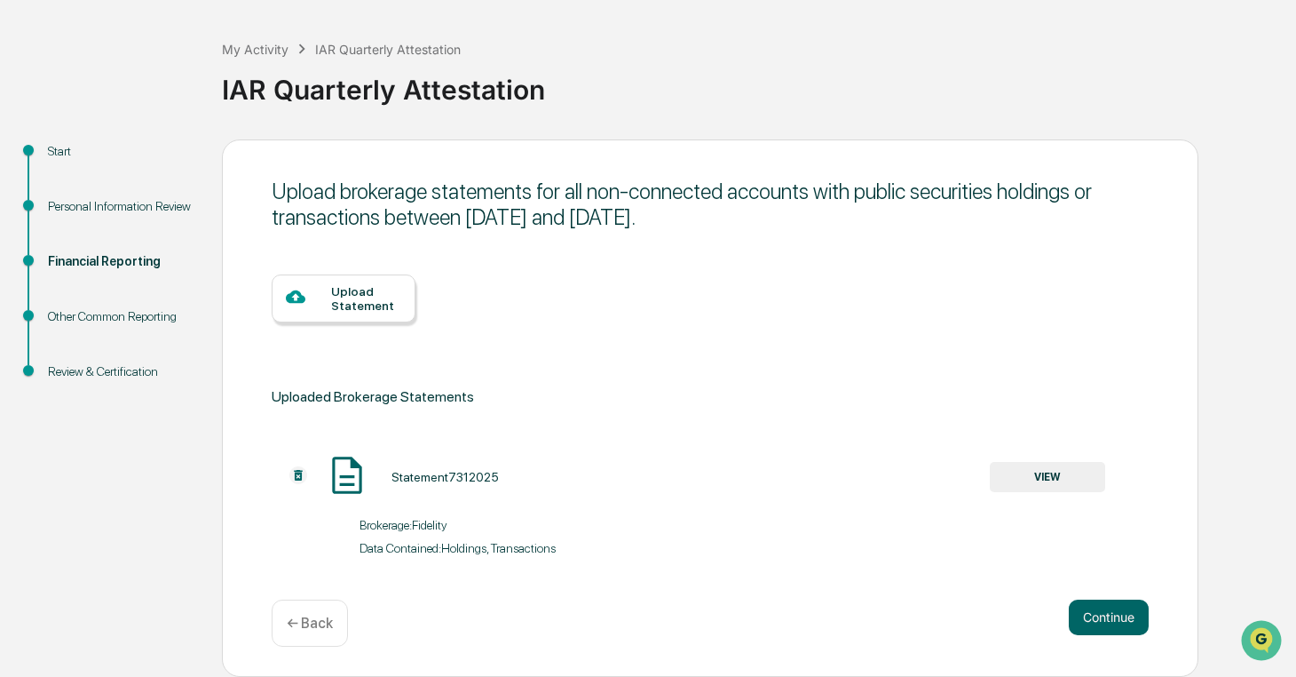
click at [365, 290] on div "Upload Statement" at bounding box center [366, 298] width 70 height 28
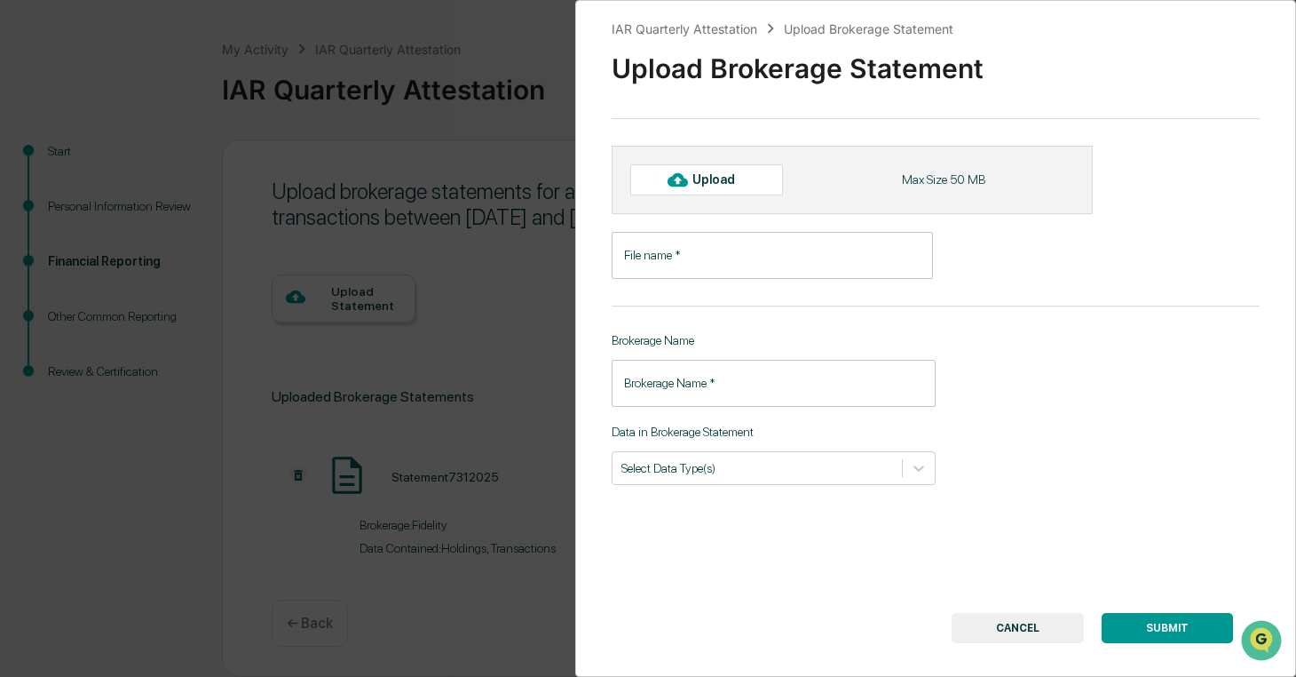
click at [748, 186] on div "Upload" at bounding box center [722, 179] width 58 height 14
type input "**********"
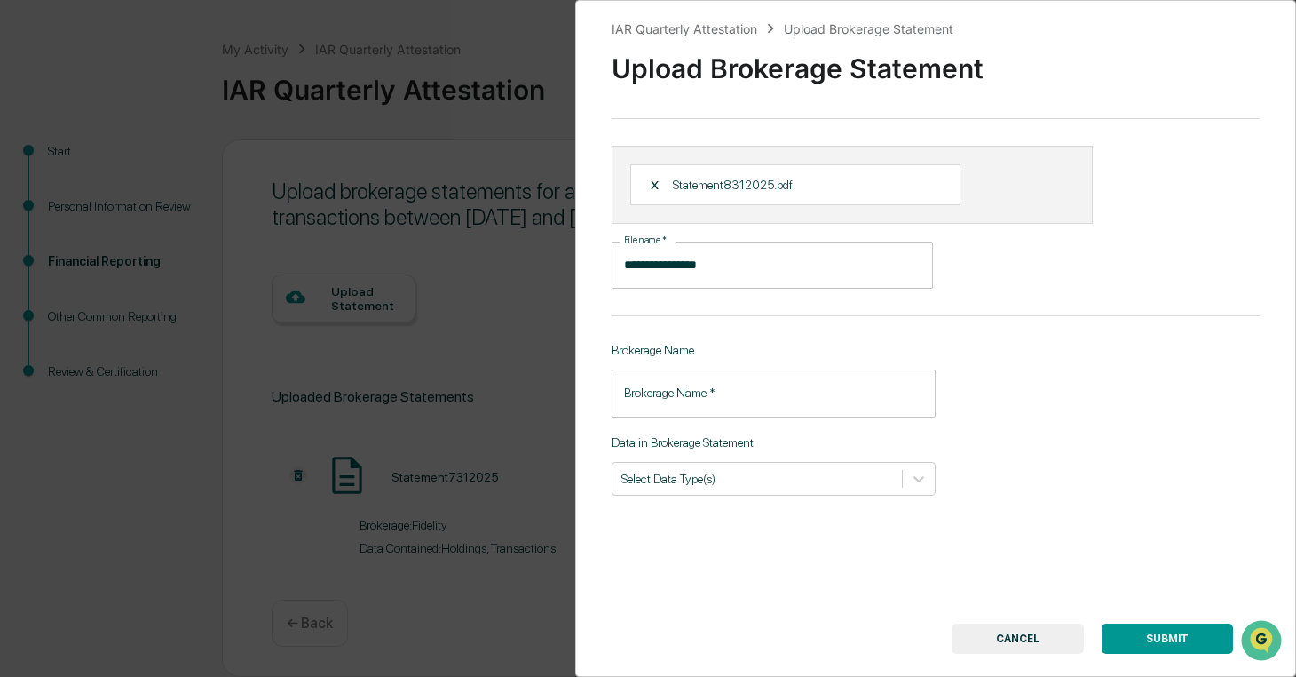
click at [709, 406] on input "Brokerage Name   *" at bounding box center [774, 392] width 324 height 47
type input "********"
click at [712, 487] on div at bounding box center [758, 478] width 272 height 17
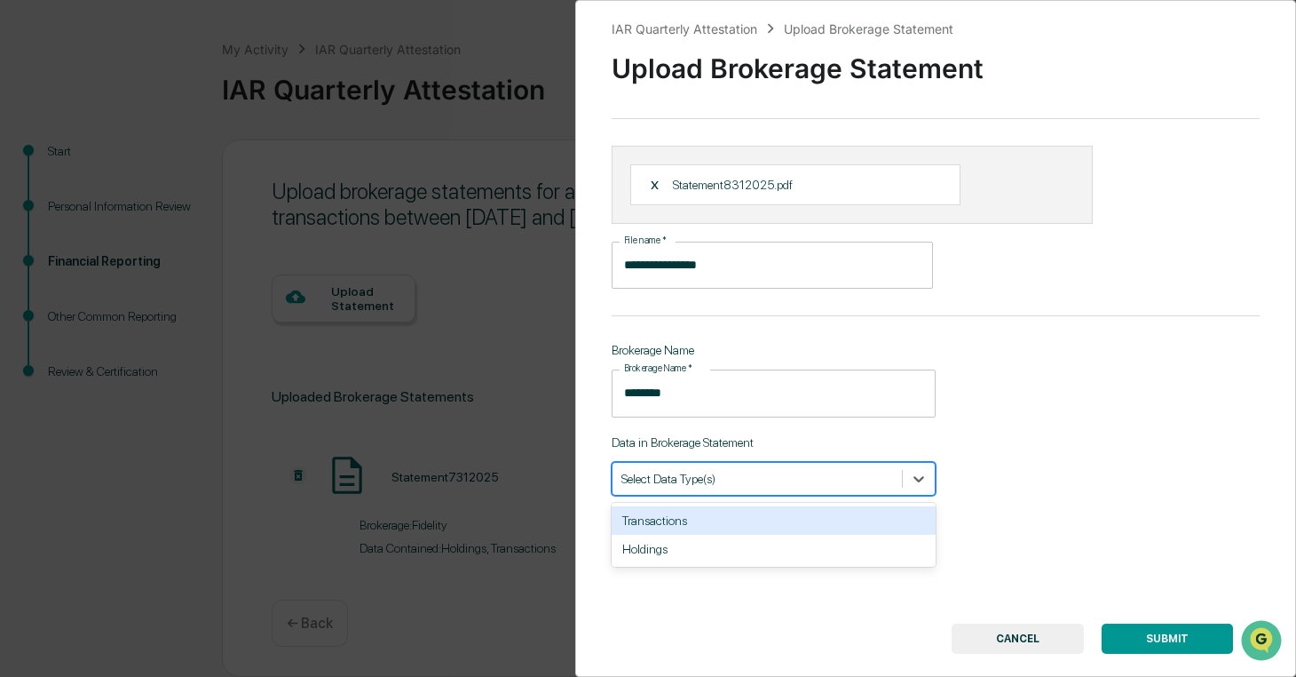
click at [709, 527] on div "Transactions" at bounding box center [774, 520] width 324 height 28
click at [701, 517] on div "Holdings" at bounding box center [774, 520] width 324 height 28
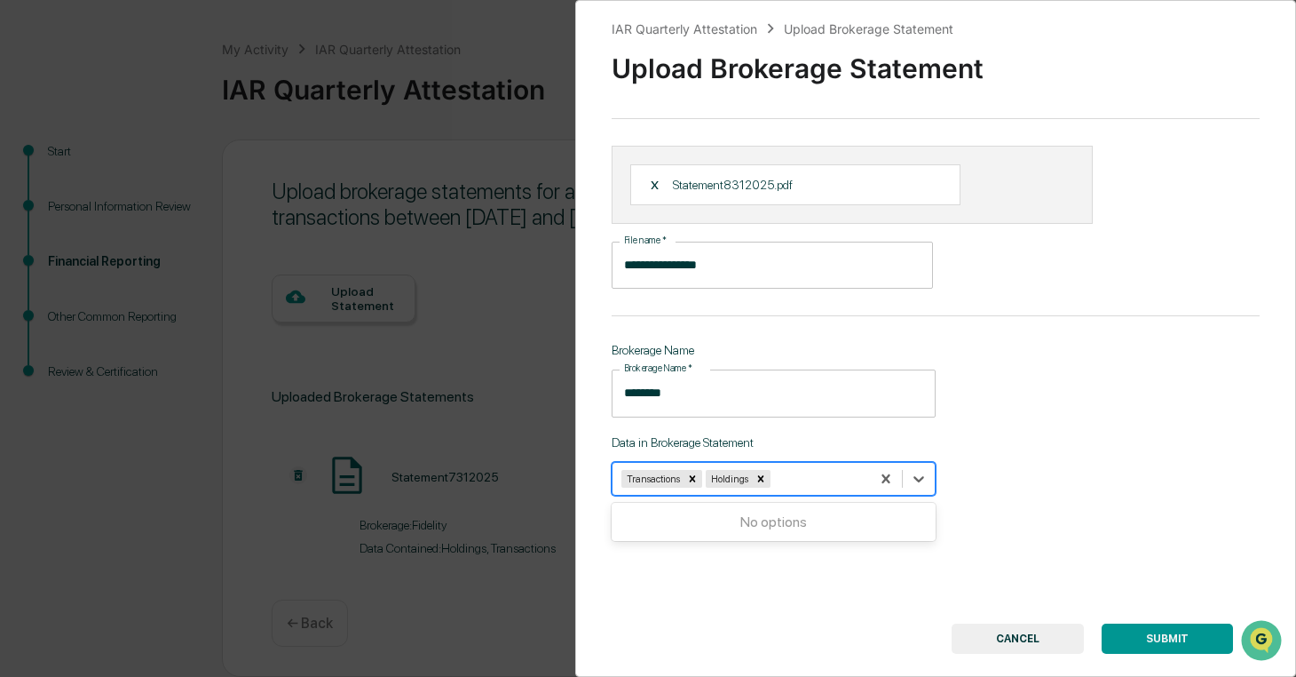
click at [1144, 637] on button "SUBMIT" at bounding box center [1167, 638] width 131 height 30
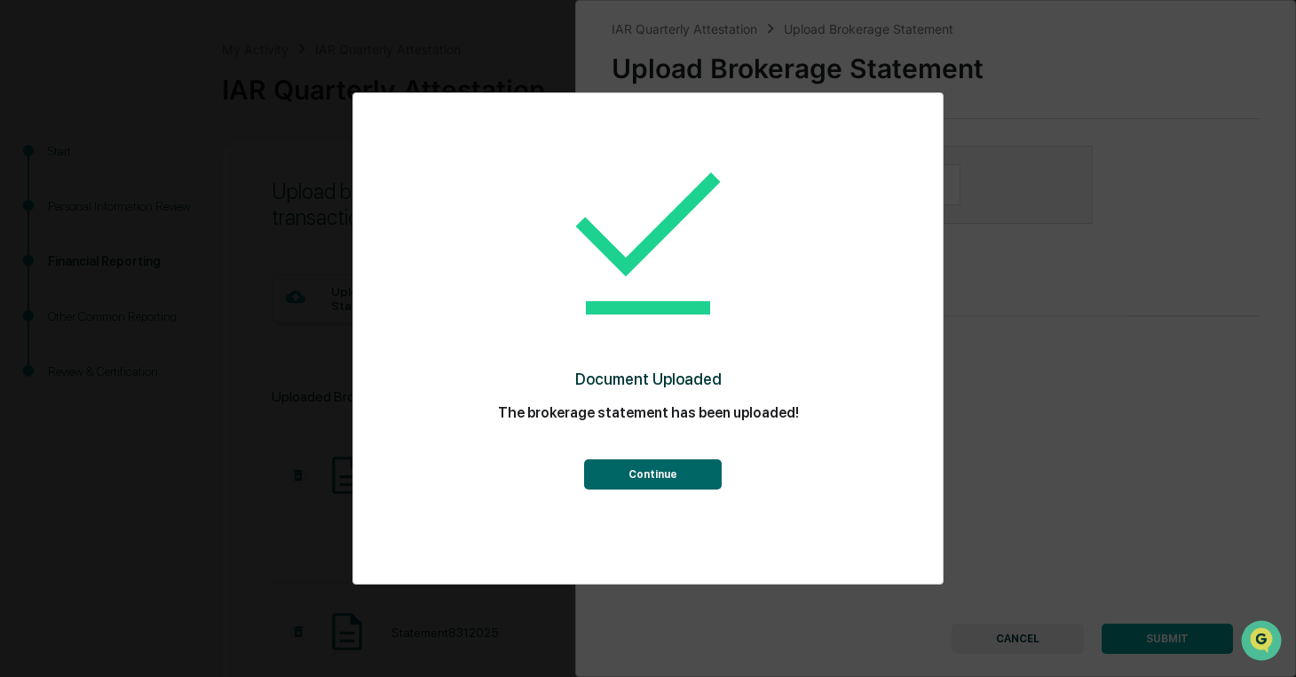
click at [651, 472] on button "Continue" at bounding box center [653, 474] width 138 height 30
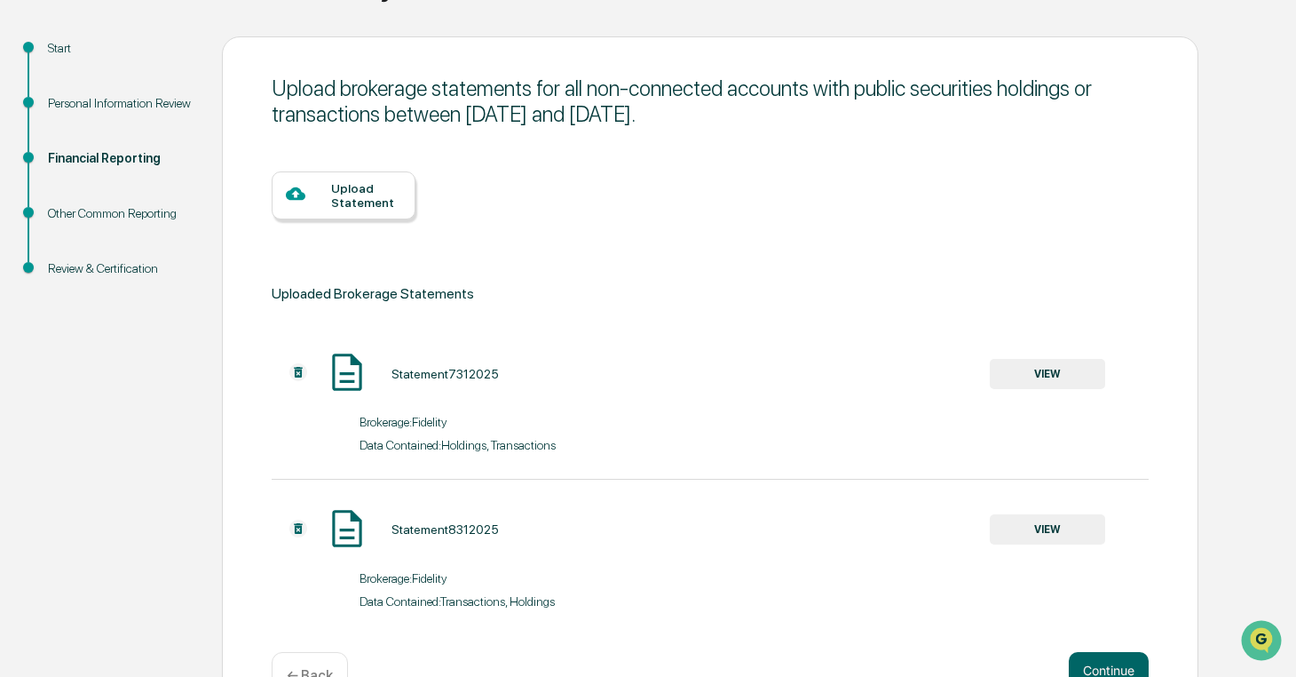
scroll to position [175, 0]
click at [352, 215] on div "Upload Statement" at bounding box center [344, 195] width 144 height 48
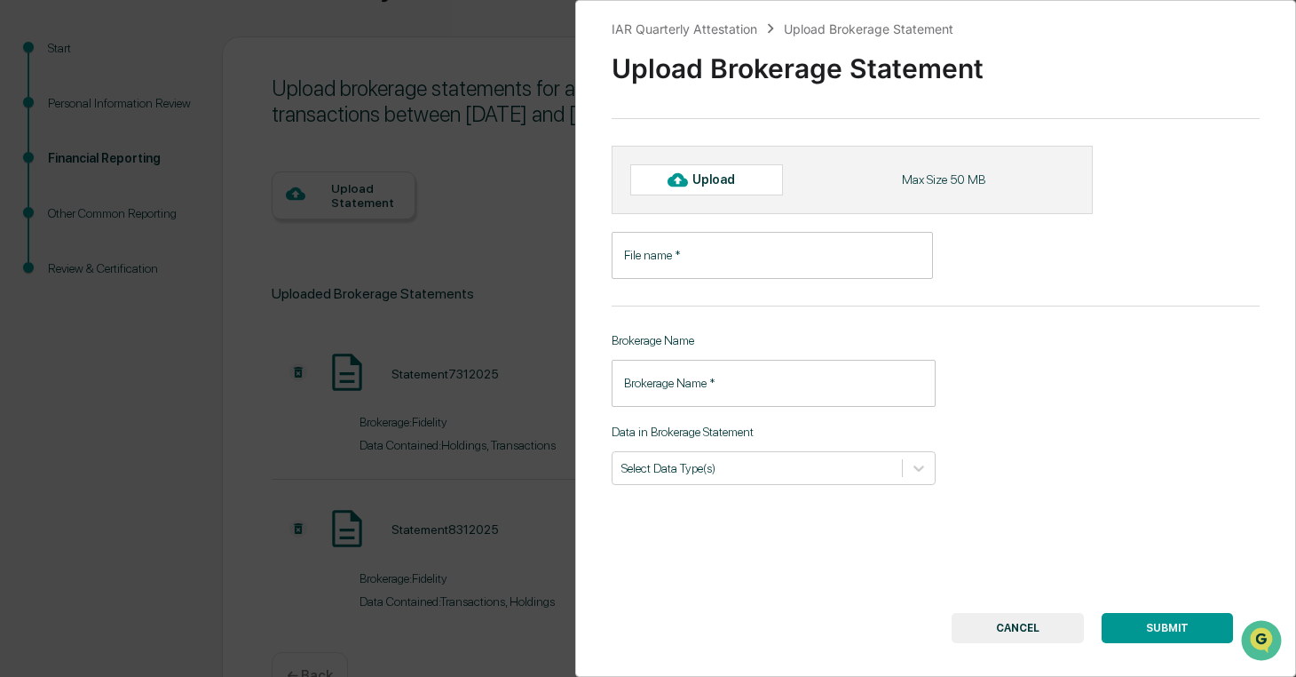
click at [724, 176] on div "Upload" at bounding box center [722, 179] width 58 height 14
type input "**********"
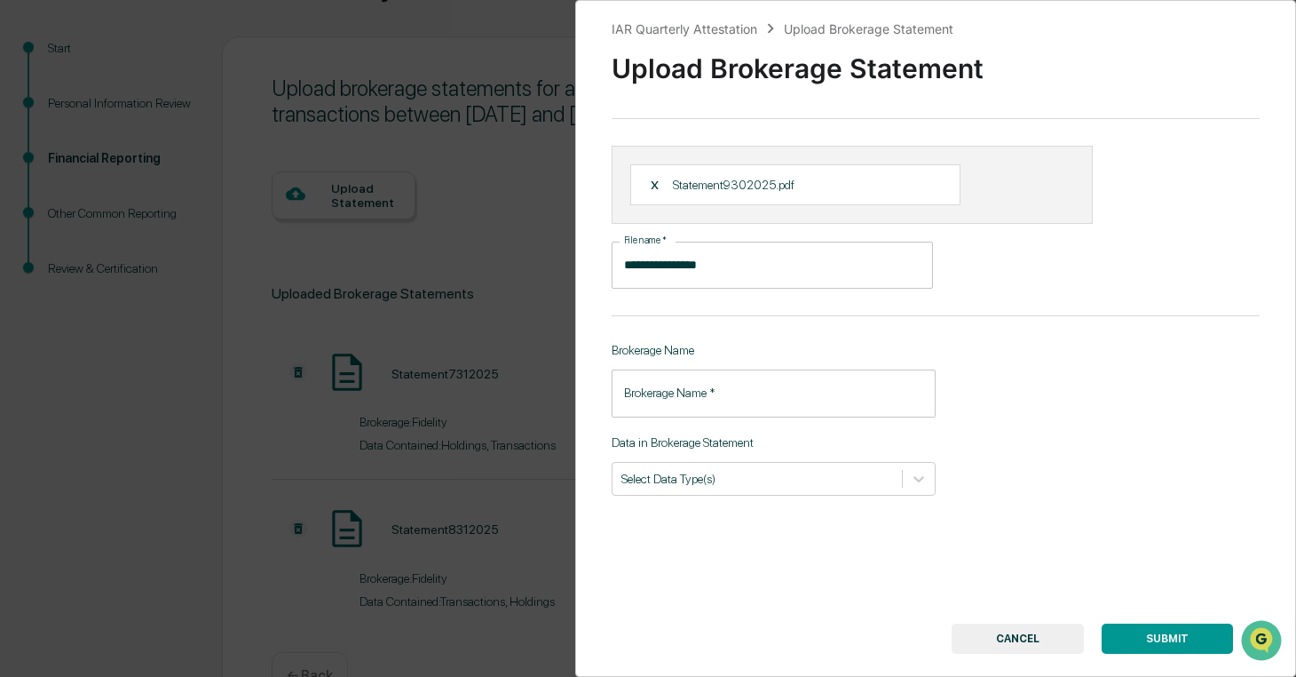
click at [704, 413] on input "Brokerage Name   *" at bounding box center [774, 392] width 324 height 47
type input "********"
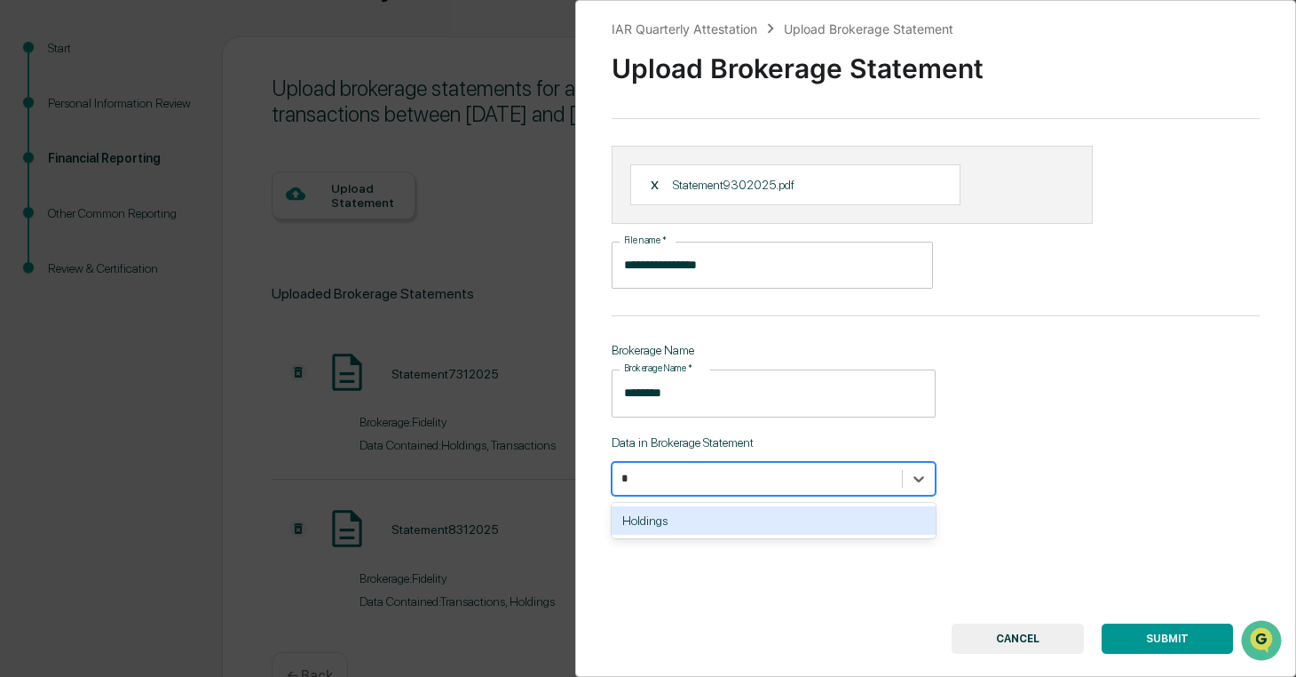
type input "*"
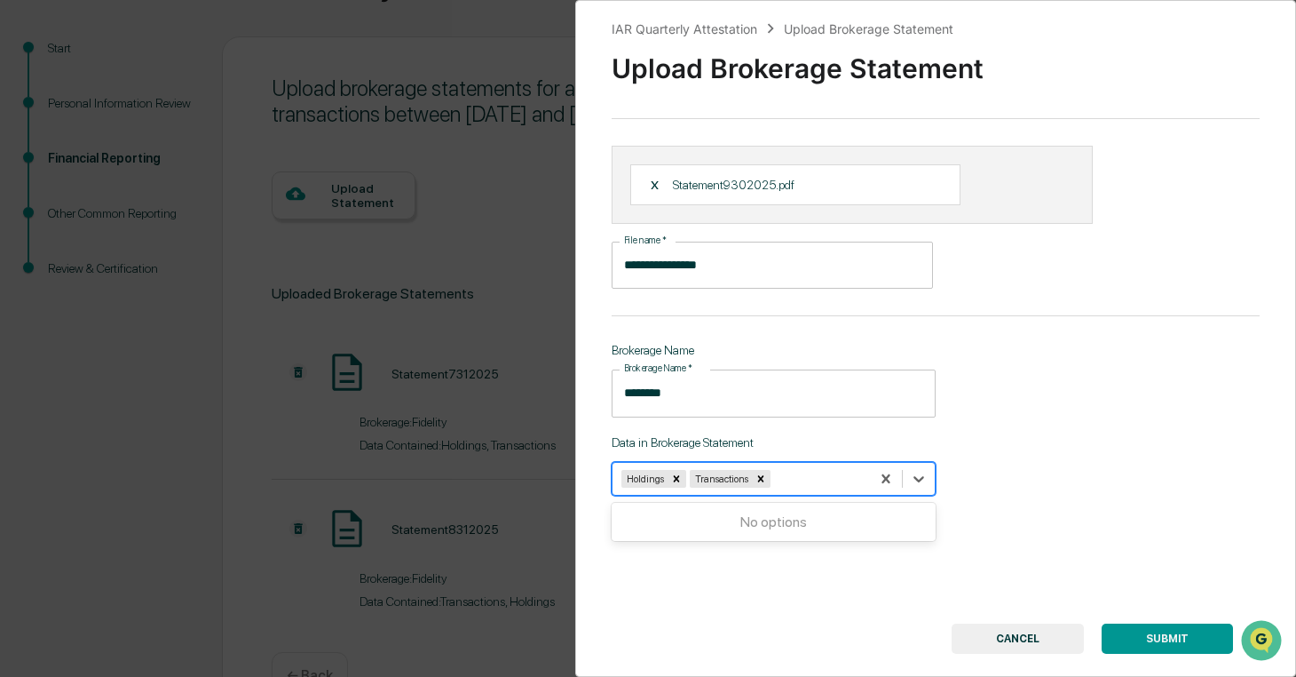
click at [1156, 633] on button "SUBMIT" at bounding box center [1167, 638] width 131 height 30
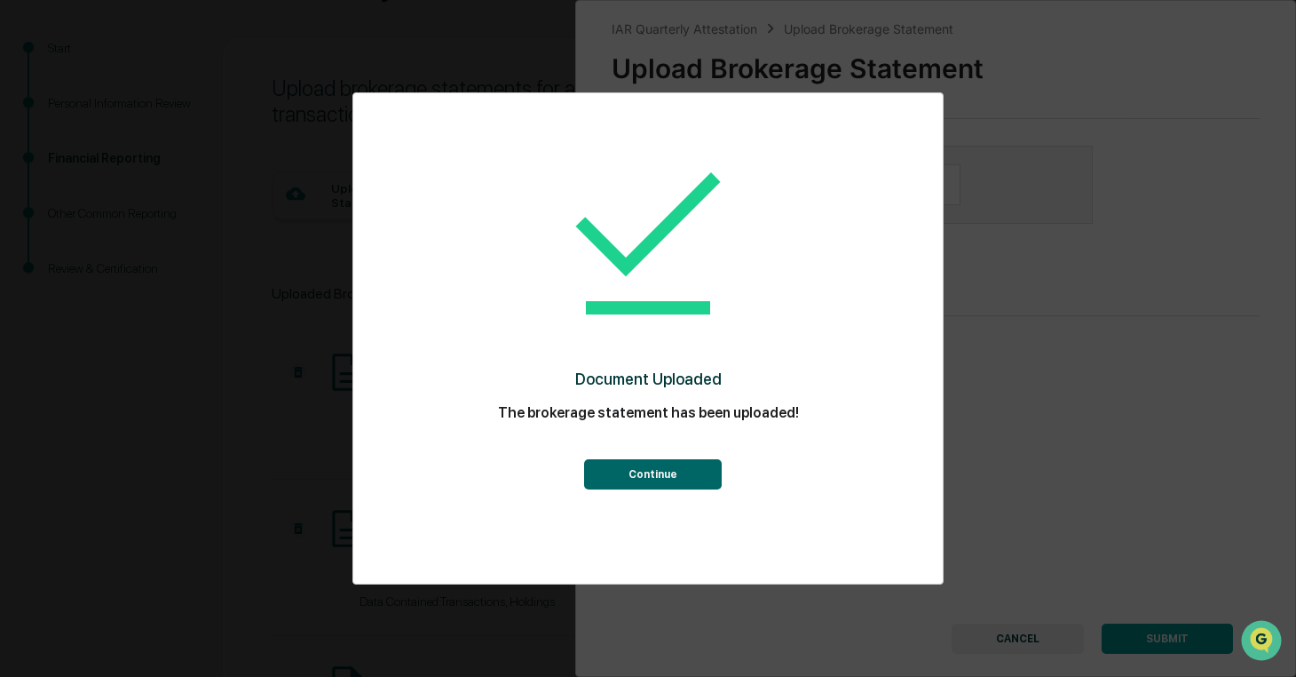
click at [683, 473] on button "Continue" at bounding box center [653, 474] width 138 height 30
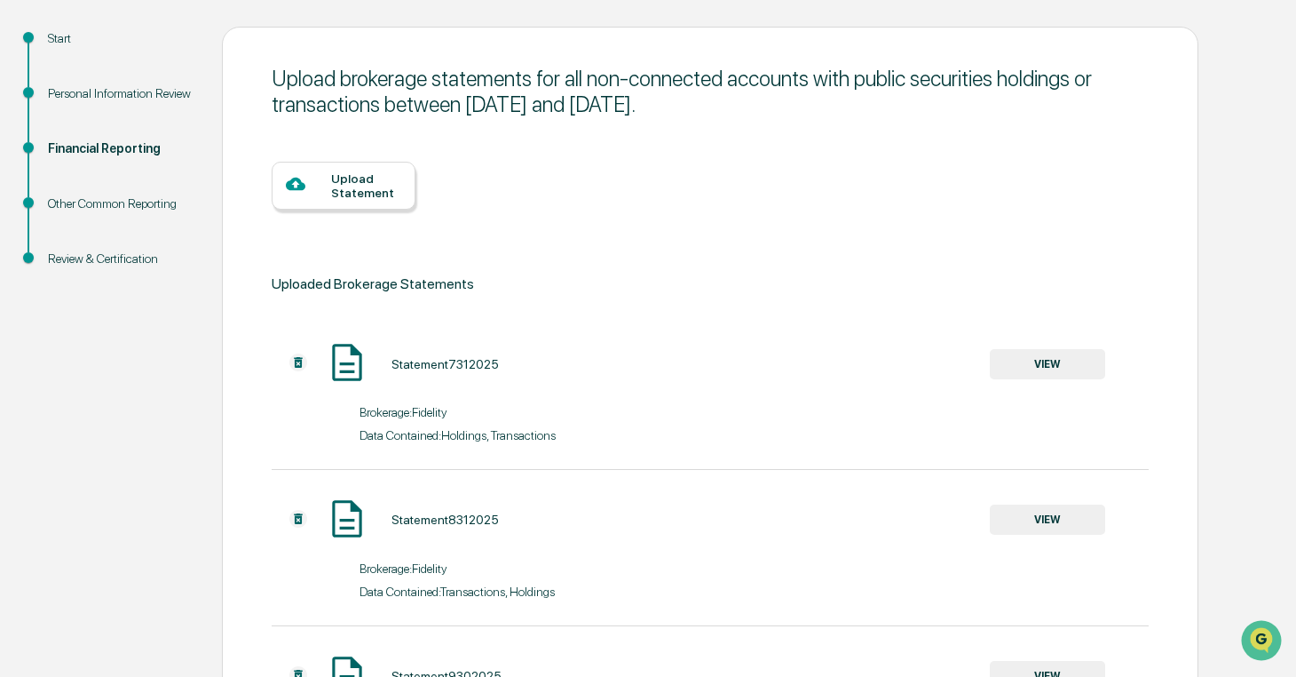
scroll to position [386, 0]
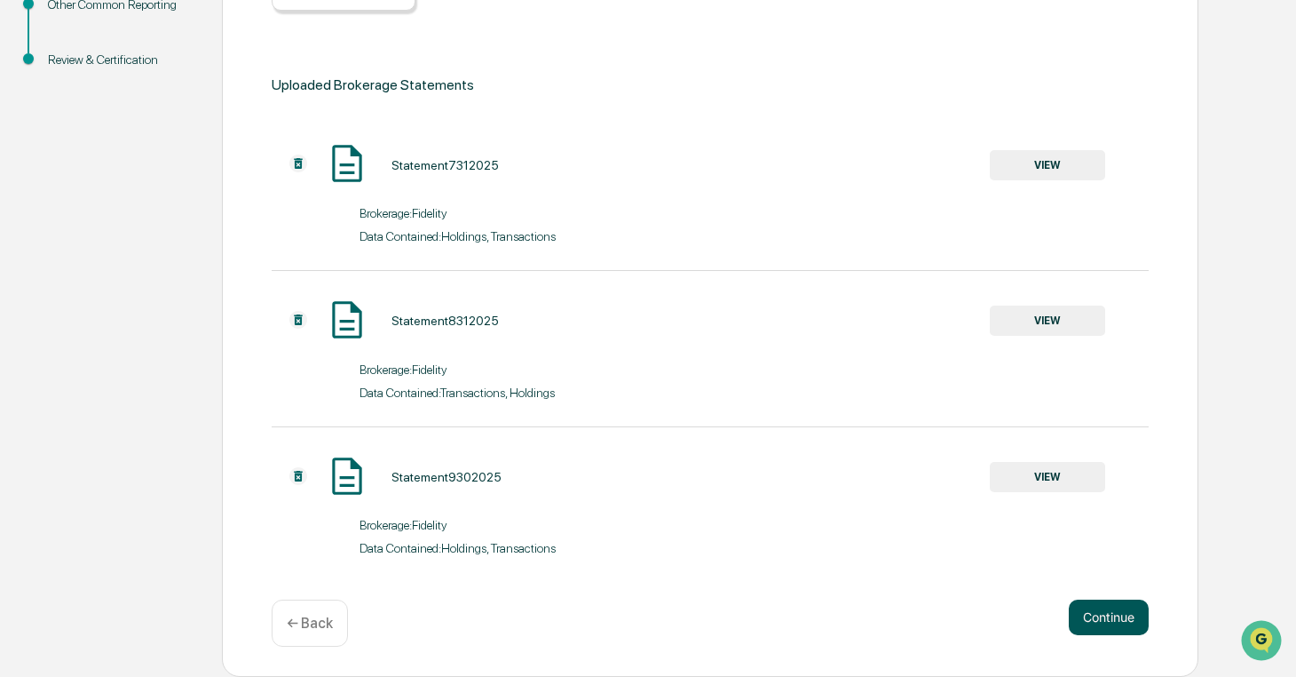
click at [1115, 612] on button "Continue" at bounding box center [1109, 617] width 80 height 36
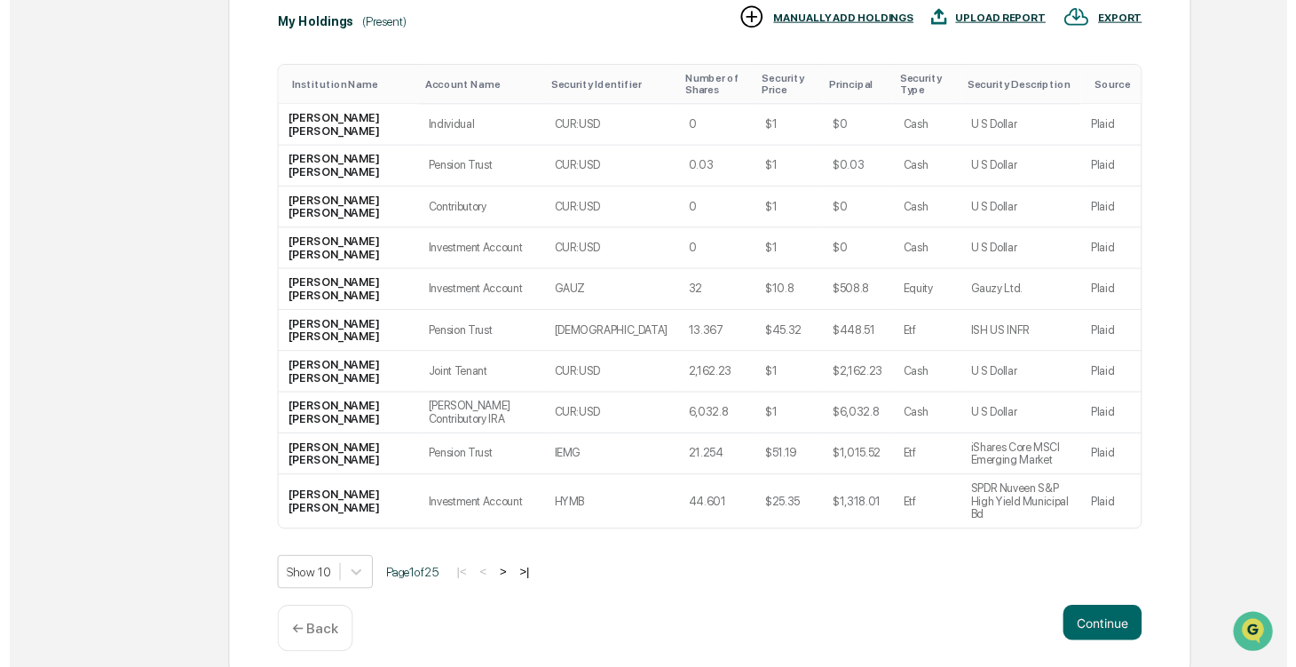
scroll to position [495, 0]
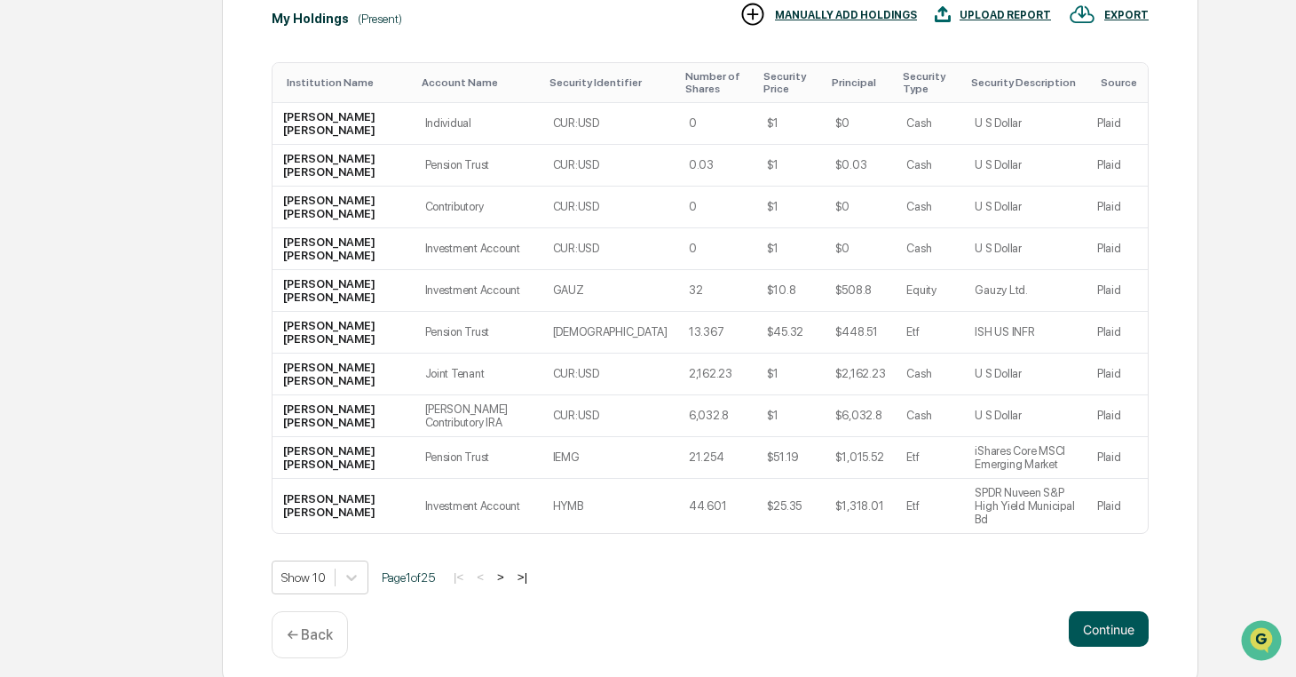
click at [1090, 612] on button "Continue" at bounding box center [1109, 629] width 80 height 36
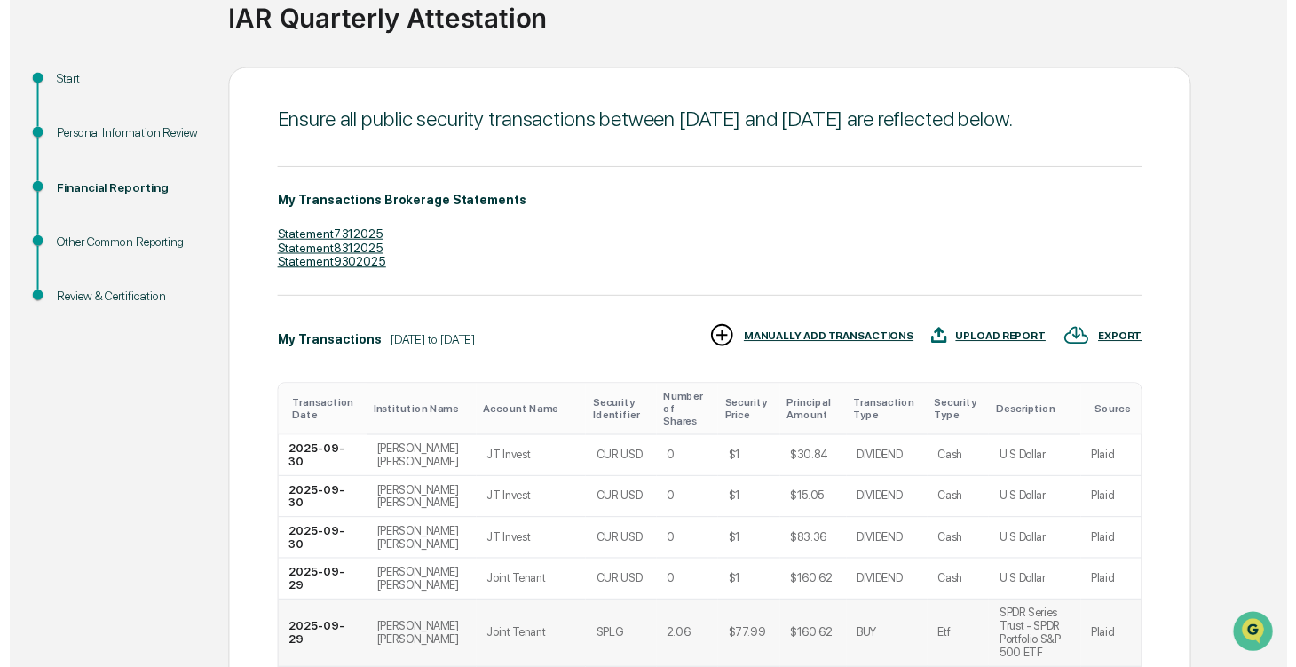
scroll to position [600, 0]
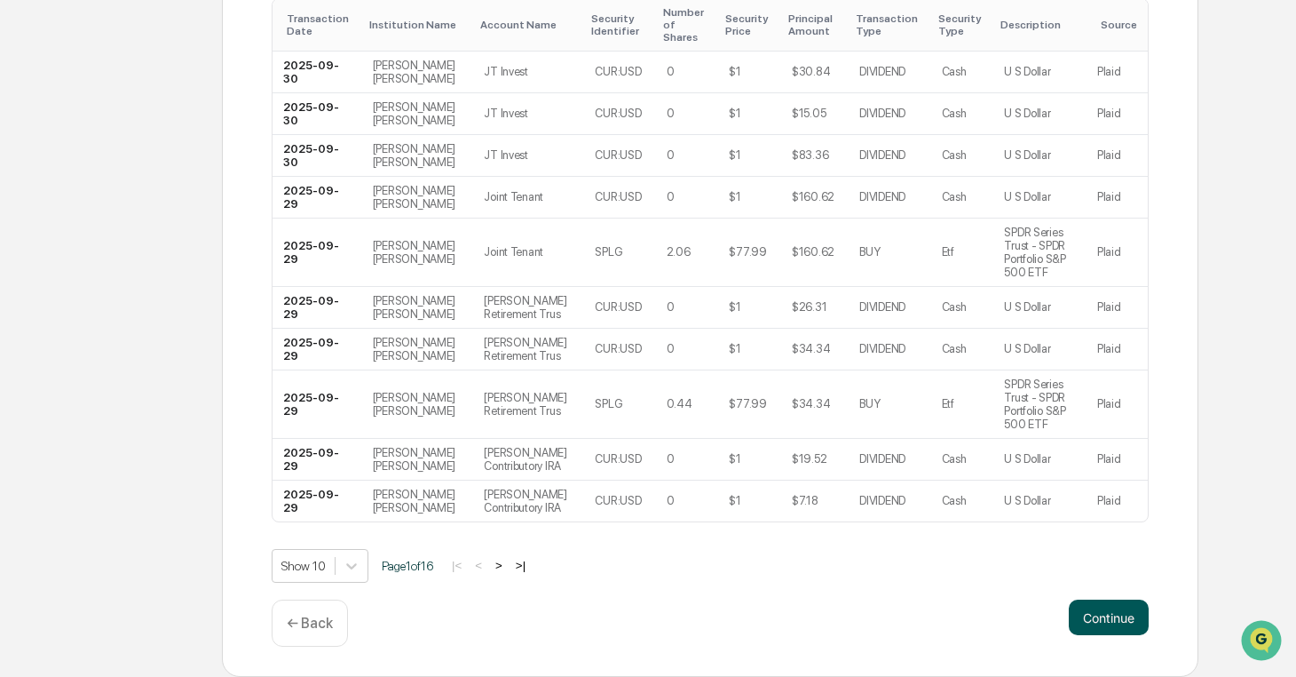
click at [1113, 612] on button "Continue" at bounding box center [1109, 617] width 80 height 36
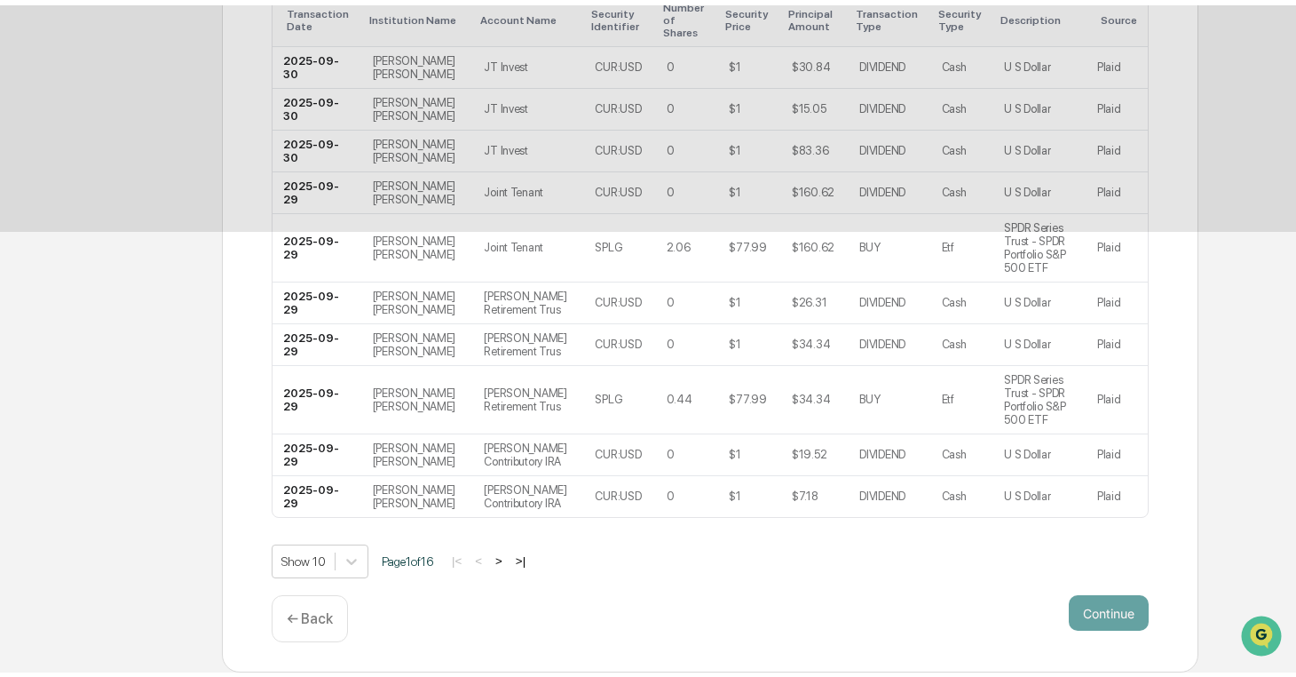
scroll to position [39, 0]
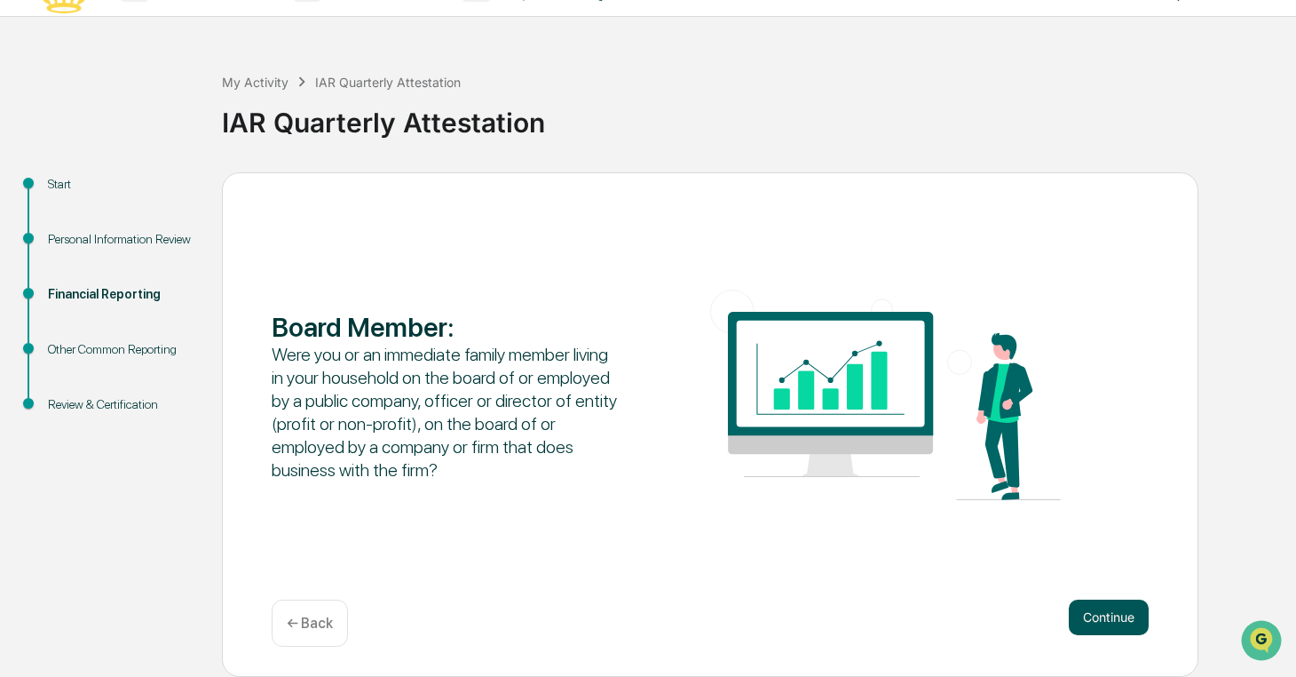
click at [1096, 614] on button "Continue" at bounding box center [1109, 617] width 80 height 36
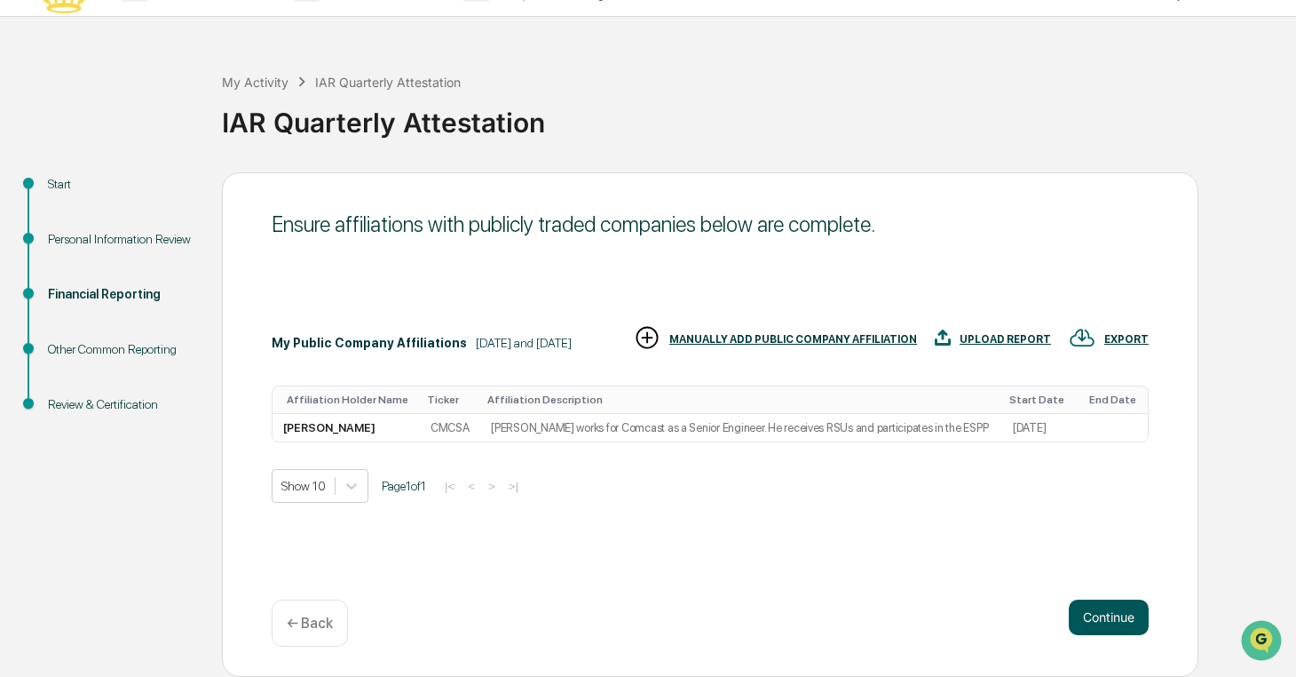
click at [1096, 614] on button "Continue" at bounding box center [1109, 617] width 80 height 36
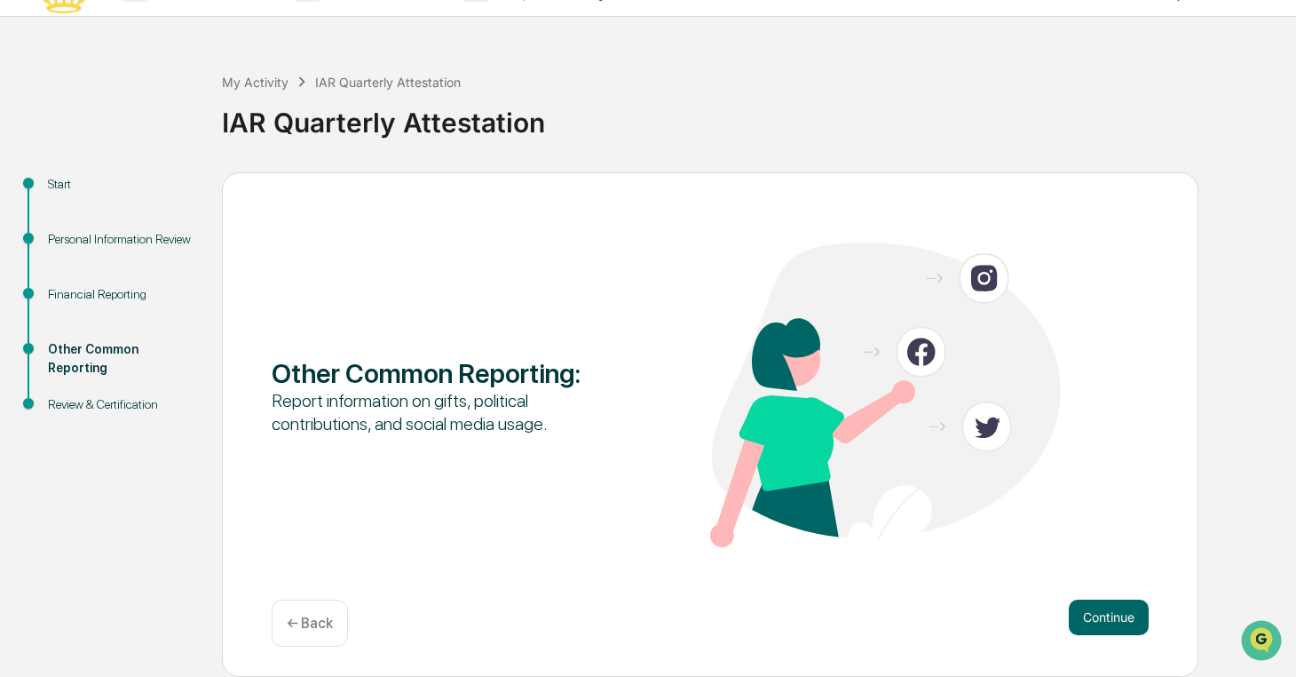
click at [1096, 614] on button "Continue" at bounding box center [1109, 617] width 80 height 36
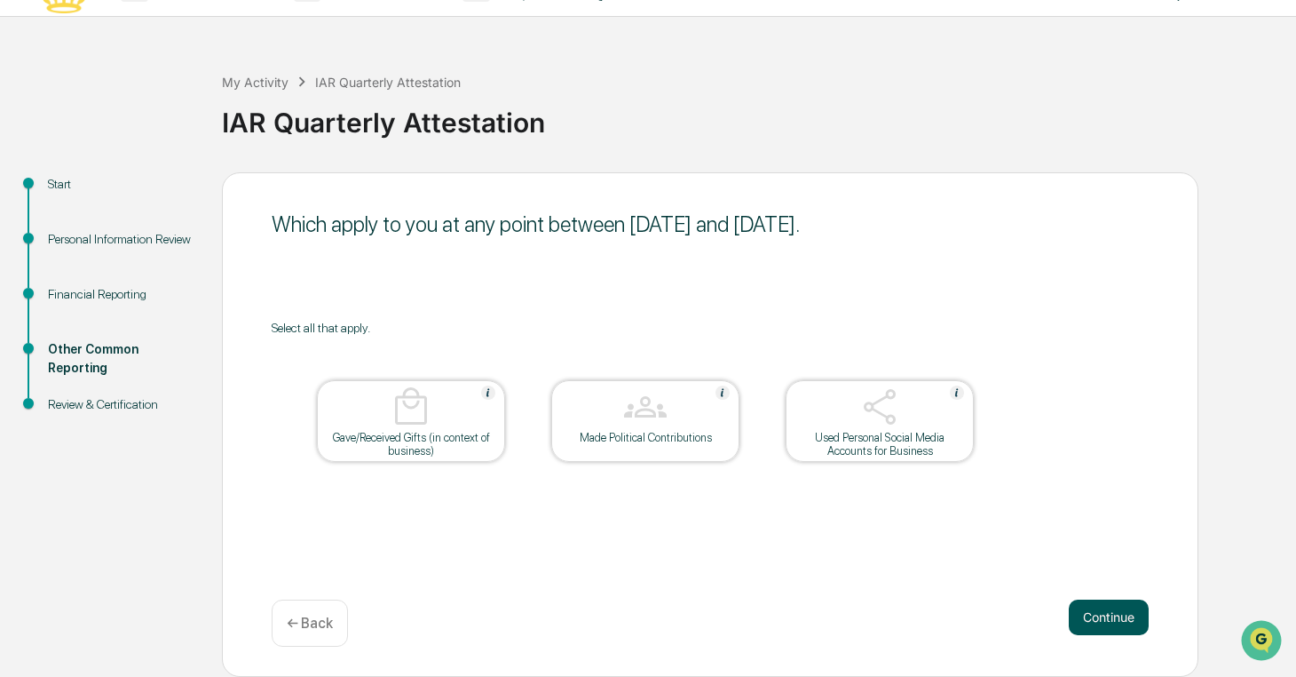
click at [1091, 613] on button "Continue" at bounding box center [1109, 617] width 80 height 36
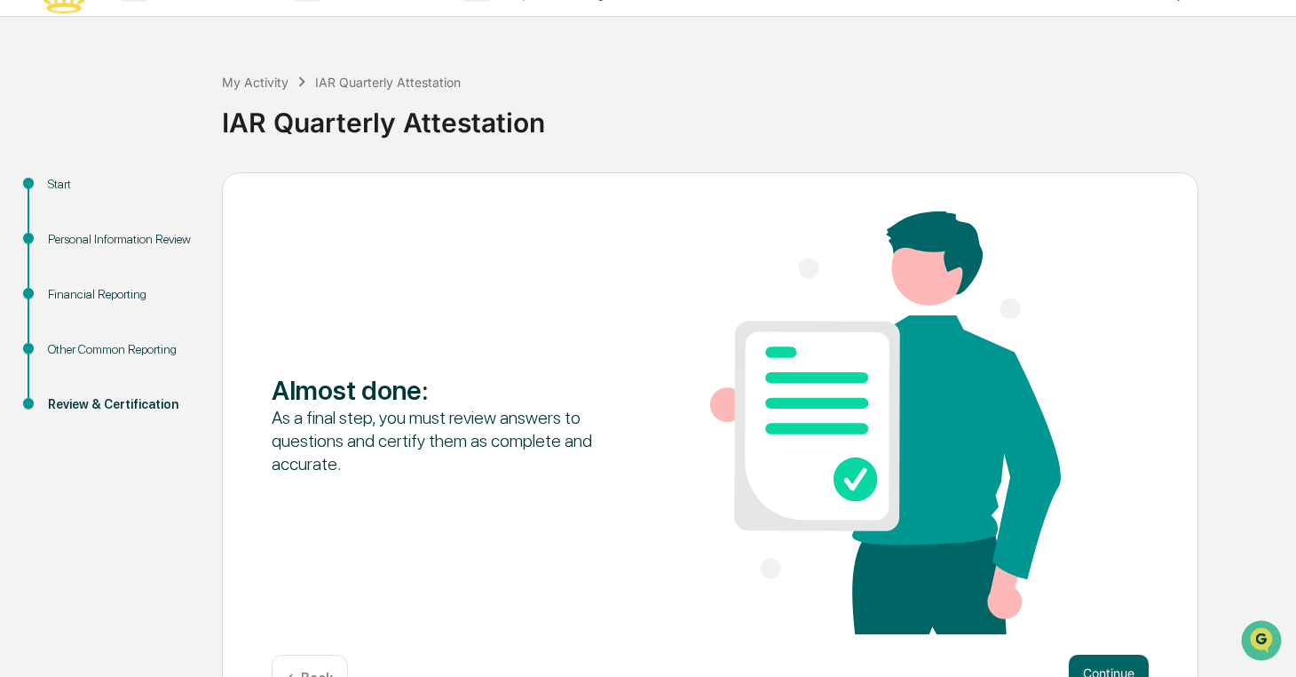
scroll to position [95, 0]
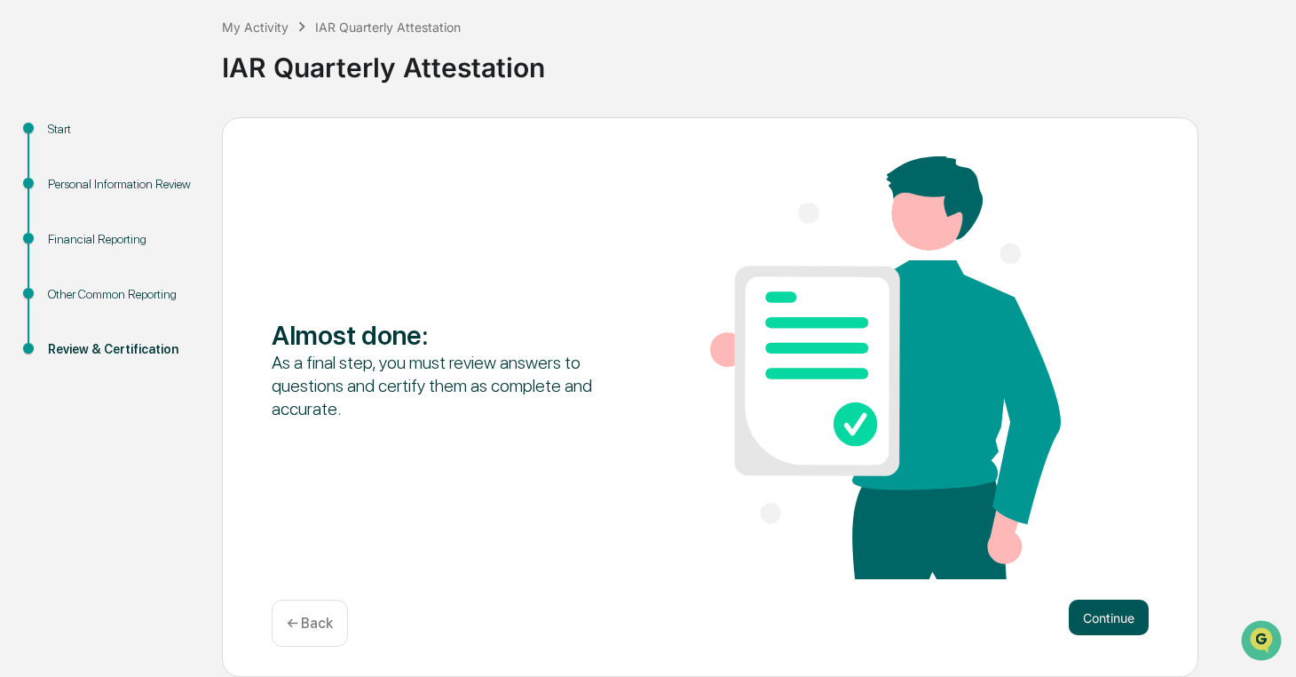
click at [1112, 609] on button "Continue" at bounding box center [1109, 617] width 80 height 36
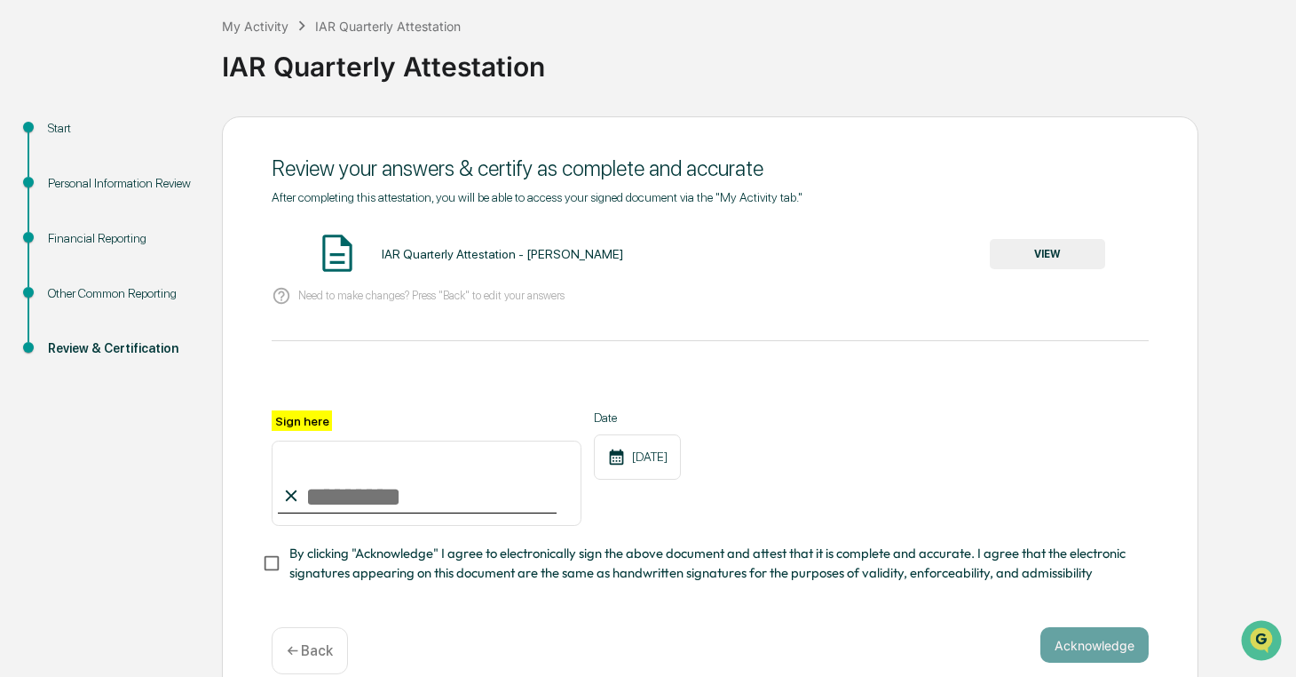
click at [337, 471] on input "Sign here" at bounding box center [427, 482] width 310 height 85
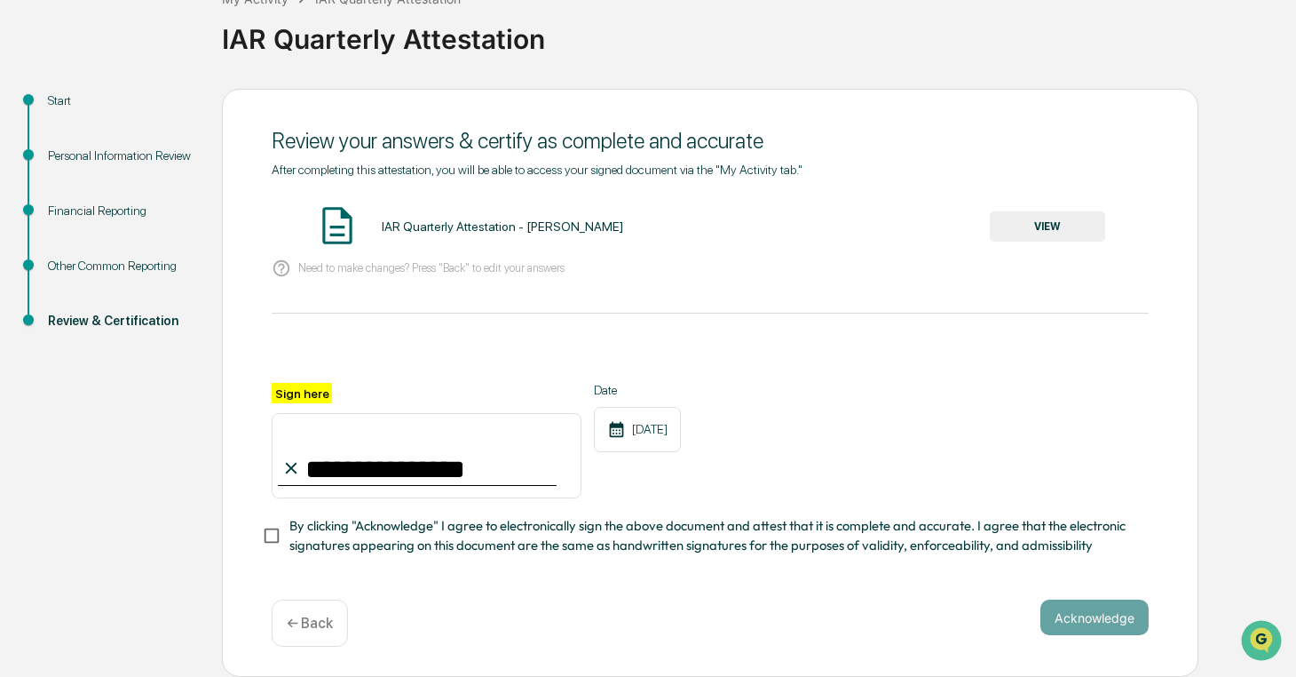
type input "**********"
click at [1097, 543] on div "**********" at bounding box center [710, 383] width 977 height 589
click at [1102, 599] on button "Acknowledge" at bounding box center [1095, 617] width 108 height 36
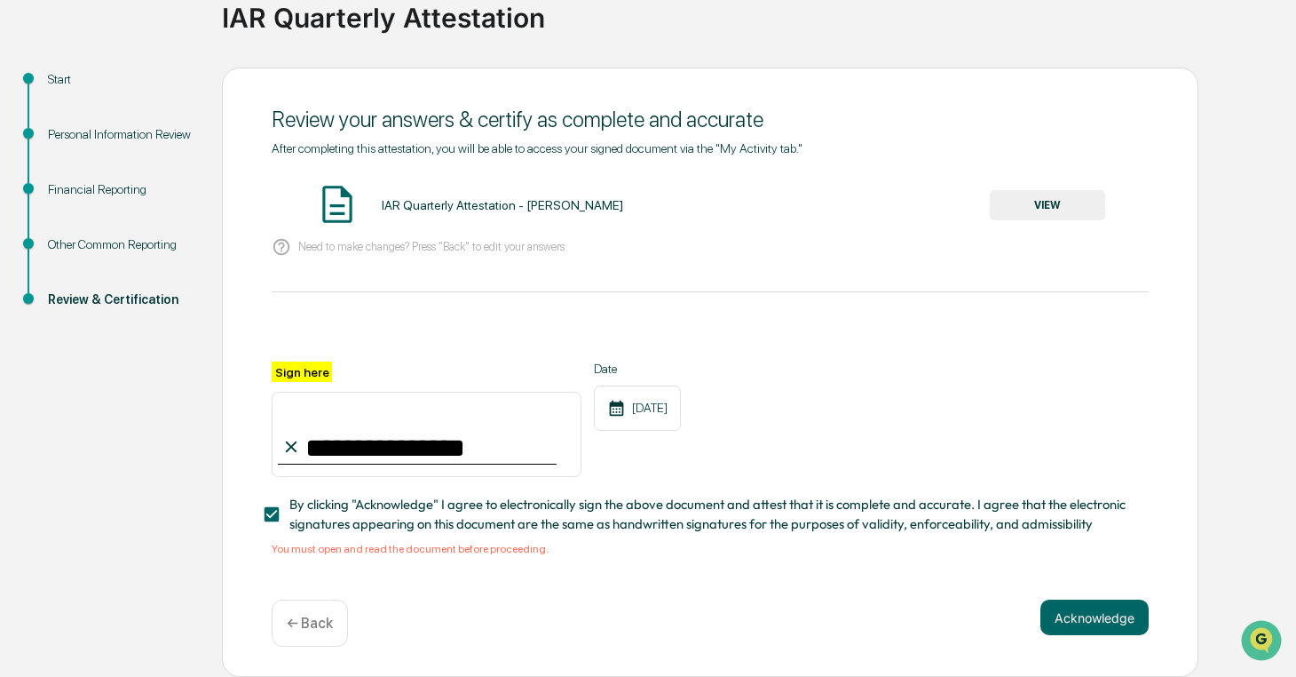
click at [1036, 190] on button "VIEW" at bounding box center [1047, 205] width 115 height 30
